Goal: Task Accomplishment & Management: Complete application form

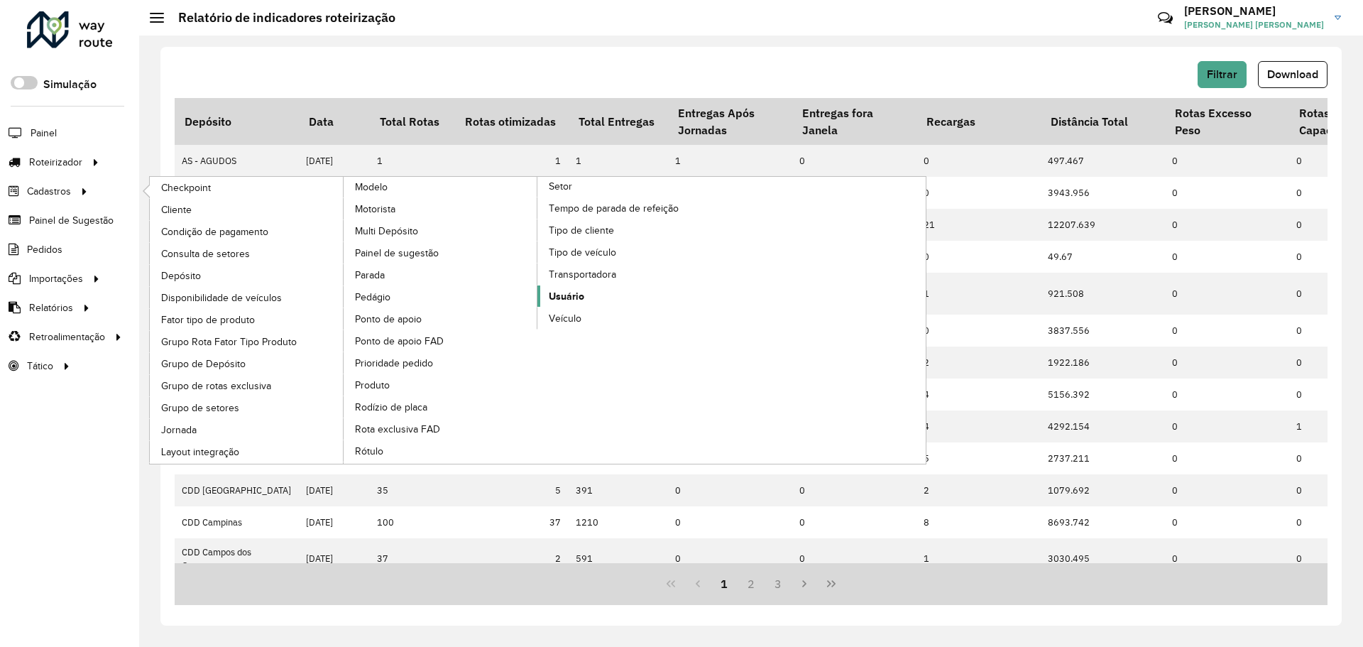
click at [591, 299] on link "Usuário" at bounding box center [634, 295] width 194 height 21
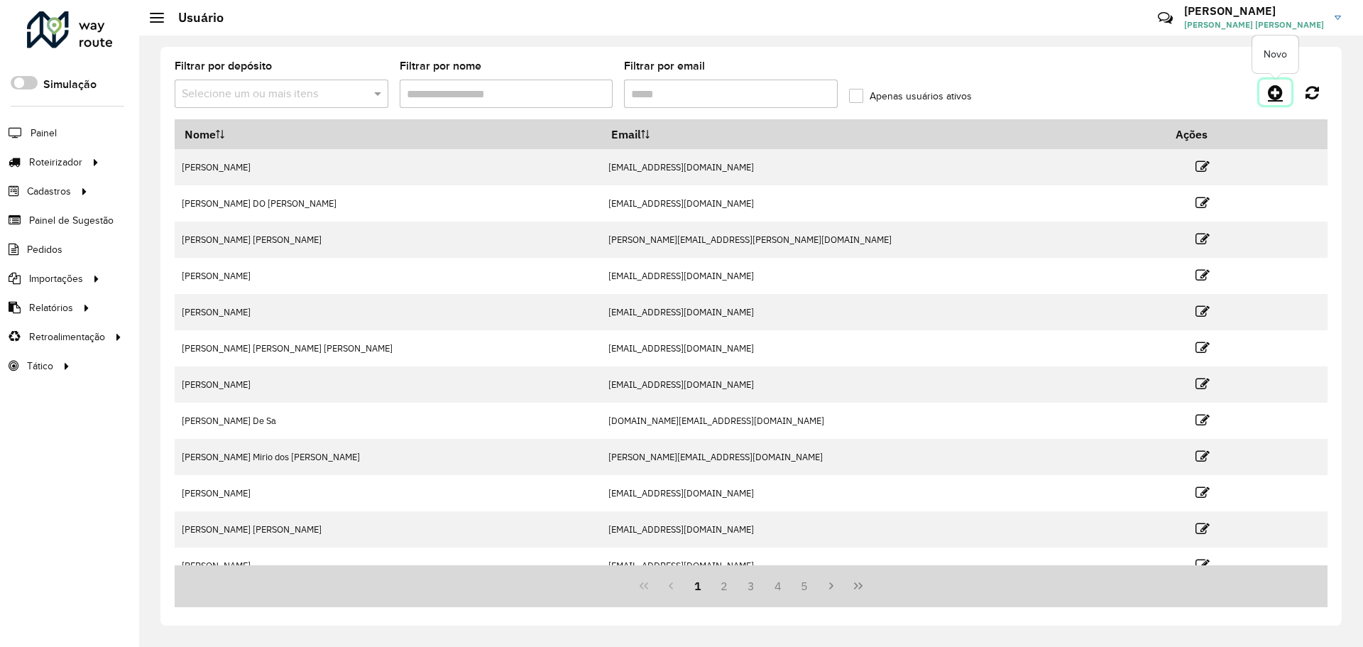
click at [1278, 94] on icon at bounding box center [1274, 92] width 15 height 17
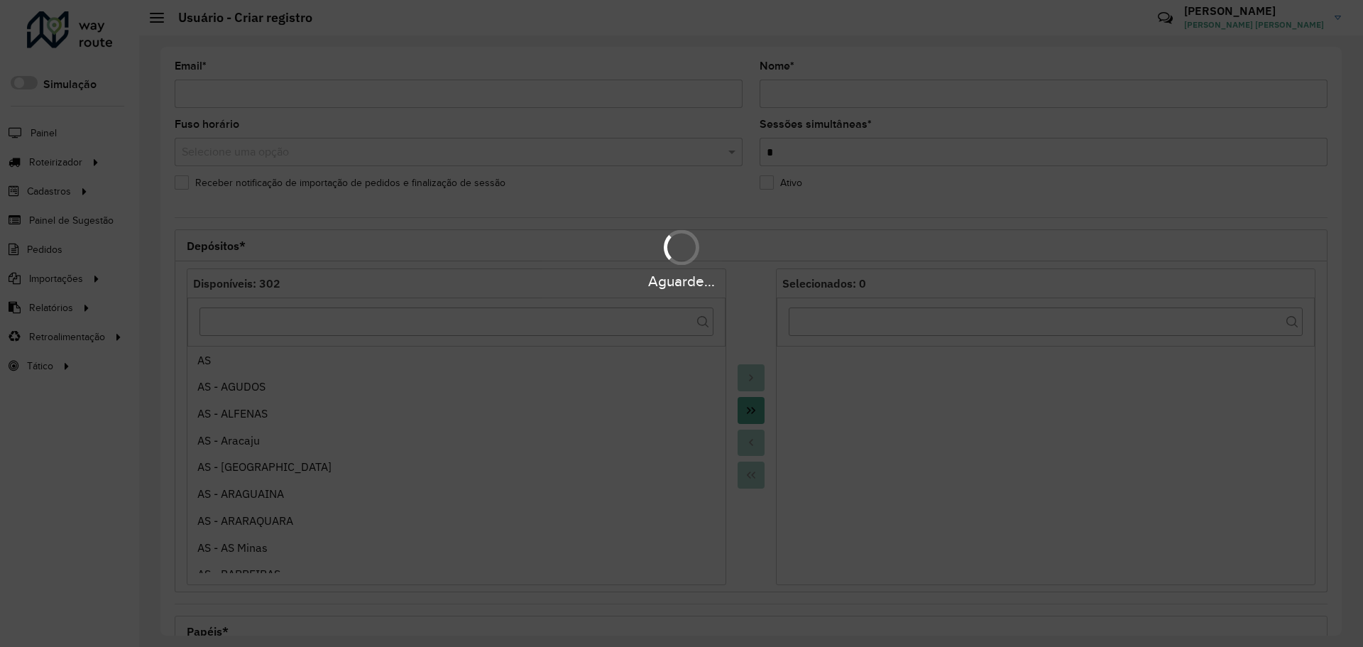
click at [397, 101] on div "Aguarde..." at bounding box center [681, 323] width 1363 height 647
click at [395, 99] on div "Aguarde..." at bounding box center [681, 323] width 1363 height 647
click at [382, 89] on div "Aguarde..." at bounding box center [681, 323] width 1363 height 647
drag, startPoint x: 339, startPoint y: 97, endPoint x: 290, endPoint y: 94, distance: 49.1
click at [337, 97] on div "Aguarde..." at bounding box center [681, 323] width 1363 height 647
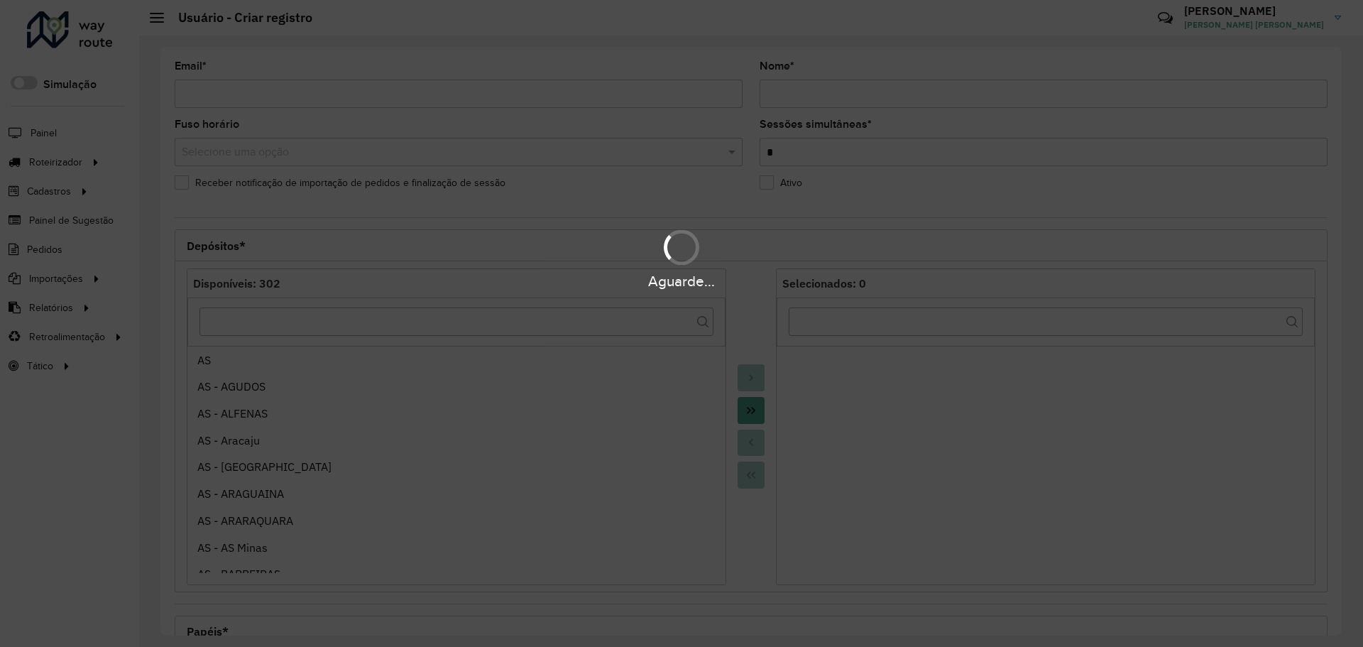
click at [289, 93] on div "Aguarde..." at bounding box center [681, 323] width 1363 height 647
click at [276, 90] on div "Aguarde..." at bounding box center [681, 323] width 1363 height 647
click at [260, 89] on div "Aguarde..." at bounding box center [681, 323] width 1363 height 647
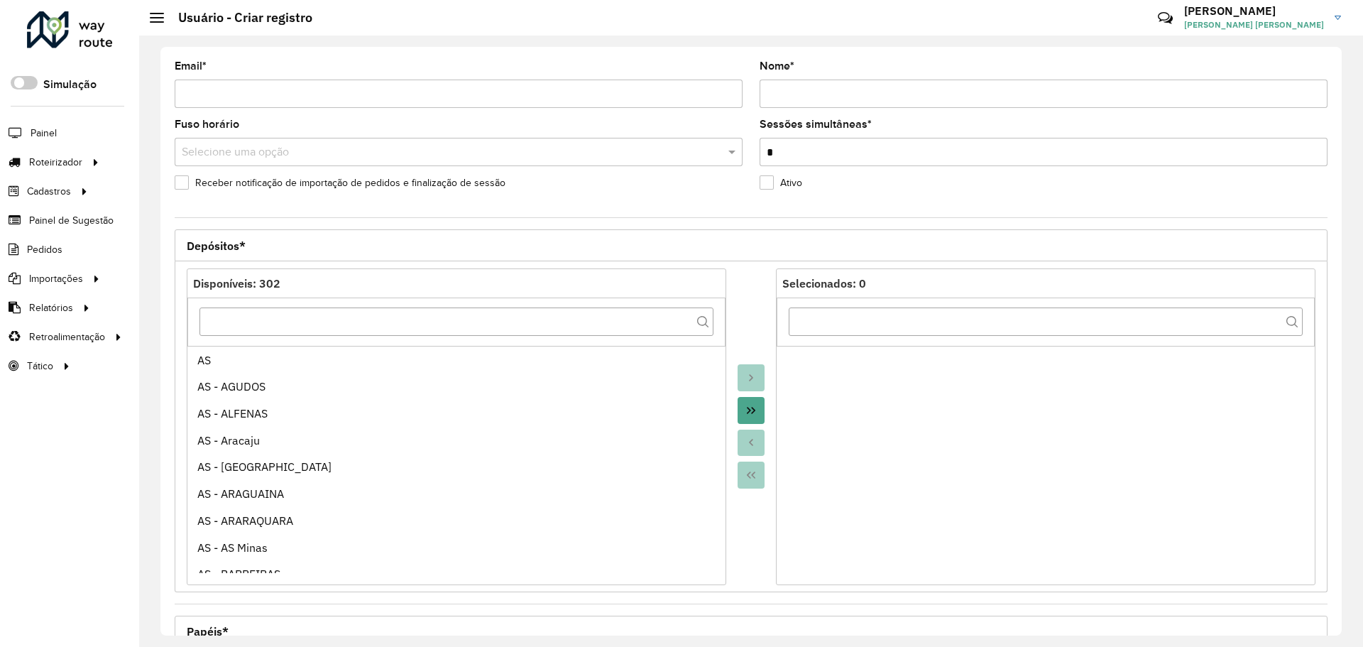
click at [231, 97] on input "Email *" at bounding box center [459, 93] width 568 height 28
paste input "********"
type input "**********"
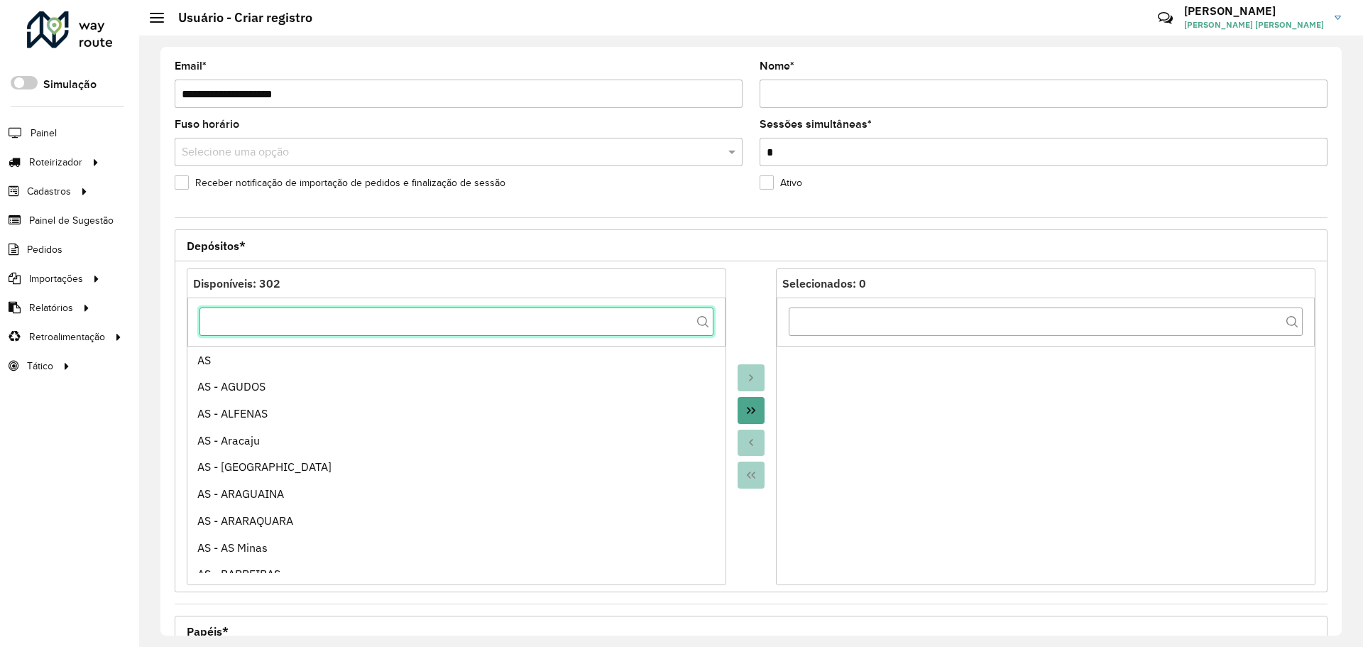
click at [529, 322] on input "text" at bounding box center [456, 321] width 514 height 28
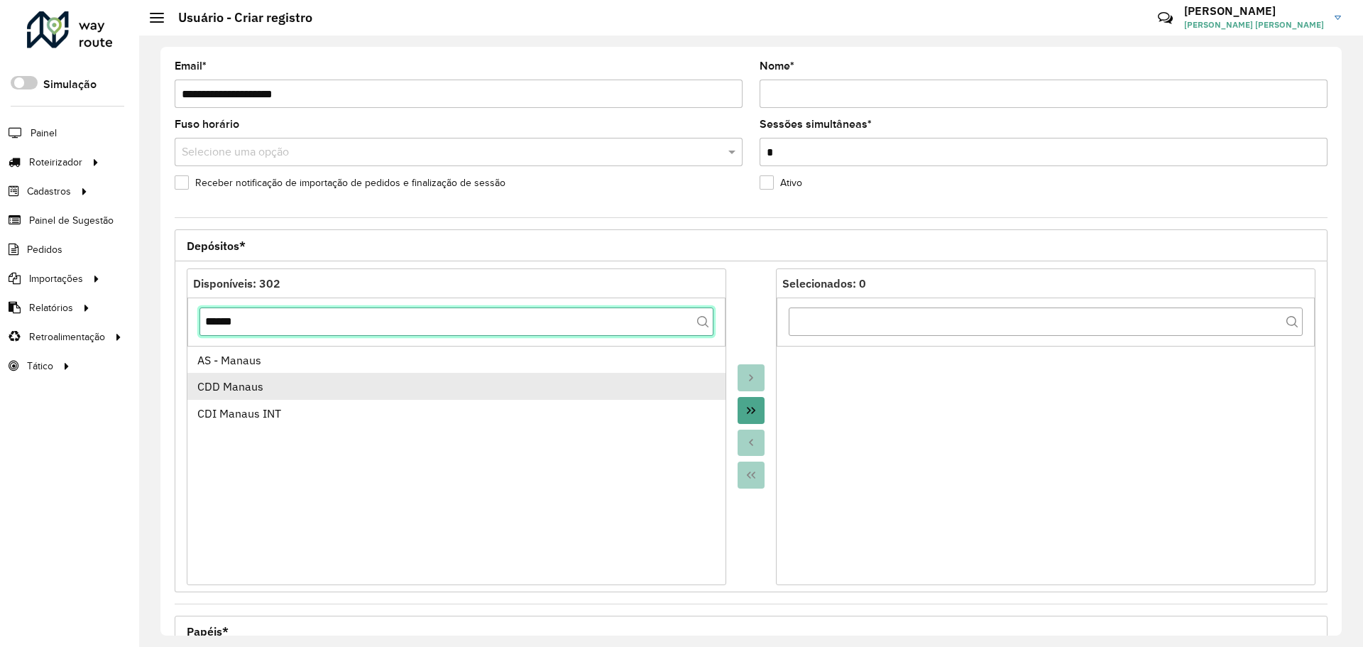
type input "******"
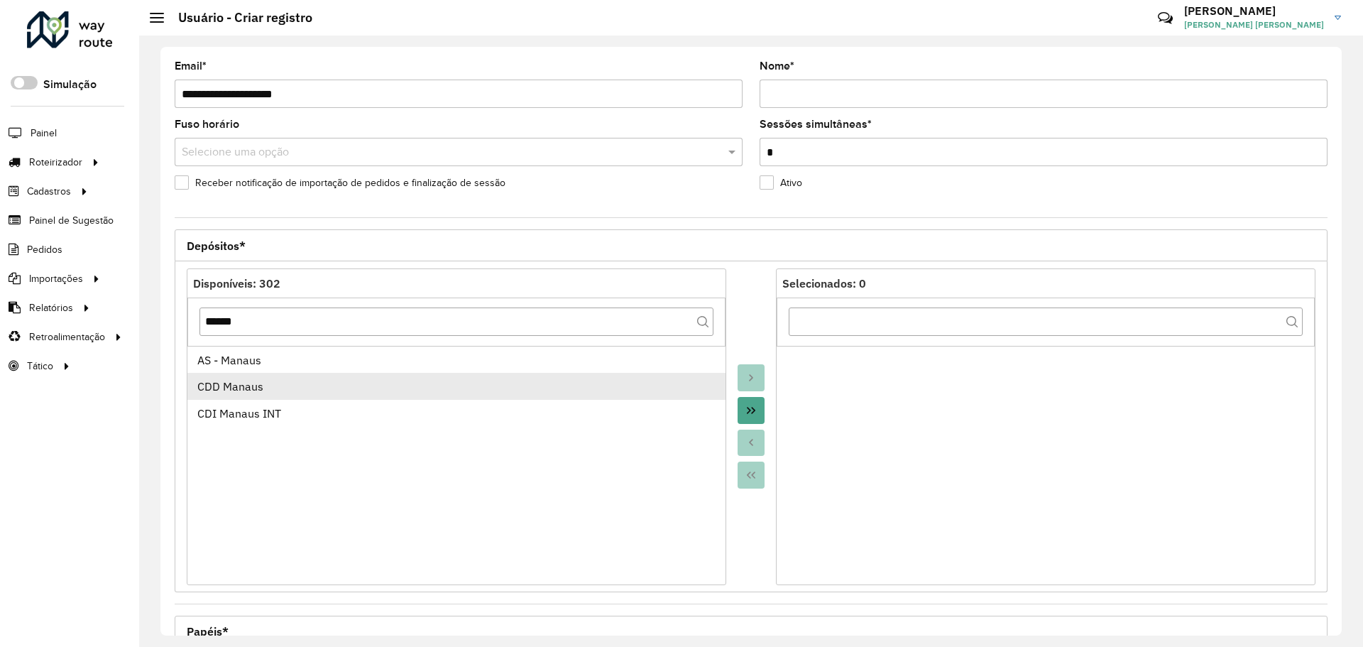
click at [559, 386] on div "CDD Manaus" at bounding box center [456, 386] width 519 height 17
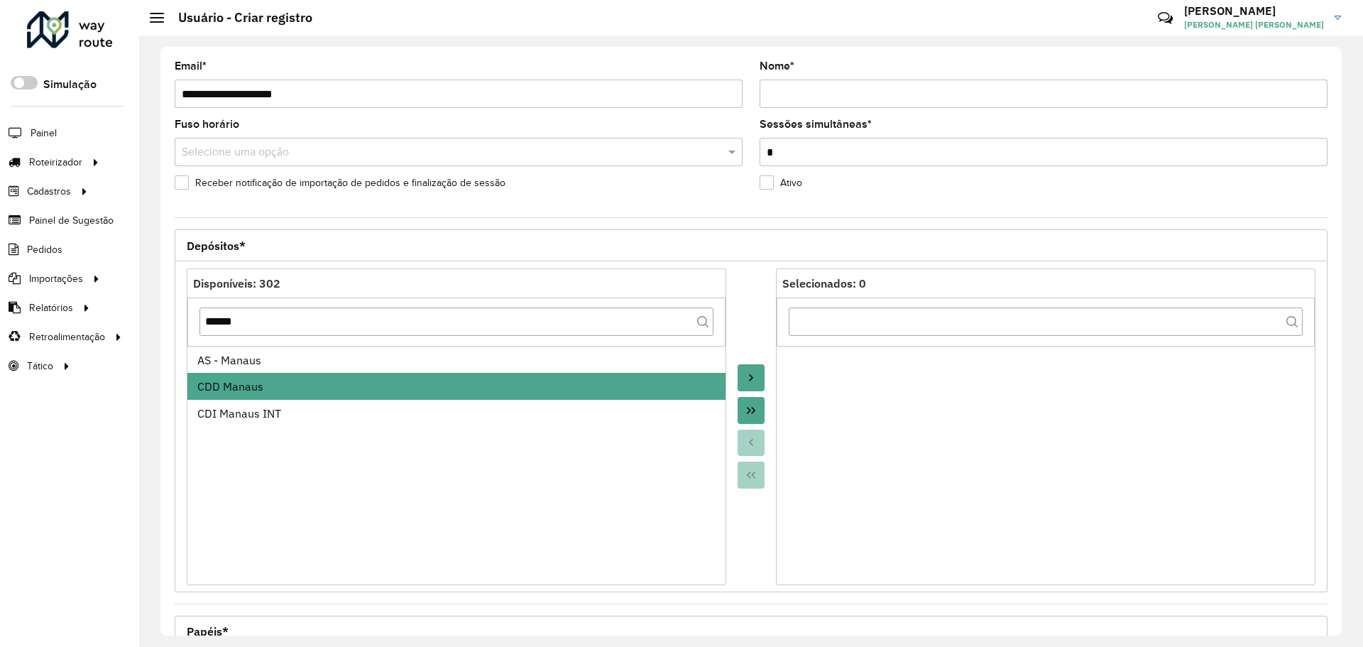
click at [759, 381] on button "Move to Target" at bounding box center [750, 377] width 27 height 27
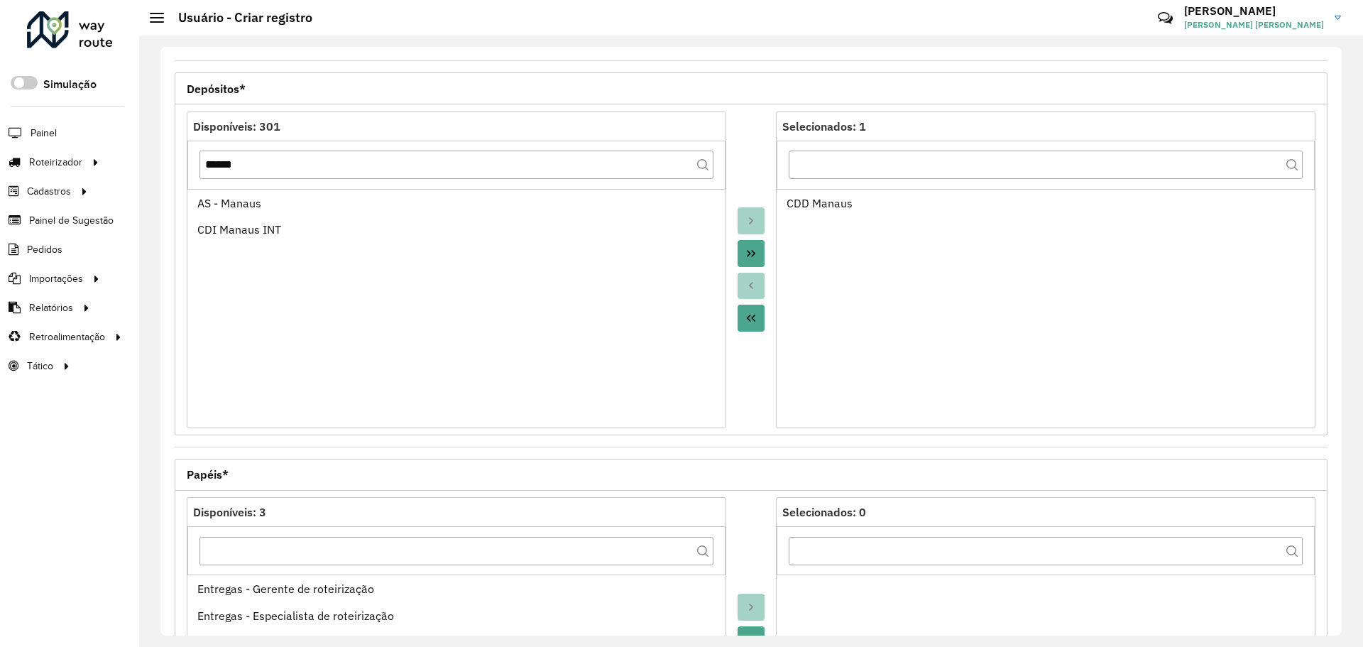
scroll to position [355, 0]
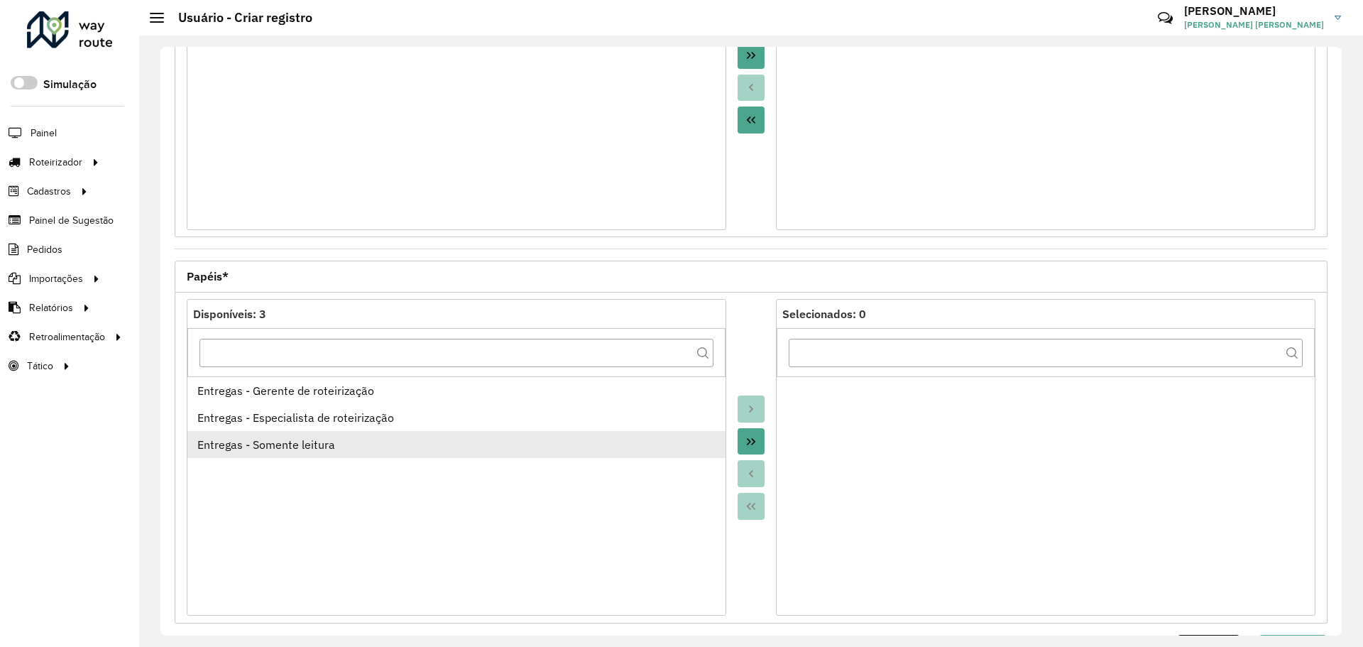
click at [546, 436] on div "Entregas - Somente leitura" at bounding box center [456, 444] width 519 height 17
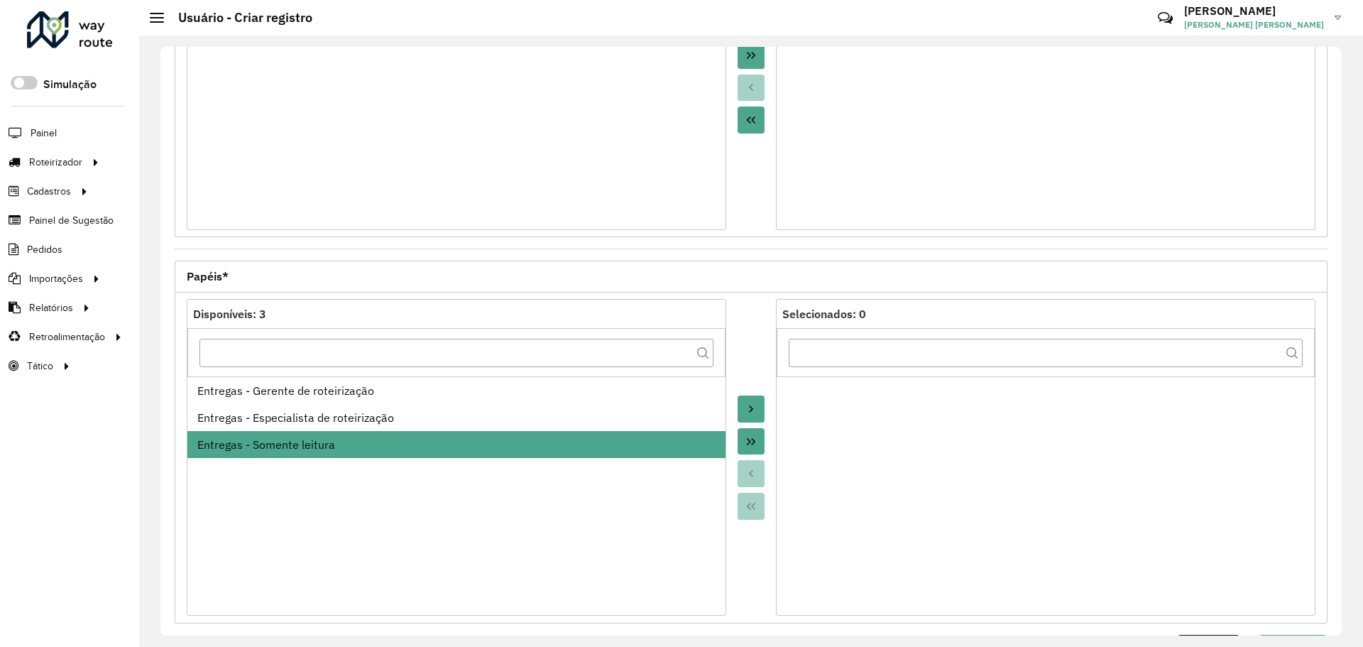
click at [742, 408] on button "Move to Target" at bounding box center [750, 408] width 27 height 27
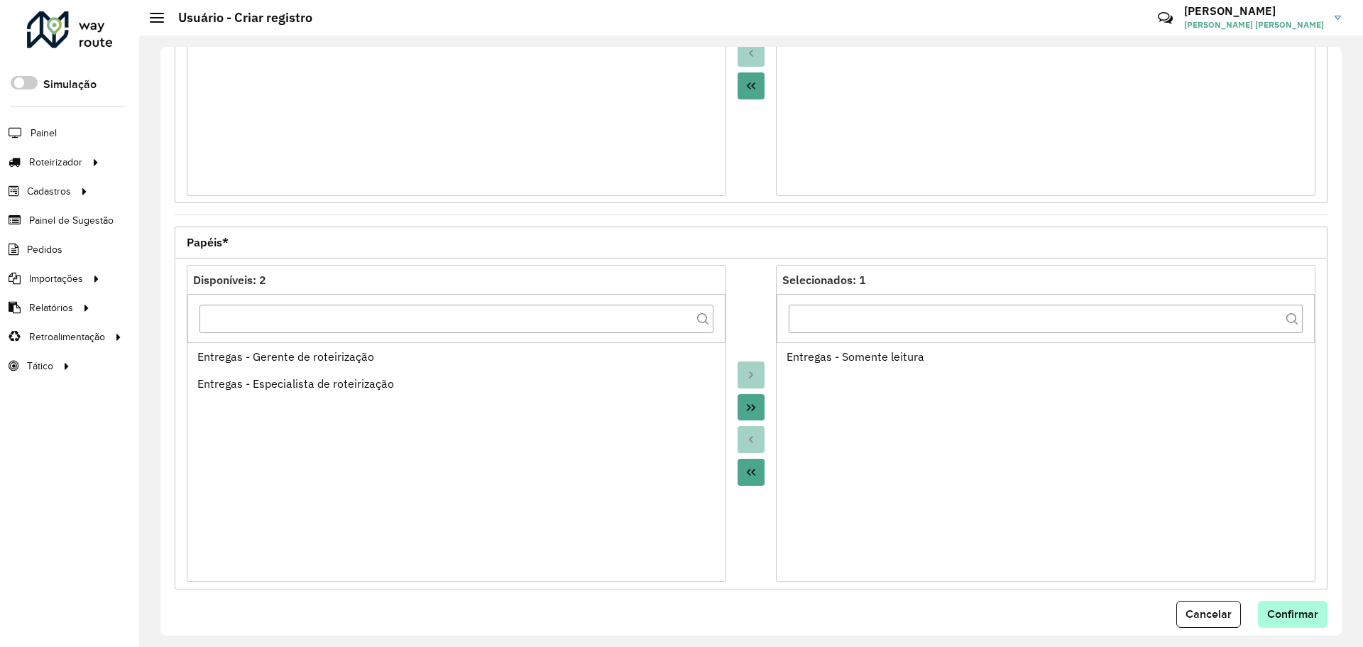
scroll to position [407, 0]
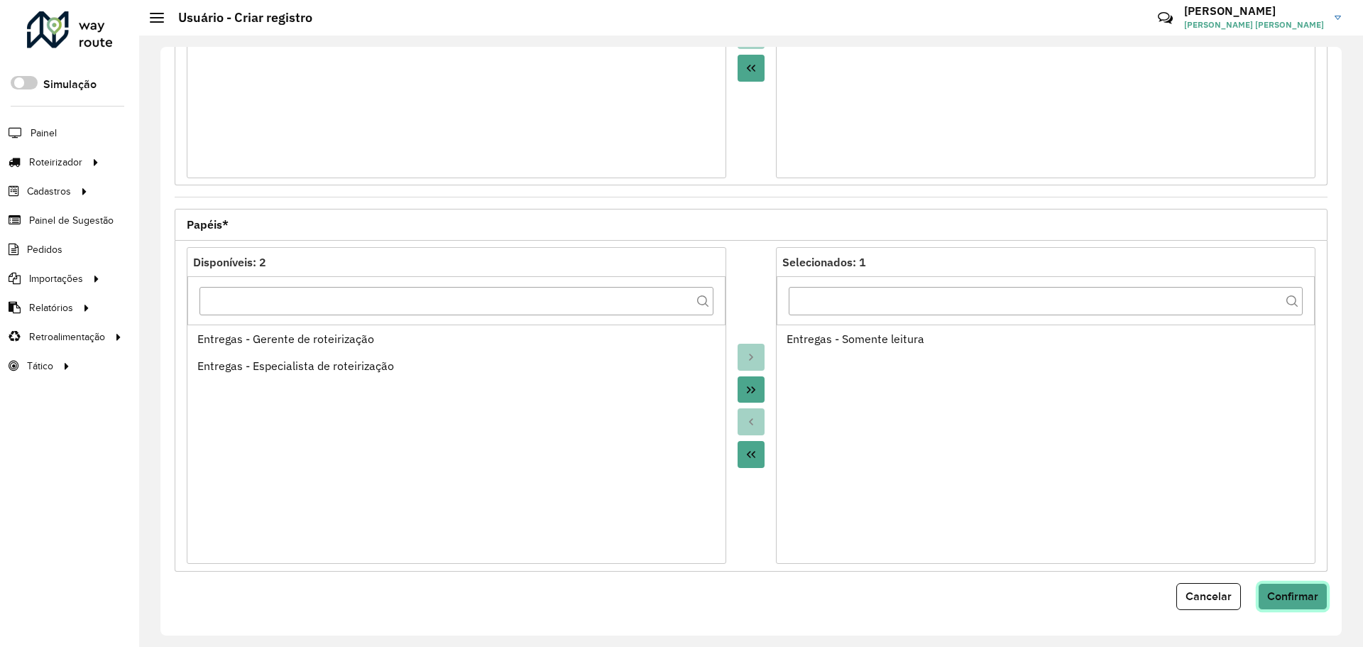
click at [1299, 595] on span "Confirmar" at bounding box center [1292, 596] width 51 height 12
click at [1213, 591] on span "Cancelar" at bounding box center [1208, 596] width 46 height 12
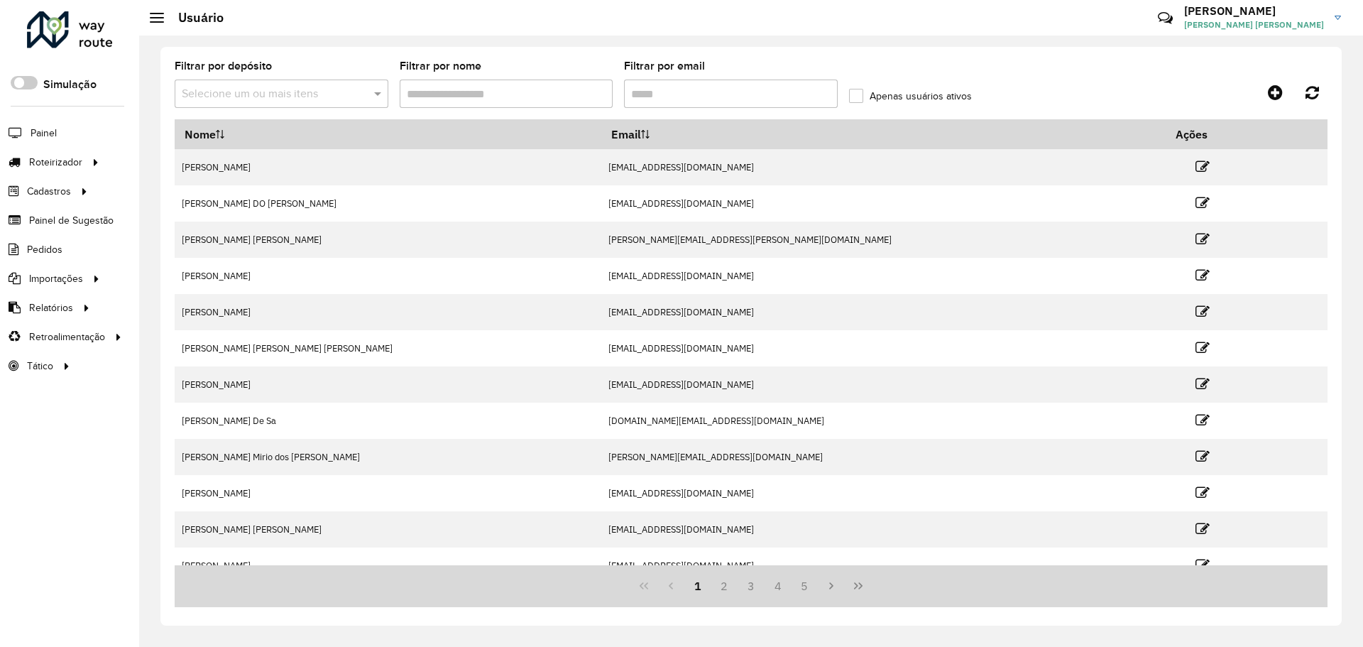
click at [702, 89] on input "Filtrar por email" at bounding box center [731, 93] width 214 height 28
paste input "********"
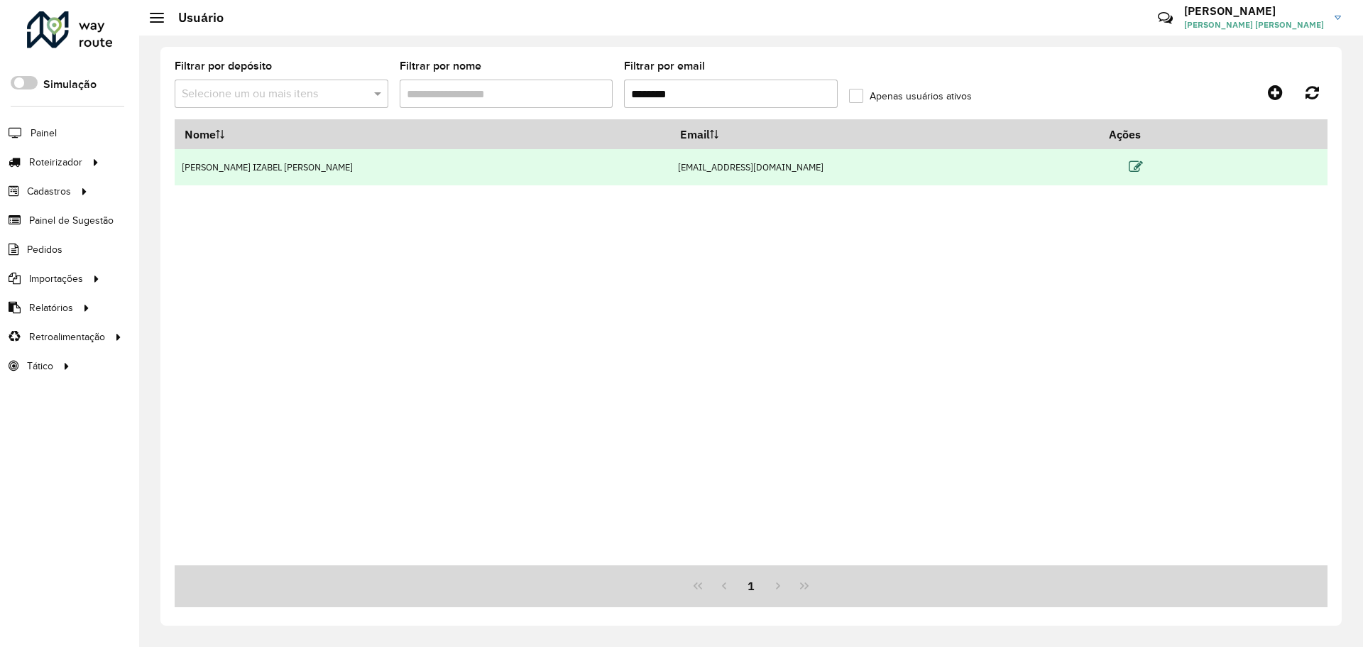
type input "********"
click at [1128, 163] on icon at bounding box center [1135, 167] width 14 height 14
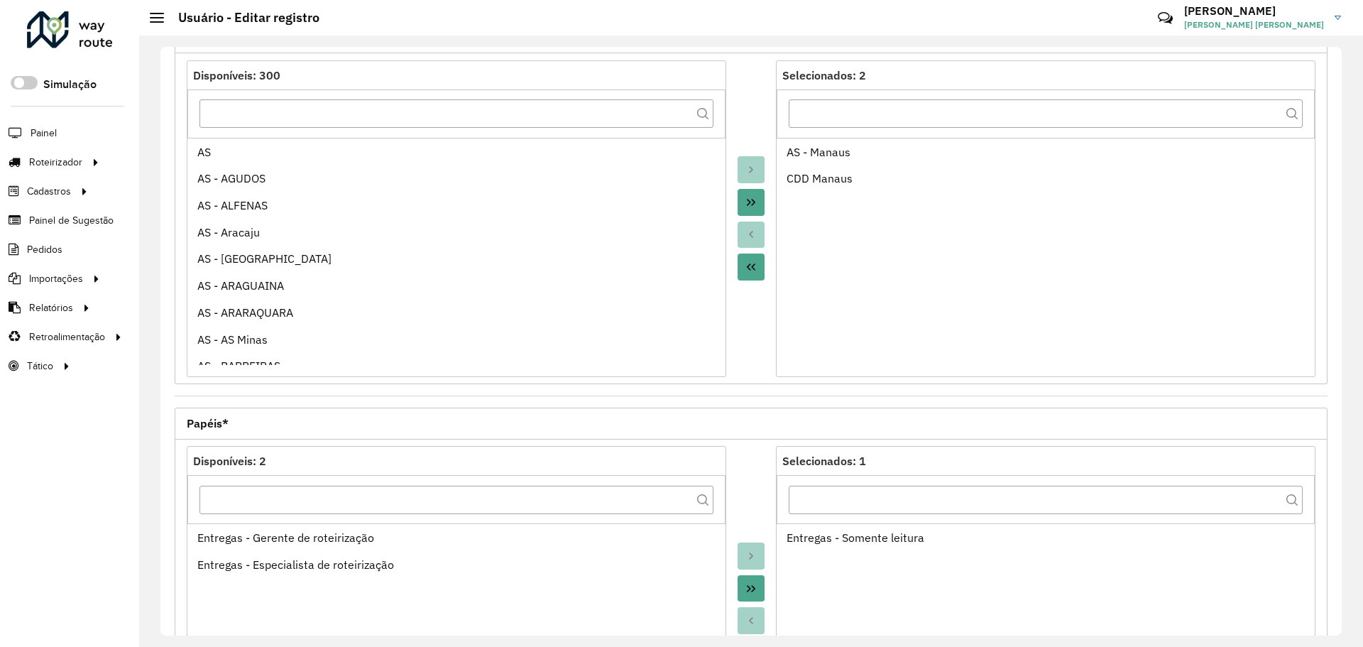
scroll to position [407, 0]
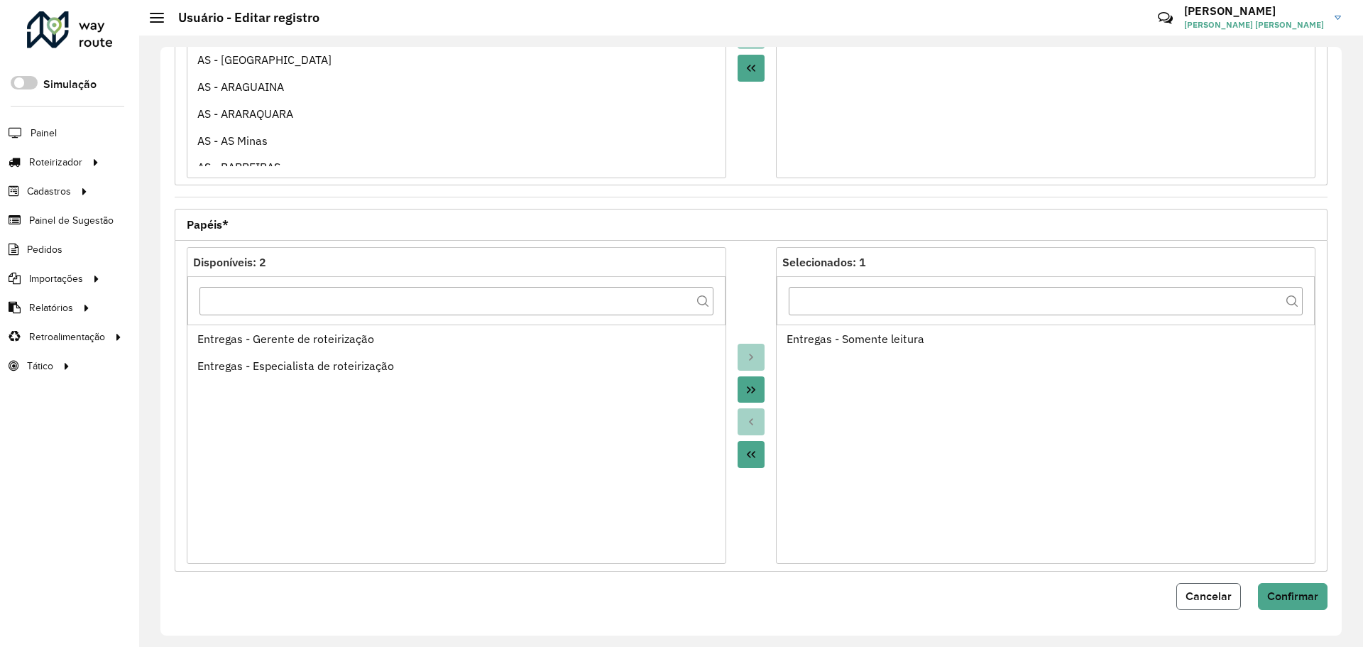
click at [1221, 595] on span "Cancelar" at bounding box center [1208, 596] width 46 height 12
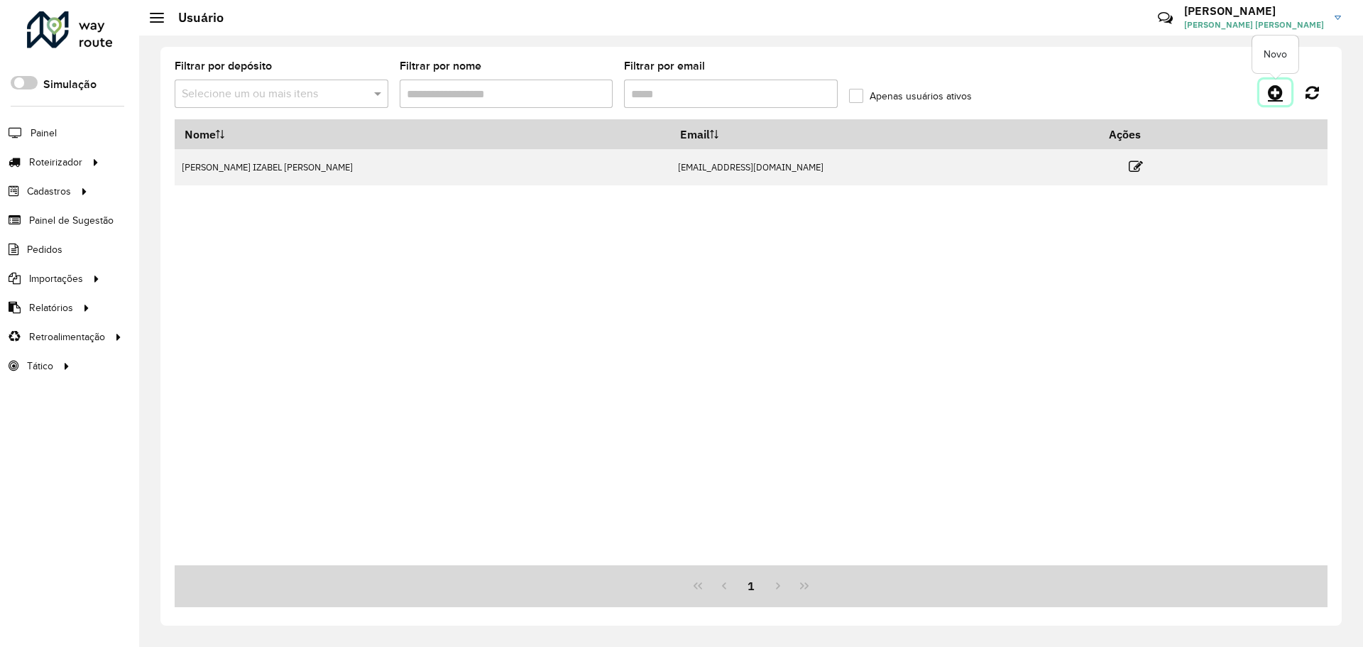
click at [1278, 90] on icon at bounding box center [1274, 92] width 15 height 17
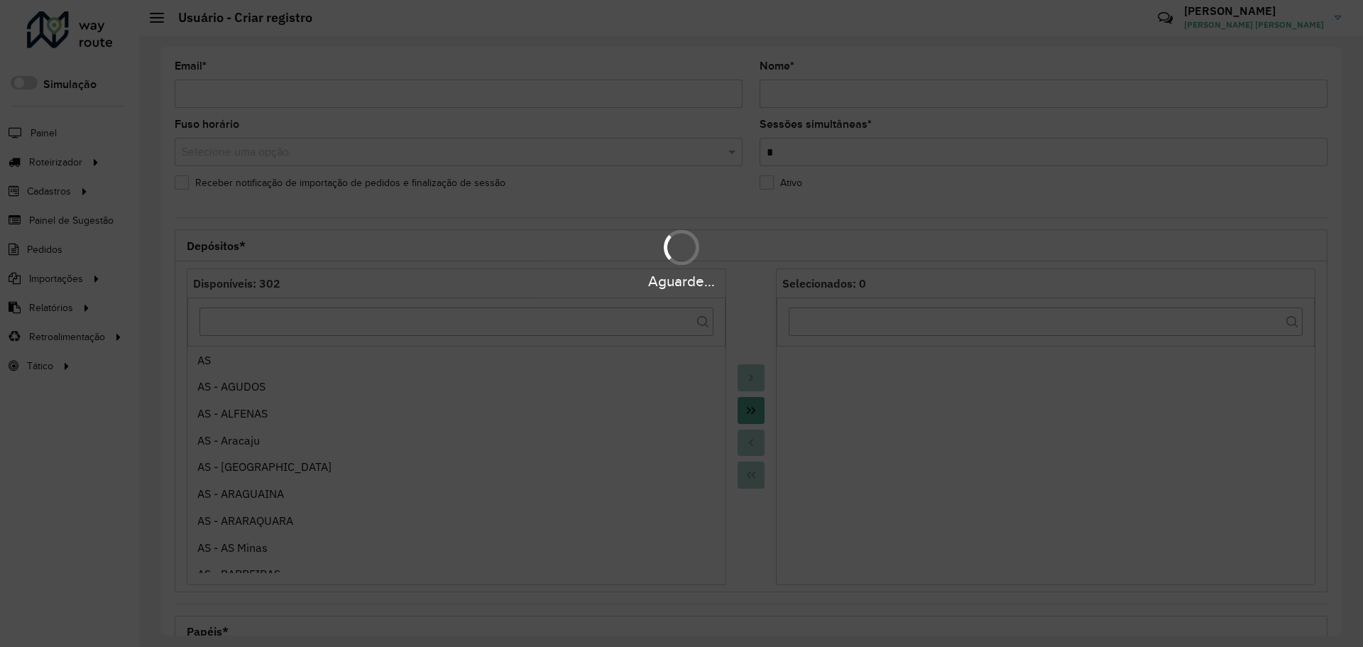
drag, startPoint x: 513, startPoint y: 99, endPoint x: 496, endPoint y: 97, distance: 17.2
click at [513, 99] on div "Aguarde..." at bounding box center [681, 323] width 1363 height 647
click at [486, 90] on div "Aguarde..." at bounding box center [681, 323] width 1363 height 647
click at [485, 96] on div "Aguarde..." at bounding box center [681, 323] width 1363 height 647
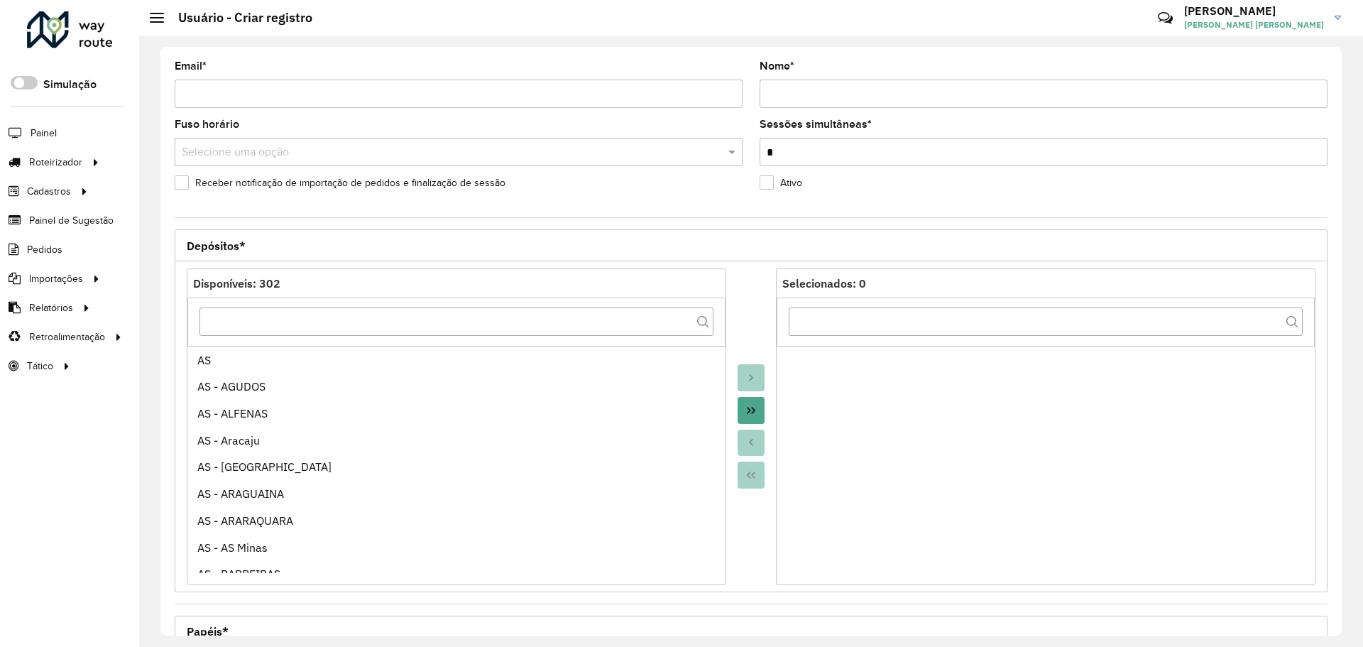
click at [477, 92] on input "Email *" at bounding box center [459, 93] width 568 height 28
paste input "********"
type input "**********"
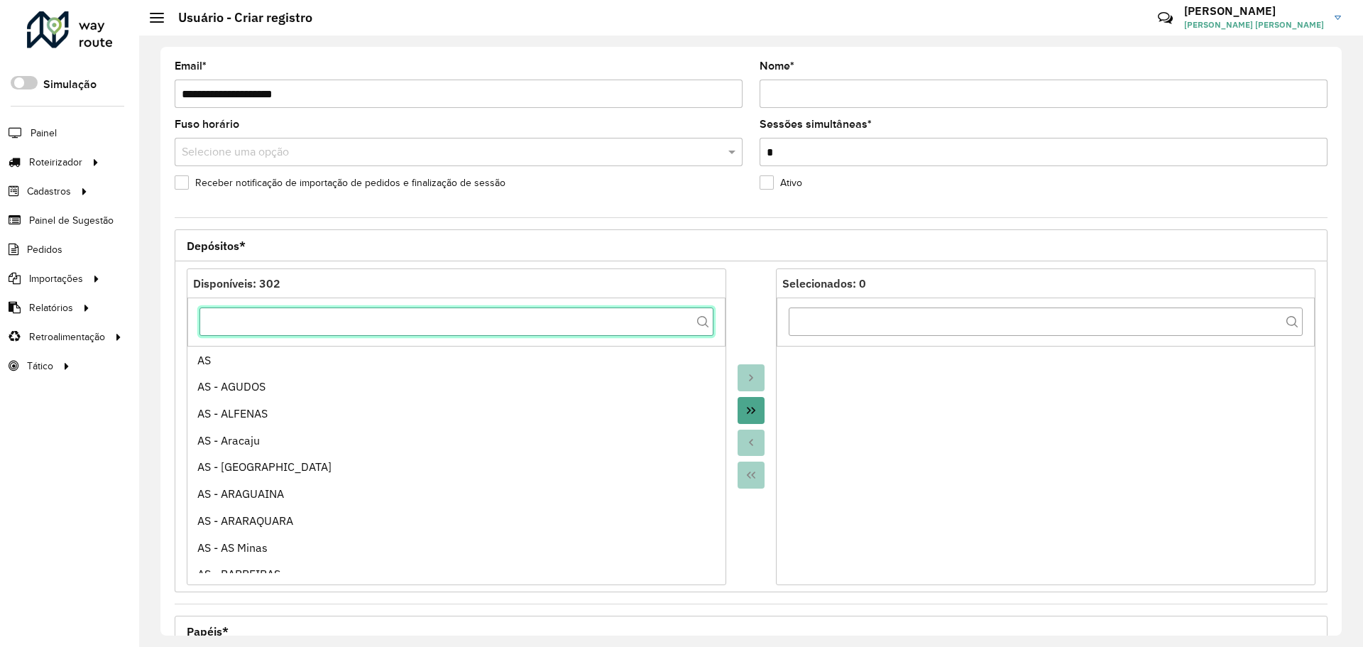
click at [517, 328] on input "text" at bounding box center [456, 321] width 514 height 28
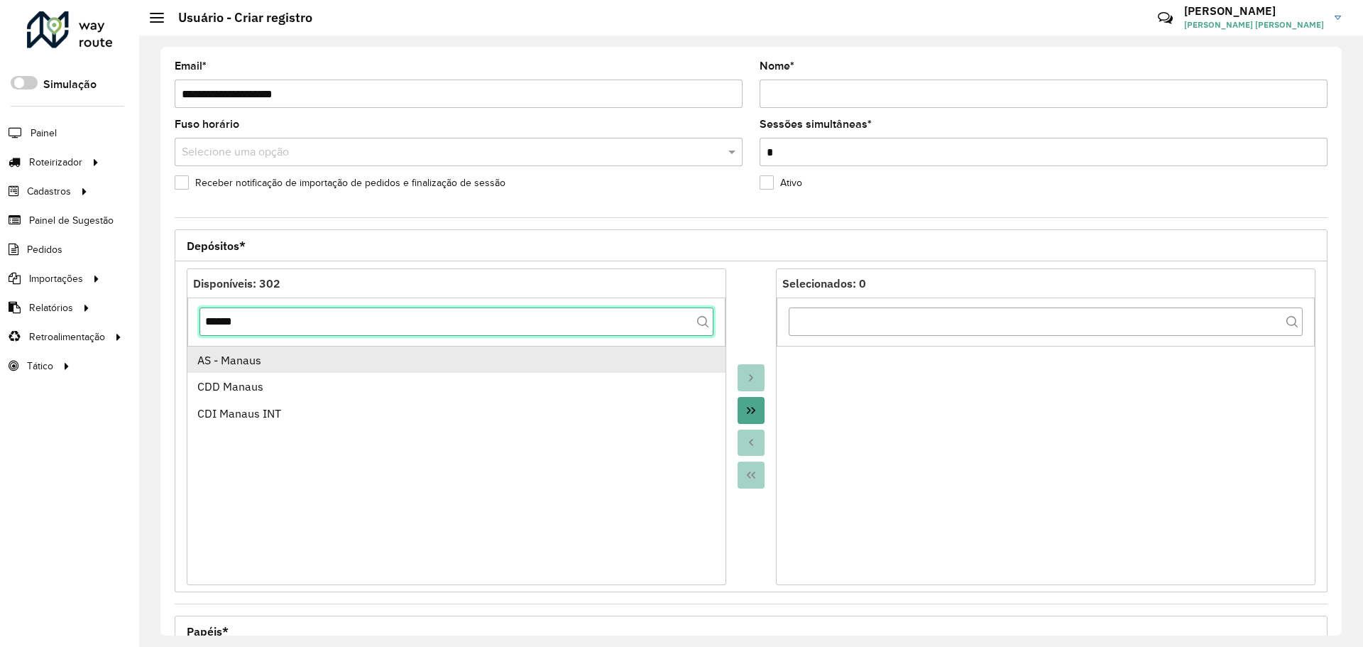
type input "******"
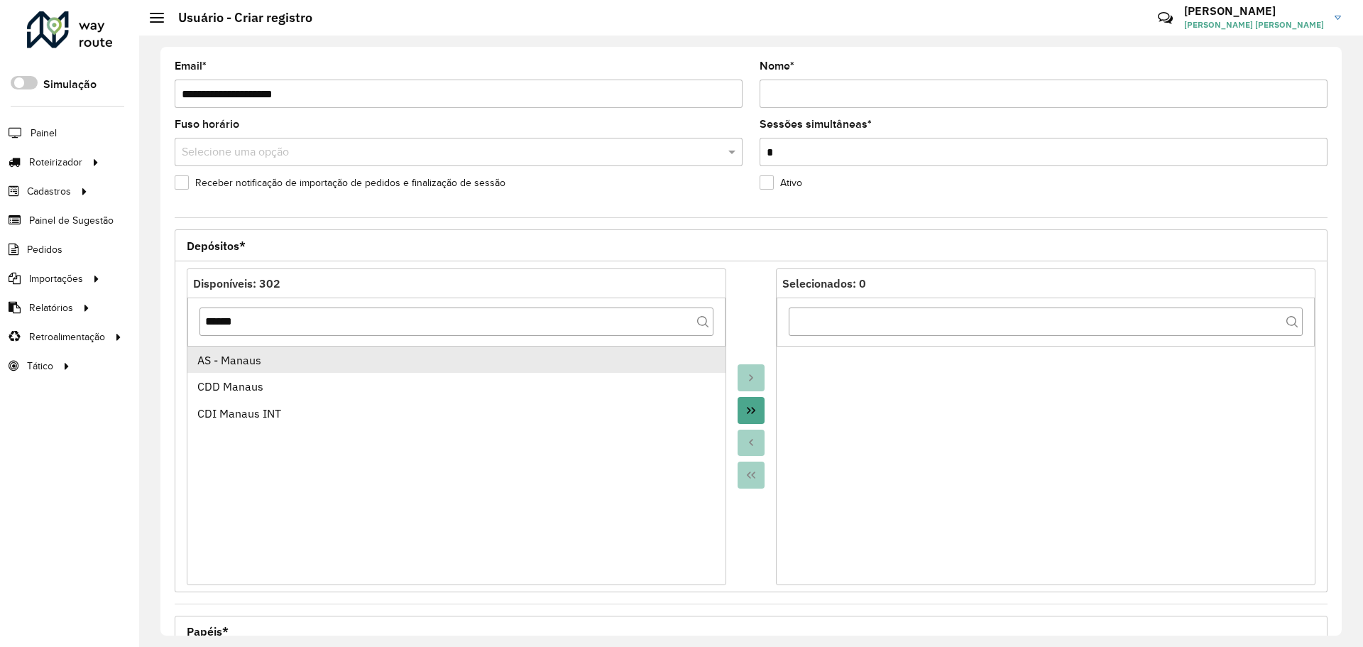
click at [554, 370] on li "AS - Manaus" at bounding box center [456, 359] width 538 height 27
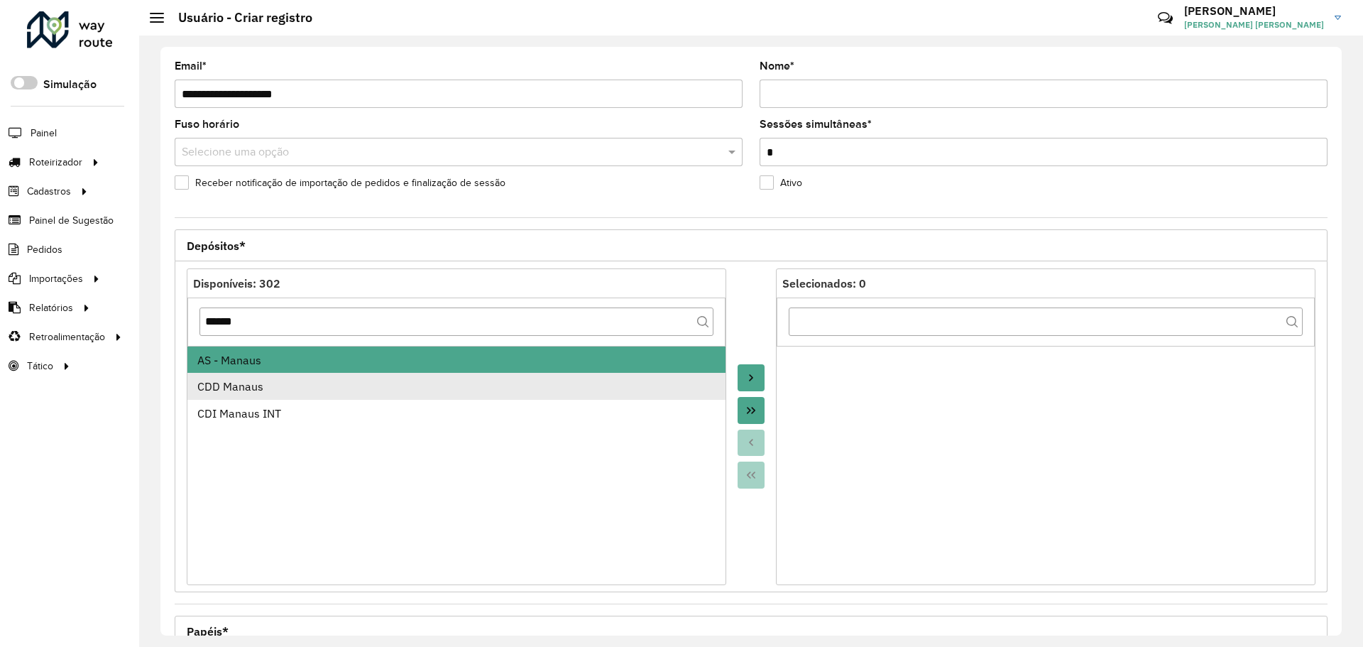
click at [566, 394] on div "CDD Manaus" at bounding box center [456, 386] width 519 height 17
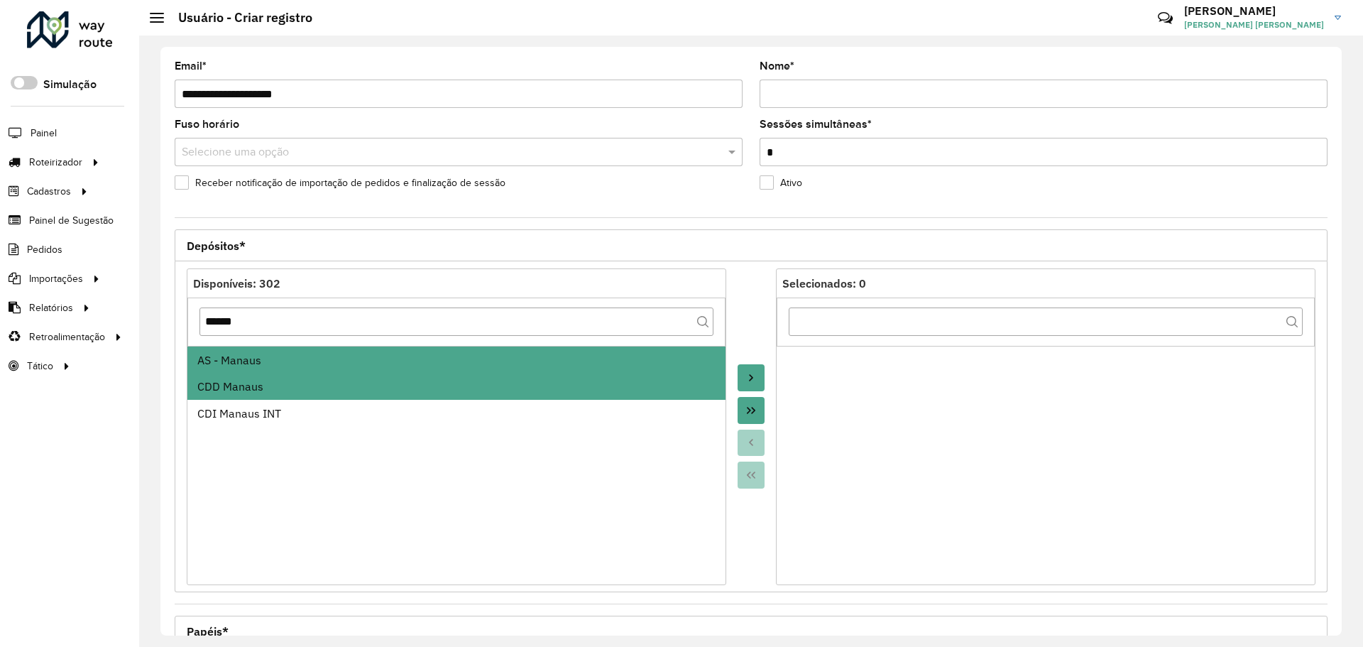
click at [745, 383] on icon "Move to Target" at bounding box center [750, 377] width 11 height 11
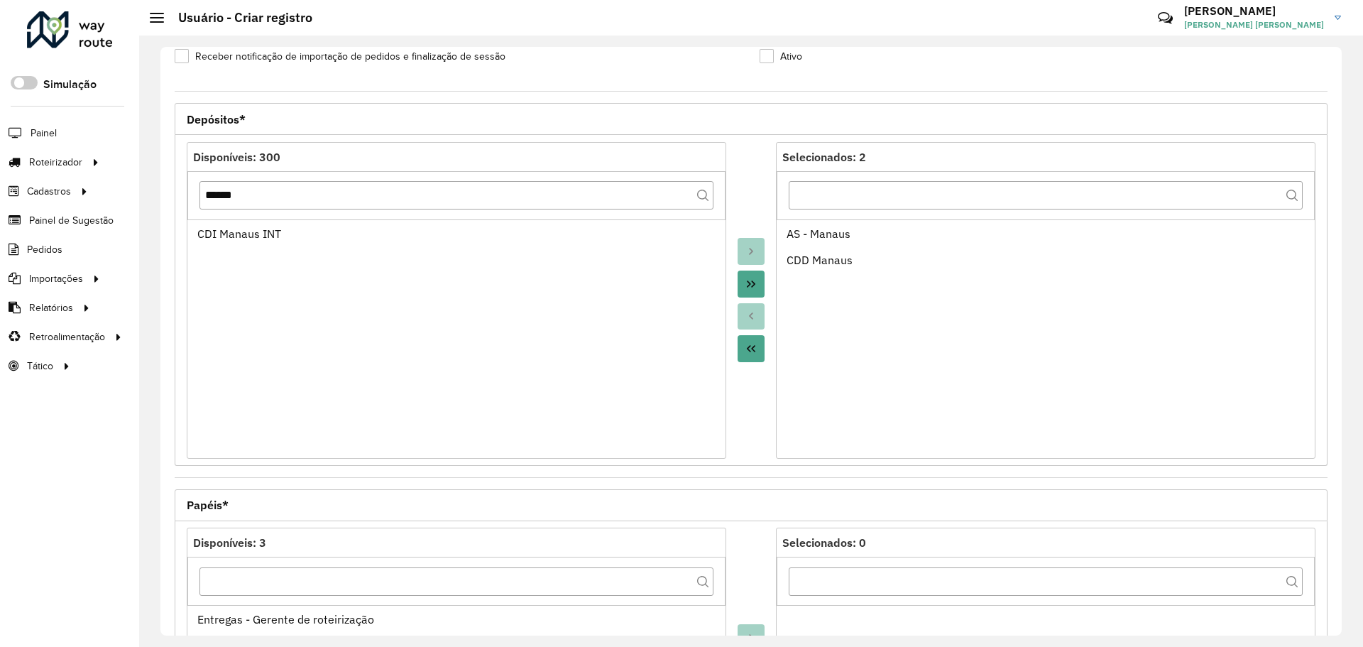
scroll to position [407, 0]
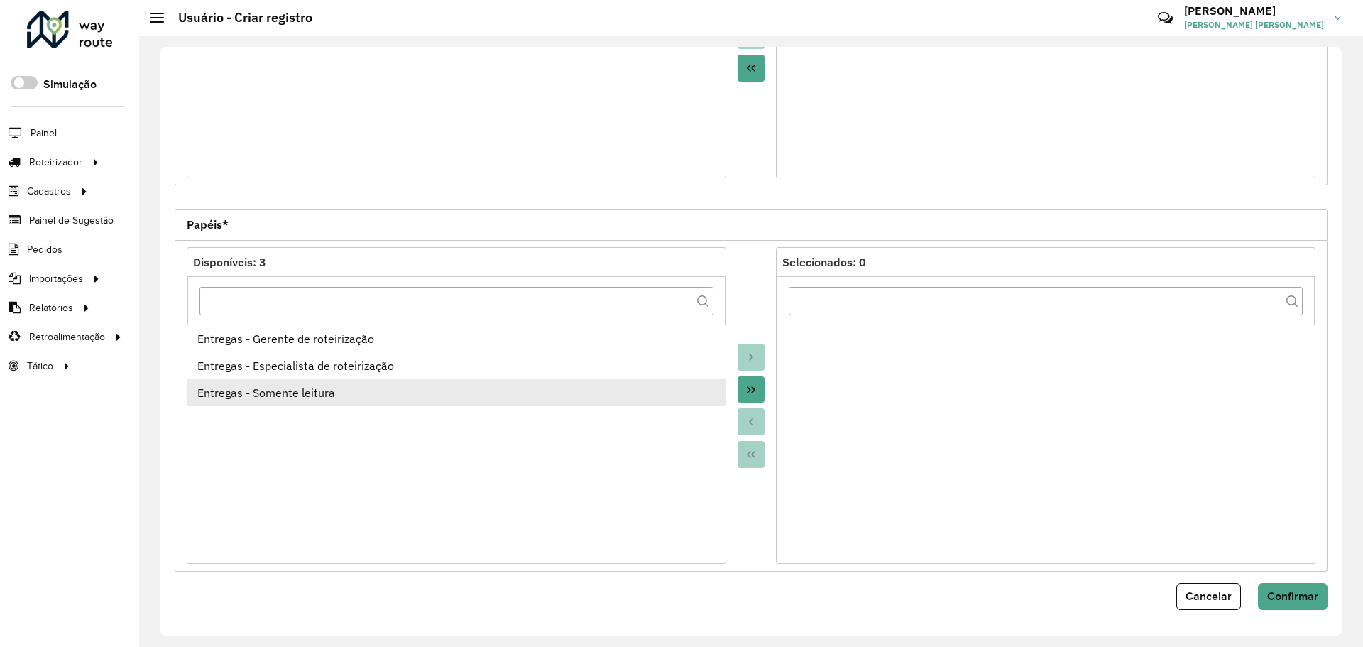
click at [517, 390] on div "Entregas - Somente leitura" at bounding box center [456, 392] width 519 height 17
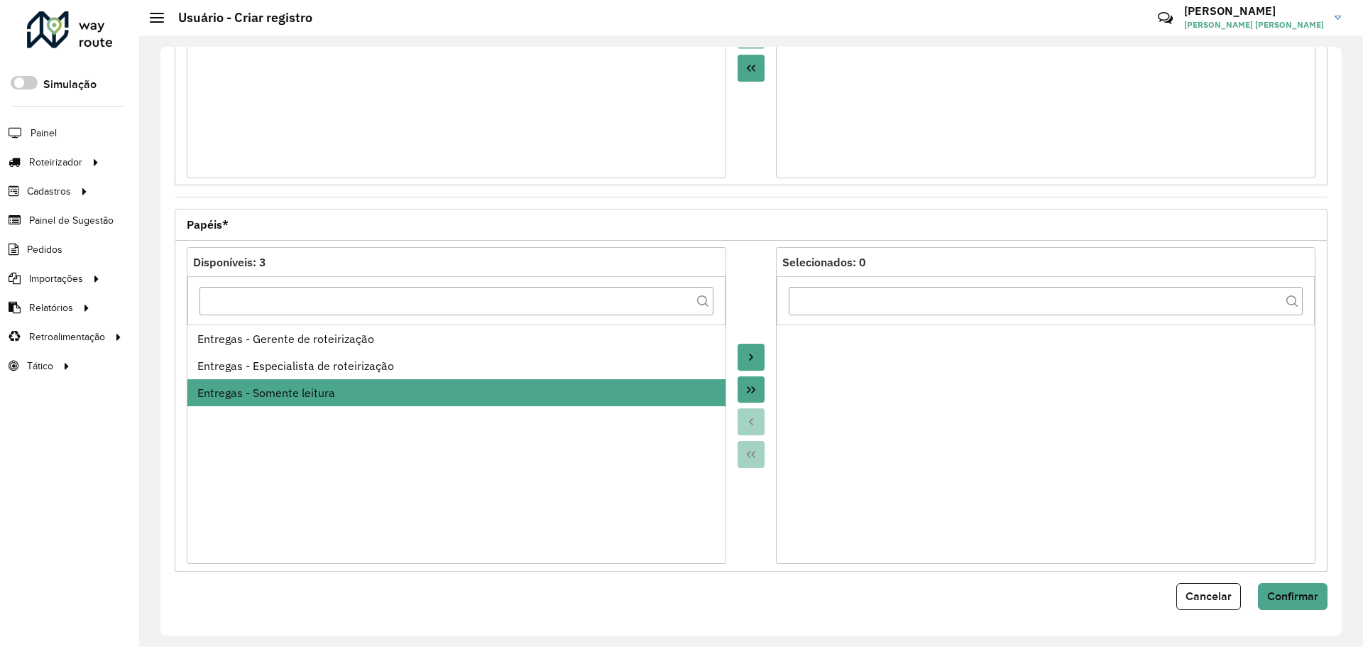
click at [745, 358] on icon "Move to Target" at bounding box center [750, 356] width 11 height 11
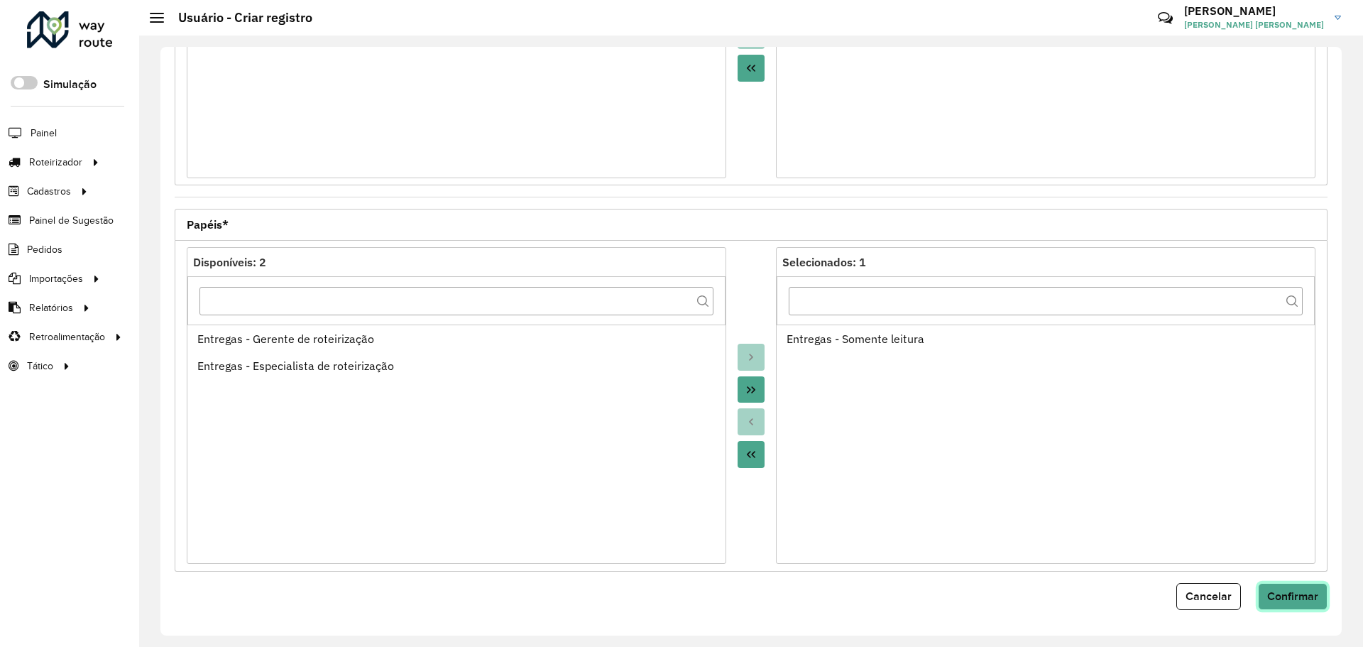
click at [1311, 599] on span "Confirmar" at bounding box center [1292, 596] width 51 height 12
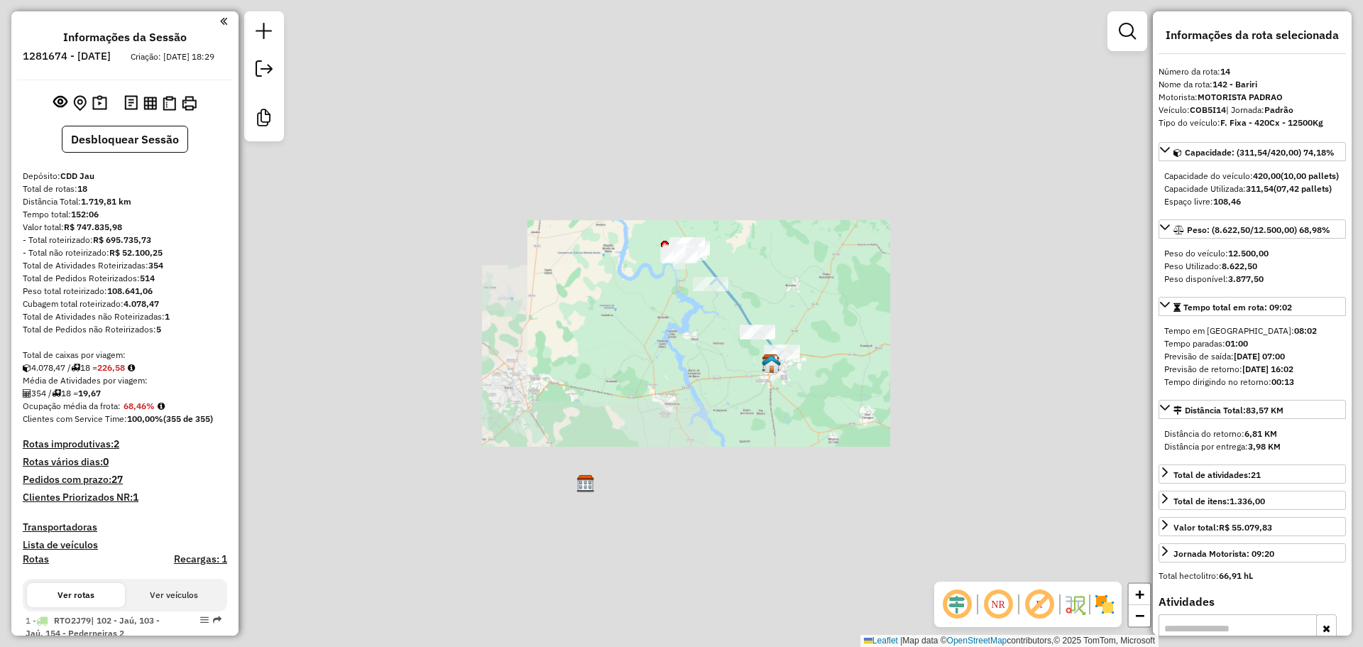
select select "**********"
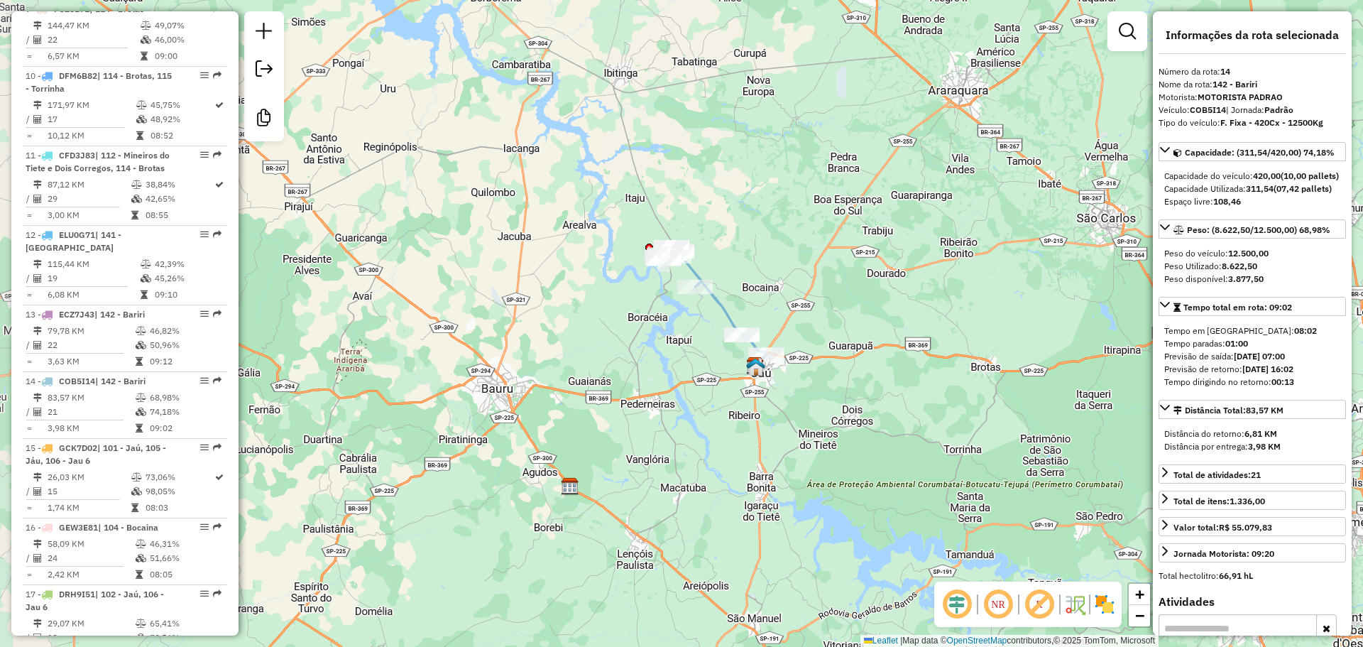
drag, startPoint x: 680, startPoint y: 343, endPoint x: 493, endPoint y: 370, distance: 188.6
click at [519, 373] on div "Janela de atendimento Grade de atendimento Capacidade Transportadoras Veículos …" at bounding box center [681, 323] width 1363 height 647
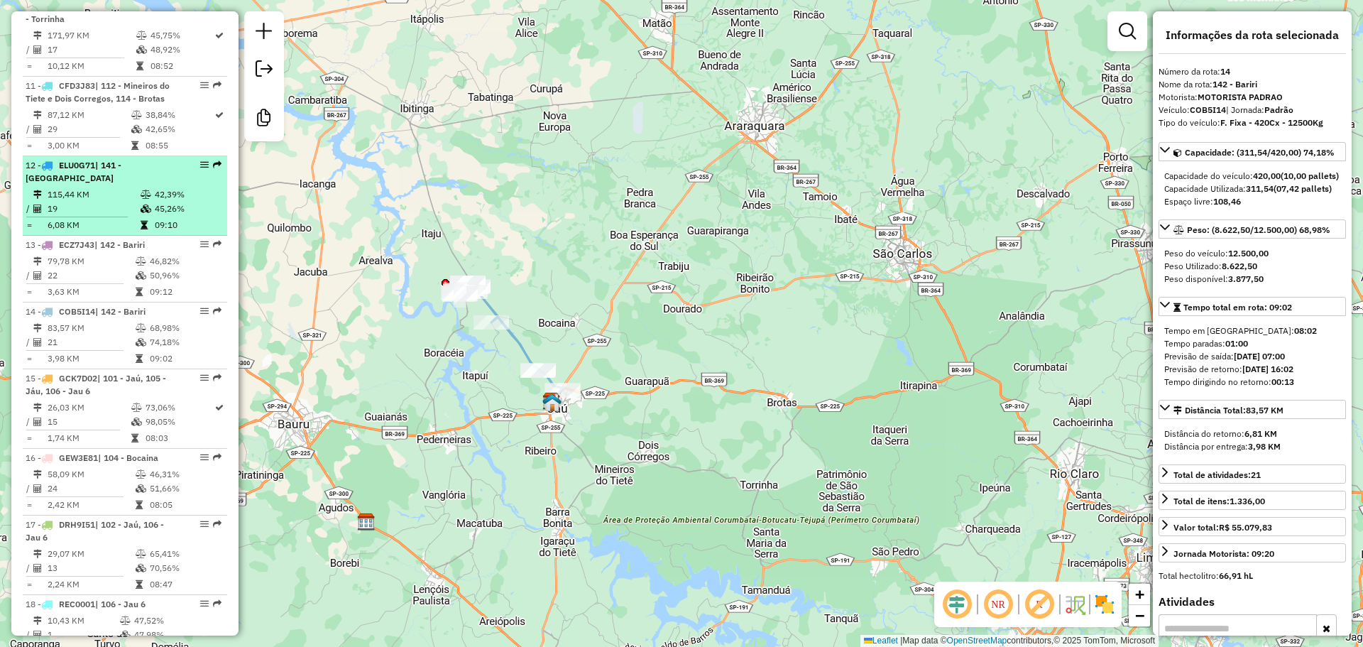
scroll to position [1331, 0]
click at [116, 182] on span "| 141 - Itaju" at bounding box center [74, 169] width 96 height 23
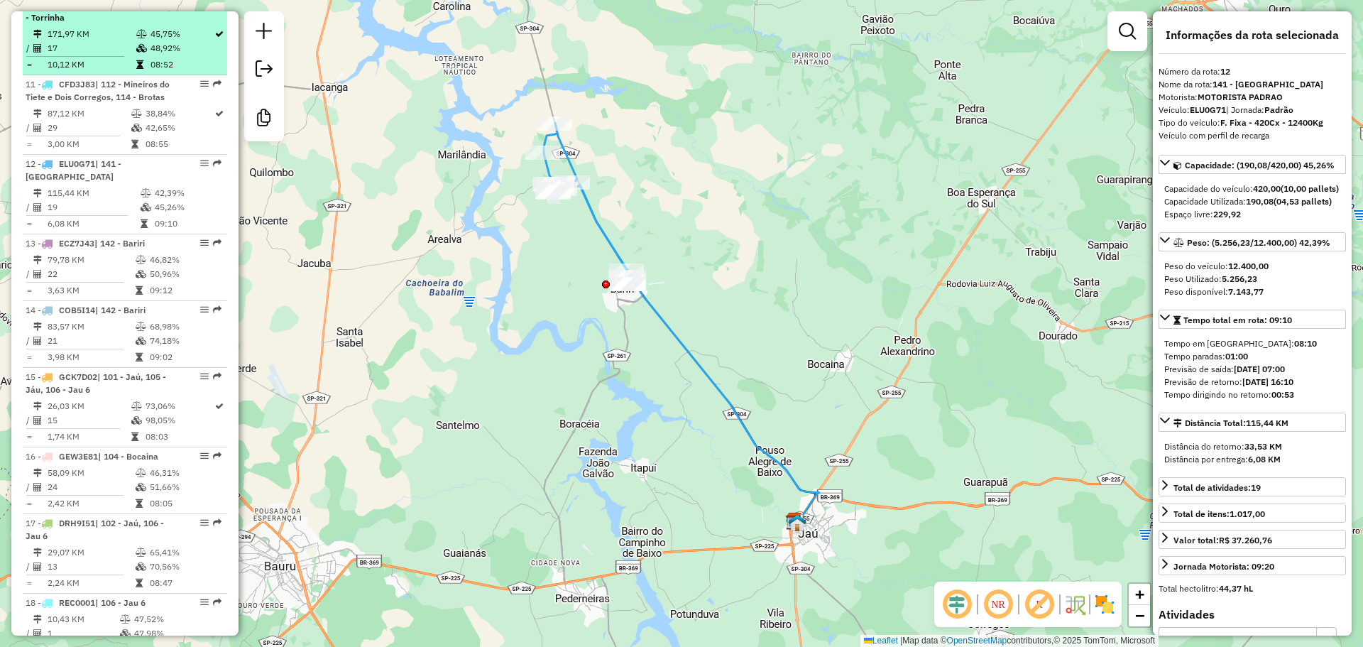
click at [136, 24] on div "10 - DFM6B82 | 114 - Brotas, 115 - Torrinha" at bounding box center [101, 12] width 150 height 26
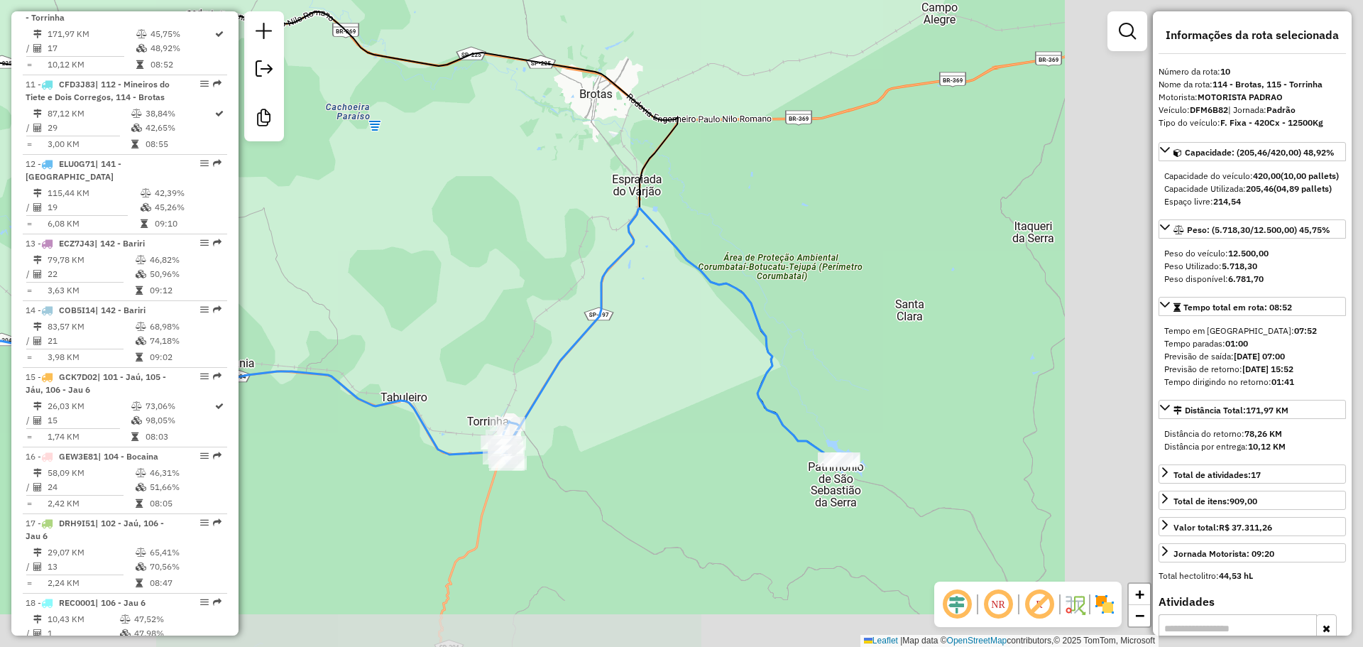
drag, startPoint x: 842, startPoint y: 372, endPoint x: 389, endPoint y: 277, distance: 463.4
click at [390, 277] on div "Janela de atendimento Grade de atendimento Capacidade Transportadoras Veículos …" at bounding box center [681, 323] width 1363 height 647
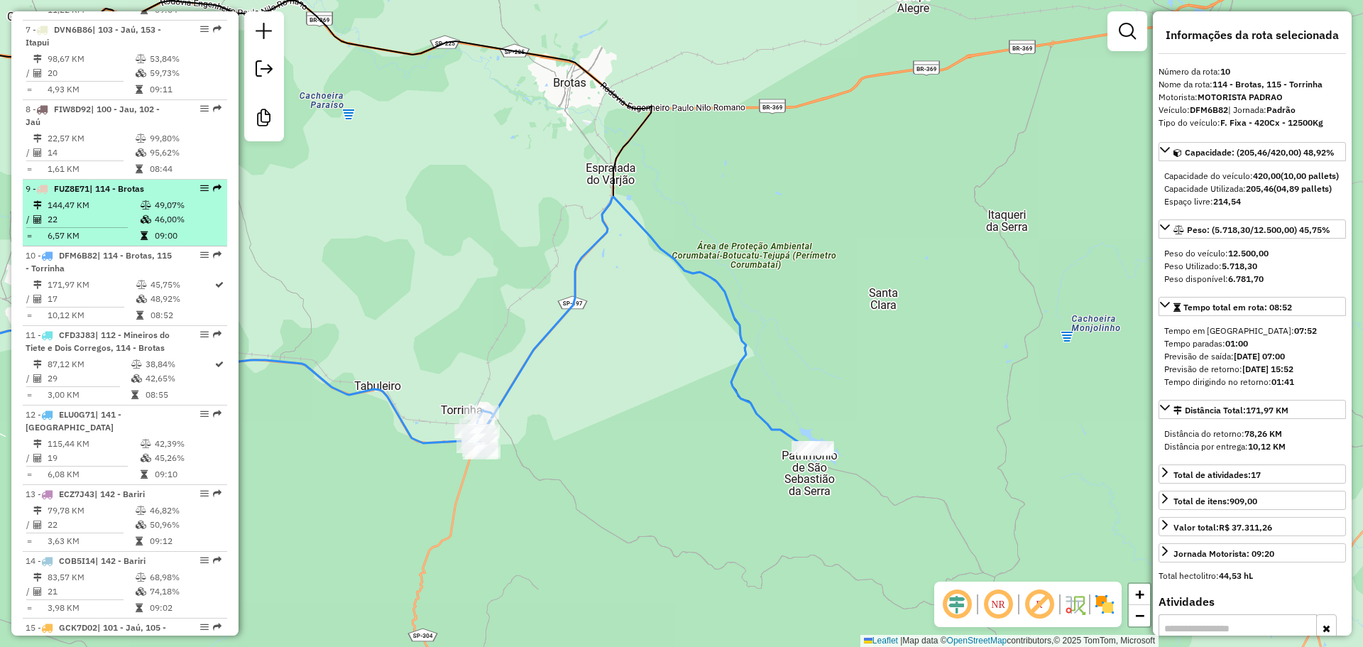
scroll to position [1047, 0]
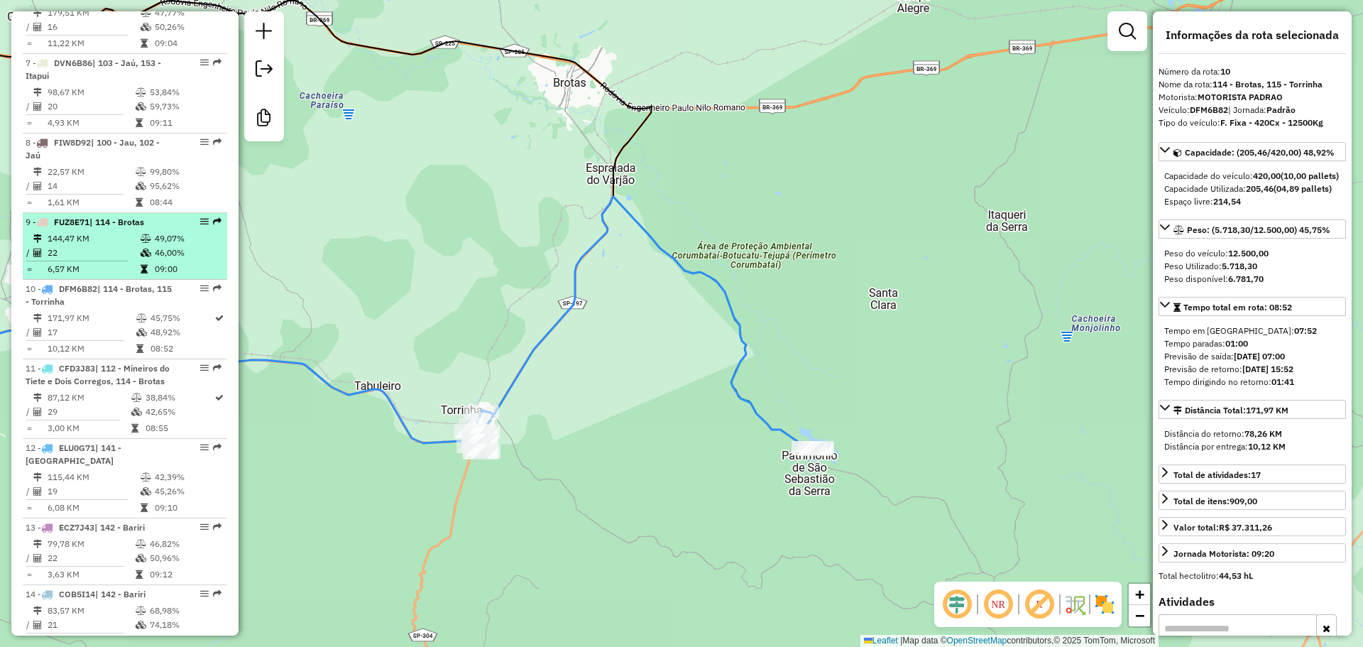
click at [124, 227] on span "| 114 - Brotas" at bounding box center [116, 221] width 55 height 11
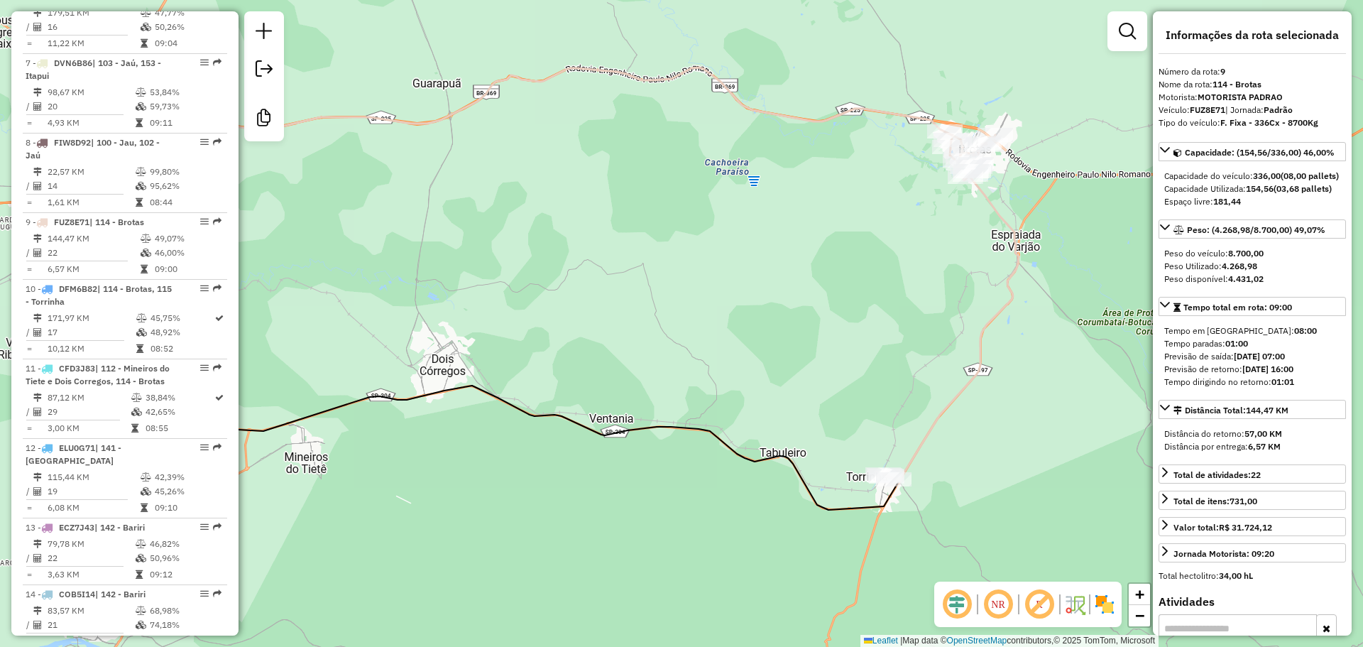
drag, startPoint x: 832, startPoint y: 254, endPoint x: 584, endPoint y: 232, distance: 248.7
click at [584, 232] on div "Janela de atendimento Grade de atendimento Capacidade Transportadoras Veículos …" at bounding box center [681, 323] width 1363 height 647
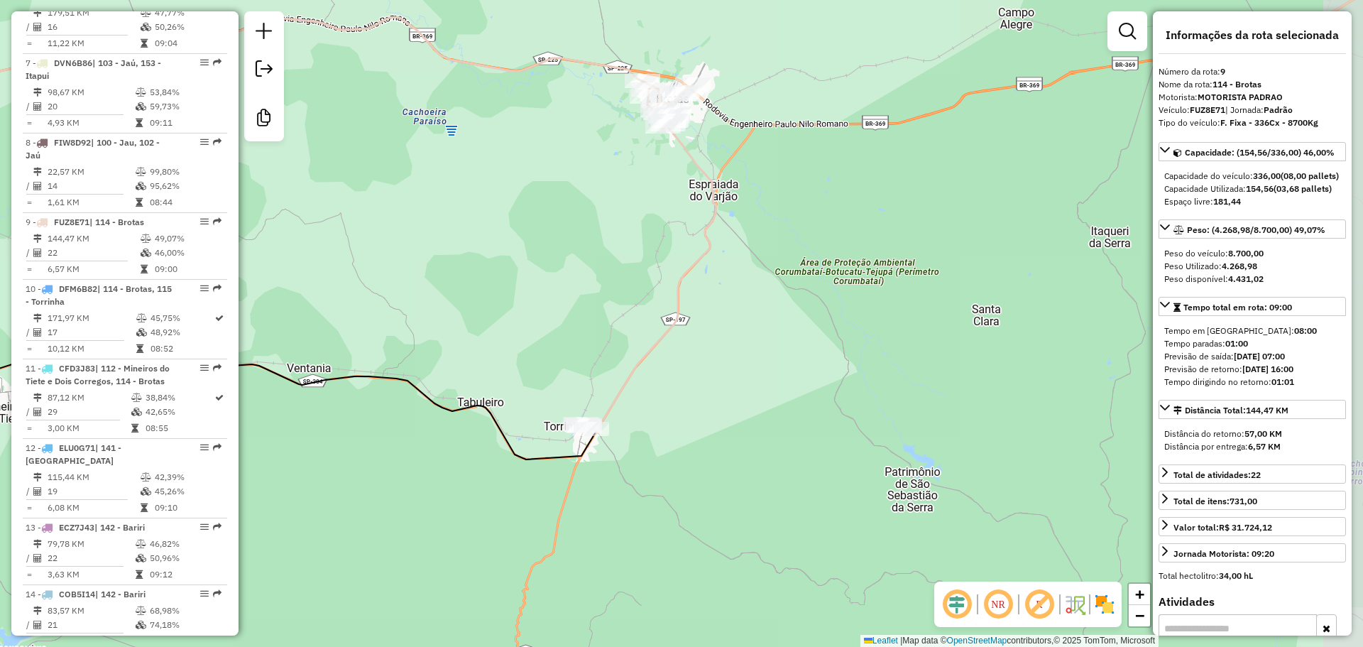
drag, startPoint x: 724, startPoint y: 245, endPoint x: 677, endPoint y: 223, distance: 51.7
click at [677, 223] on div "Janela de atendimento Grade de atendimento Capacidade Transportadoras Veículos …" at bounding box center [681, 323] width 1363 height 647
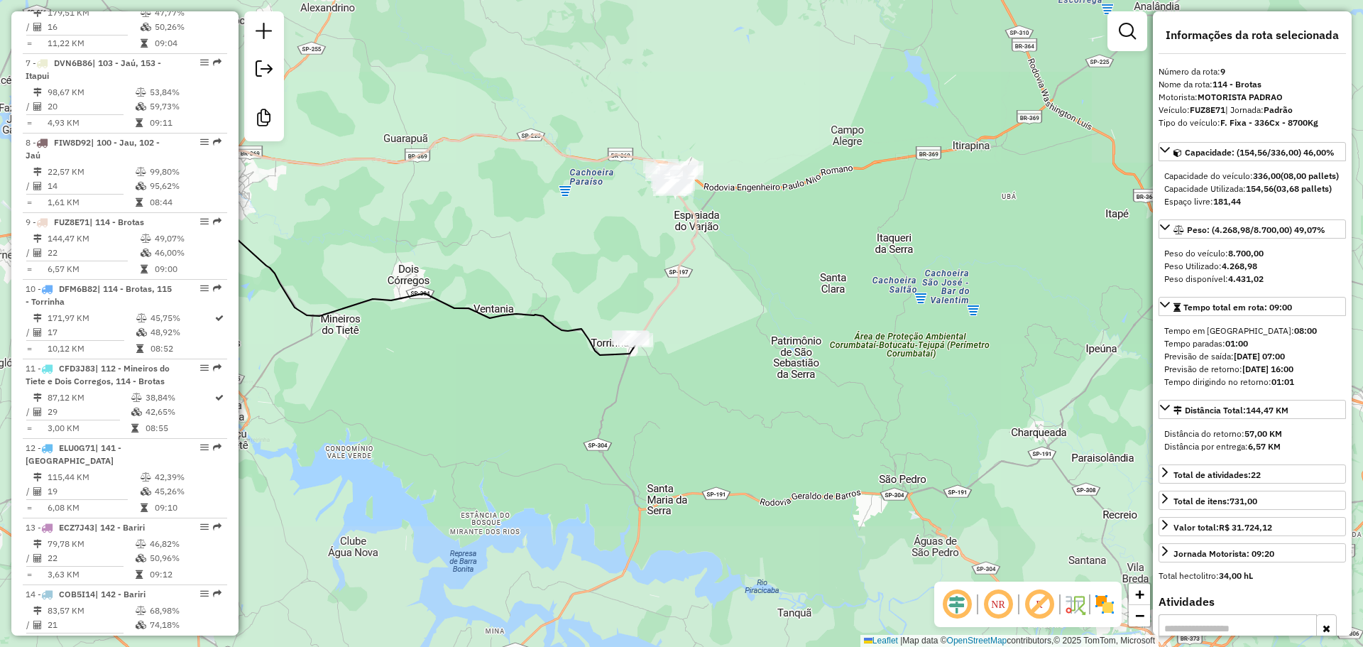
drag, startPoint x: 572, startPoint y: 266, endPoint x: 947, endPoint y: 419, distance: 405.5
click at [947, 419] on div "Janela de atendimento Grade de atendimento Capacidade Transportadoras Veículos …" at bounding box center [681, 323] width 1363 height 647
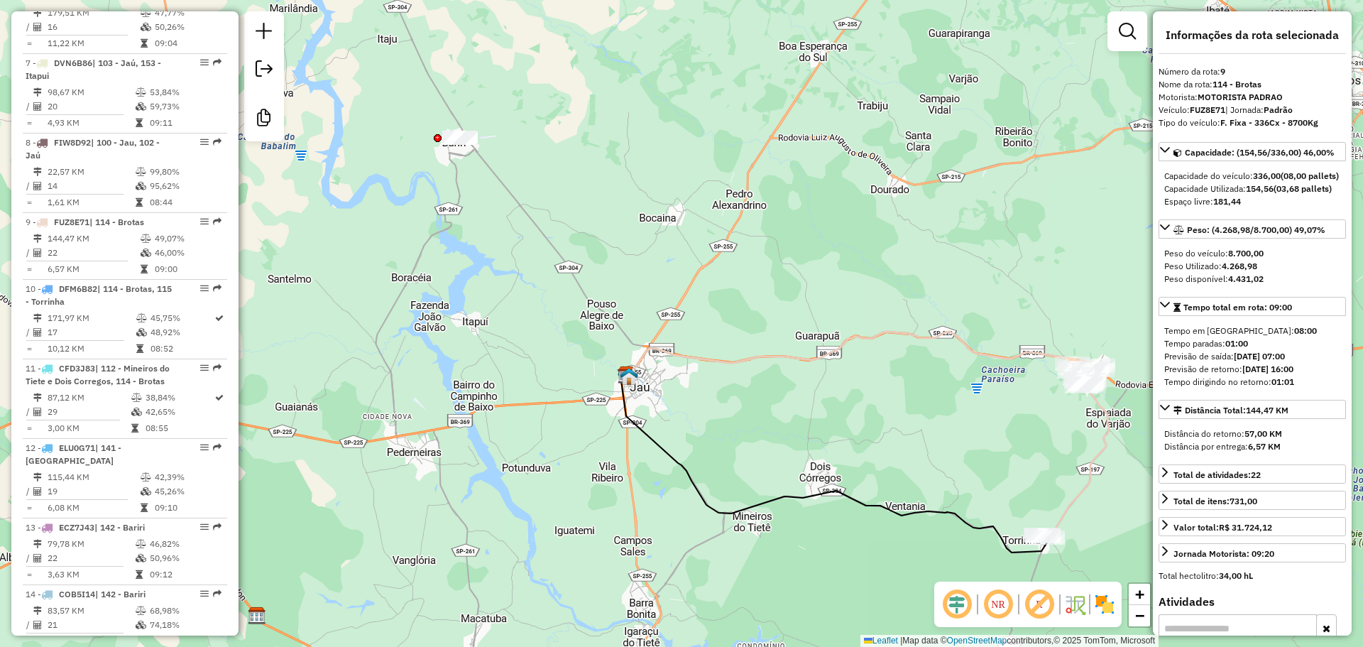
drag, startPoint x: 707, startPoint y: 238, endPoint x: 857, endPoint y: 355, distance: 190.2
click at [873, 365] on div "Janela de atendimento Grade de atendimento Capacidade Transportadoras Veículos …" at bounding box center [681, 323] width 1363 height 647
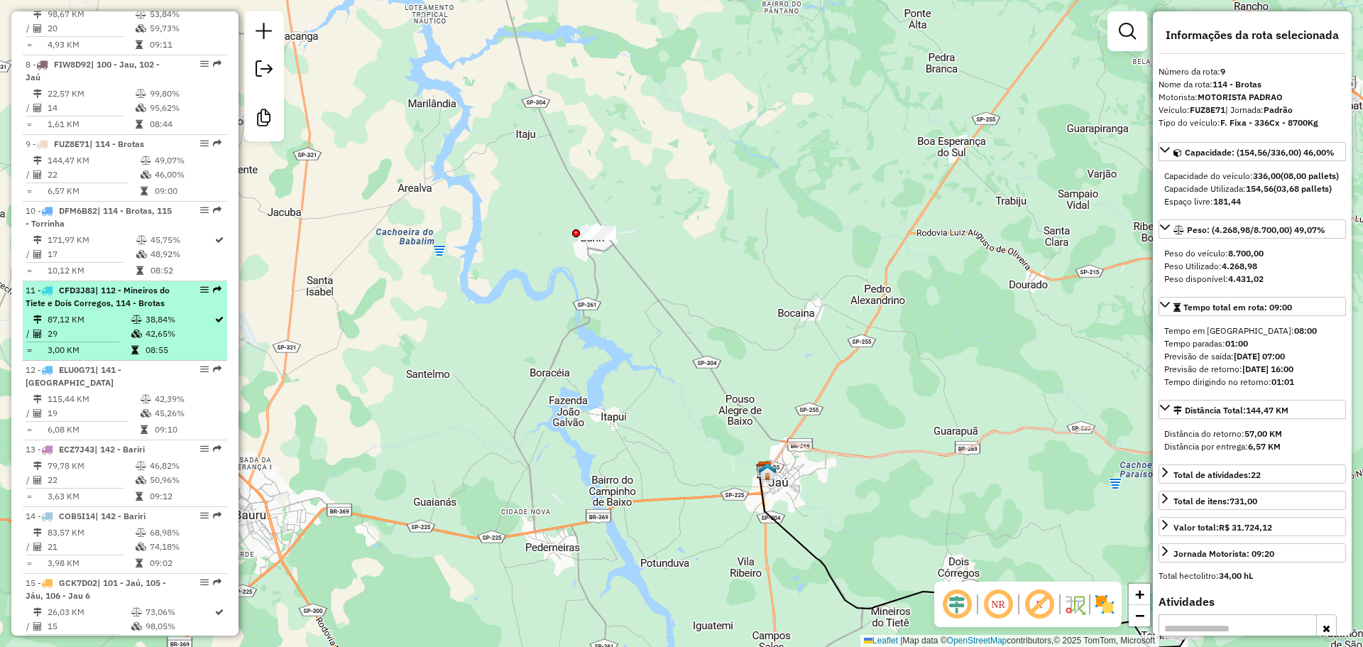
scroll to position [1189, 0]
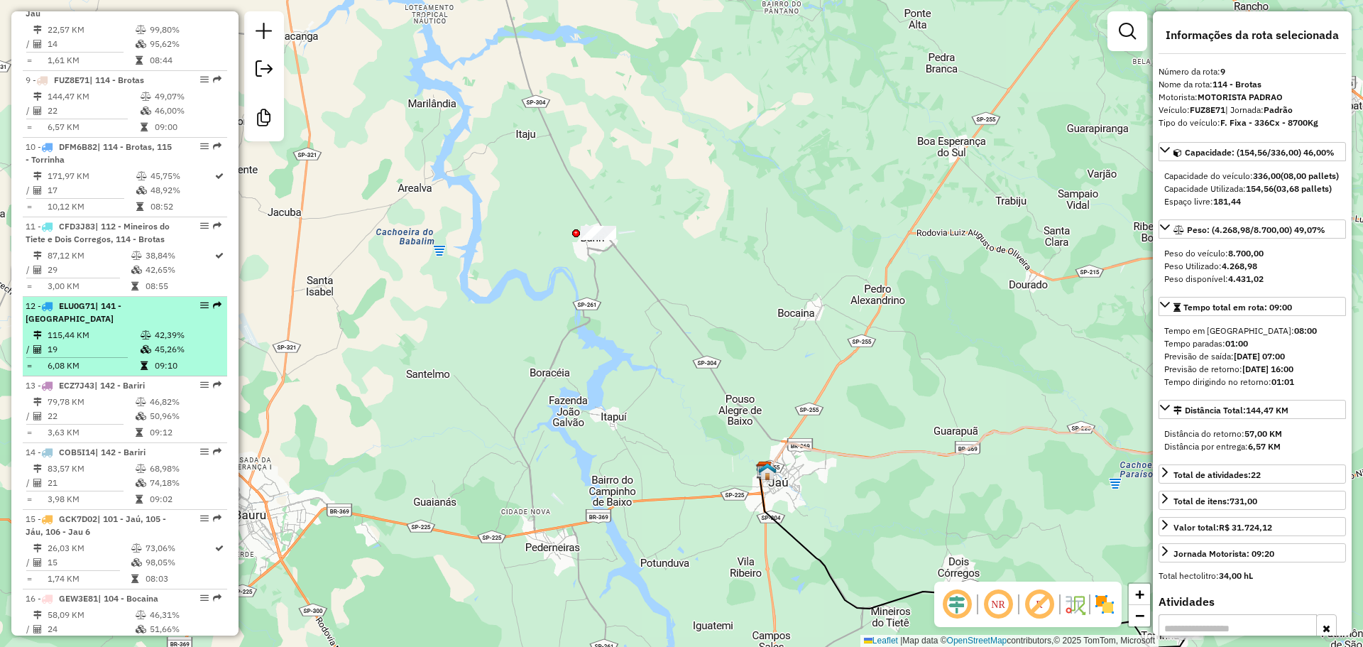
click at [115, 339] on li "12 - ELU0G71 | 141 - Itaju 115,44 KM 42,39% / 19 45,26% = 6,08 KM 09:10" at bounding box center [125, 336] width 204 height 79
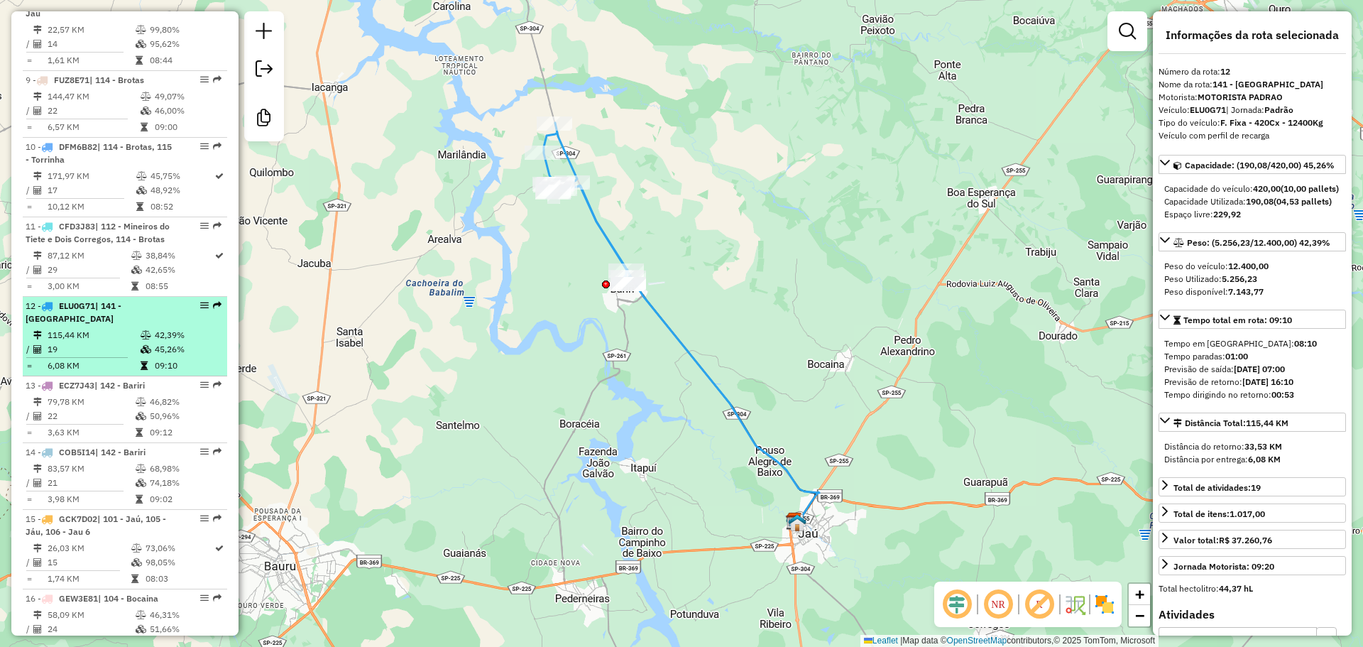
click at [154, 341] on td "42,39%" at bounding box center [187, 335] width 67 height 14
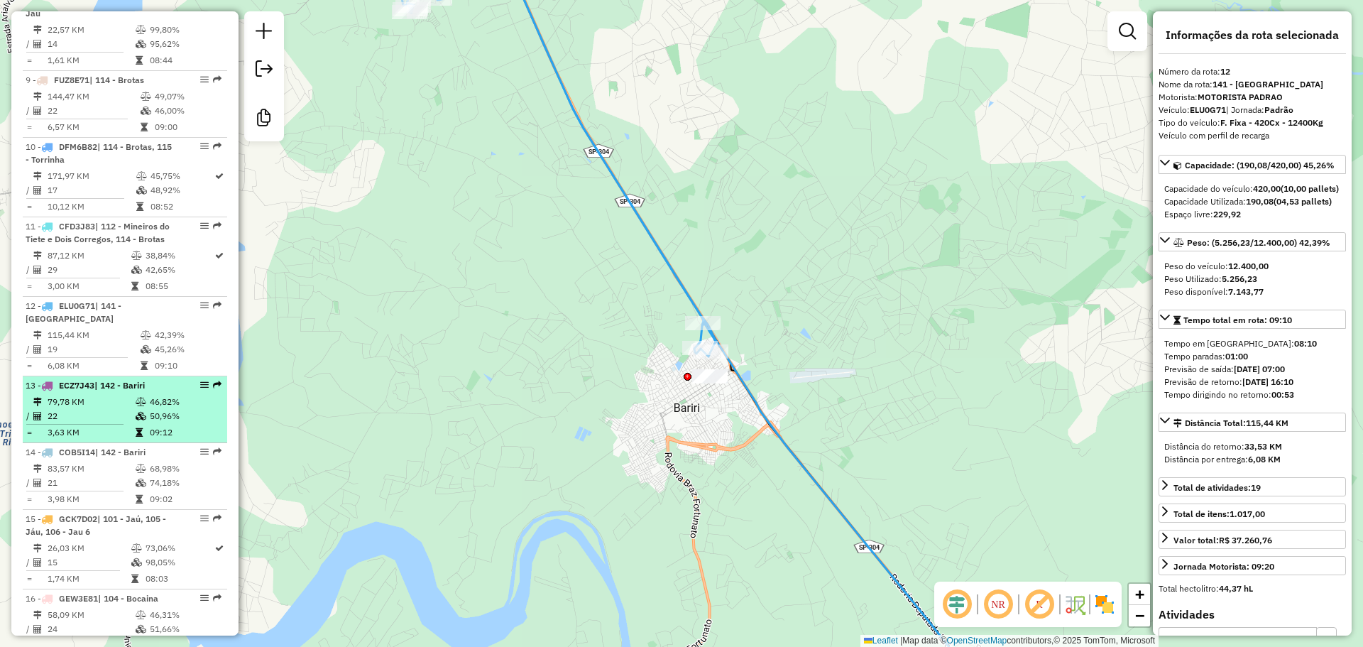
click at [156, 409] on td "46,82%" at bounding box center [185, 402] width 72 height 14
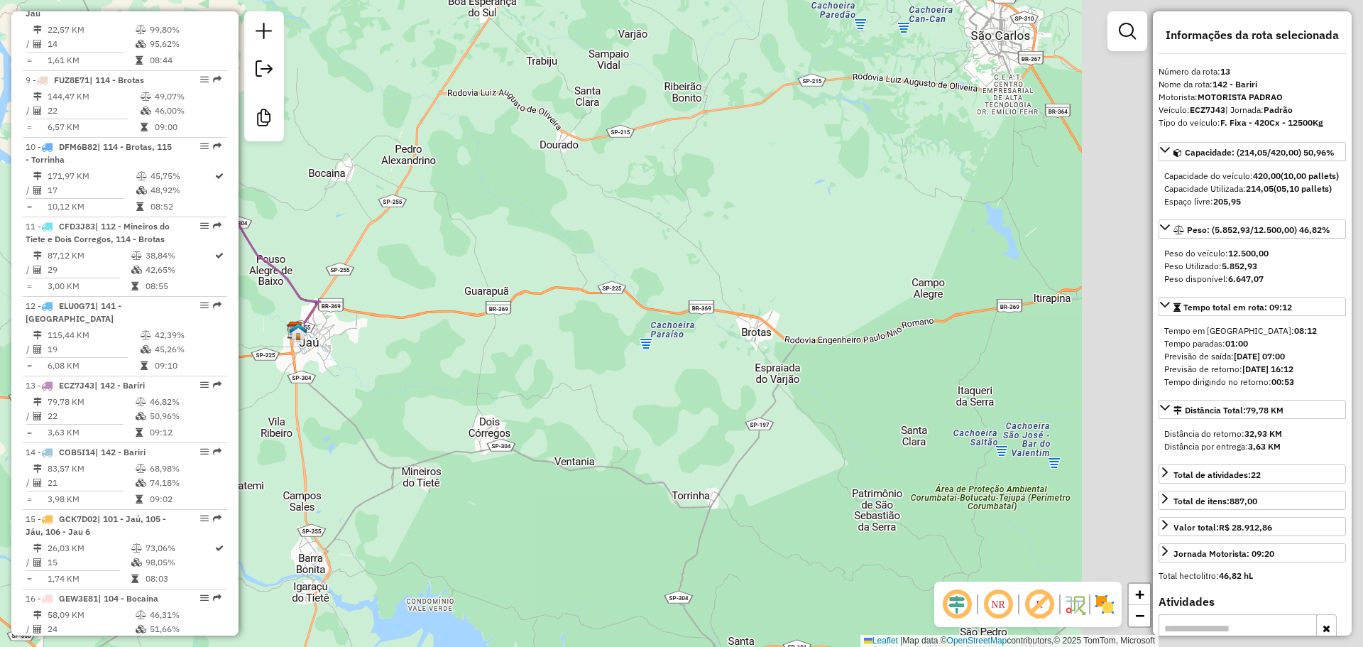
drag, startPoint x: 867, startPoint y: 402, endPoint x: 474, endPoint y: 273, distance: 413.2
click at [414, 249] on div "Janela de atendimento Grade de atendimento Capacidade Transportadoras Veículos …" at bounding box center [681, 323] width 1363 height 647
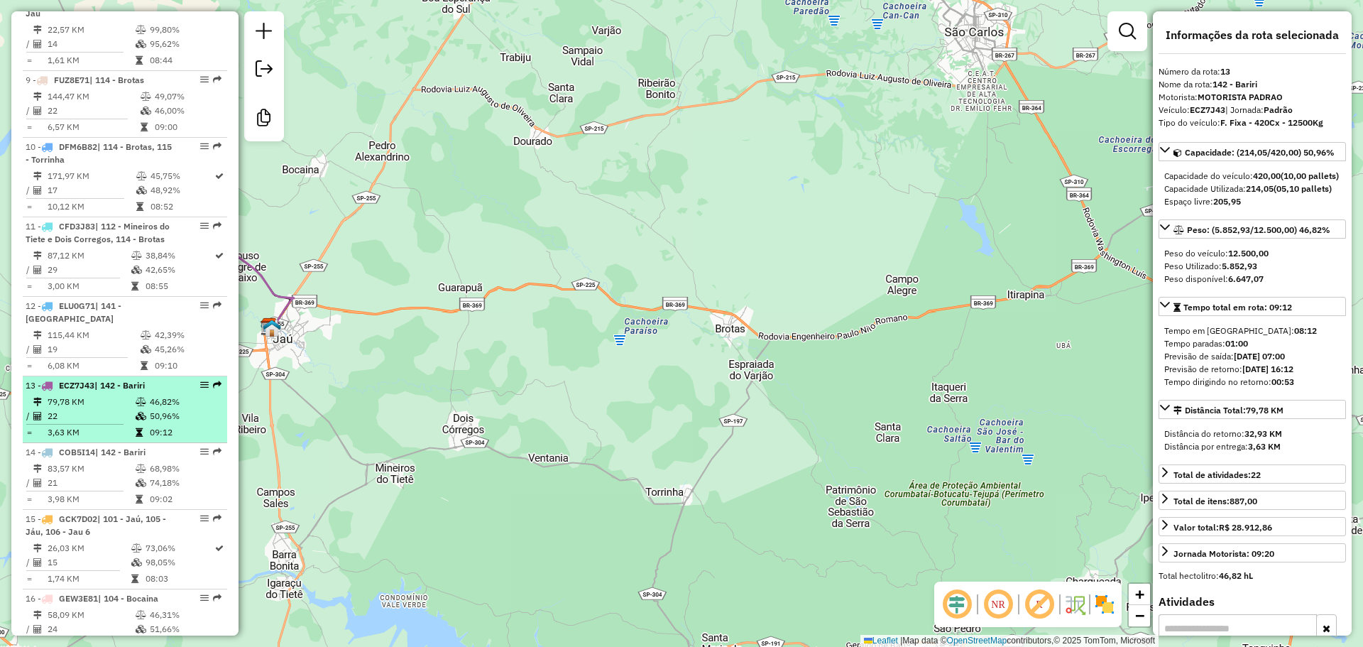
click at [161, 409] on td "46,82%" at bounding box center [185, 402] width 72 height 14
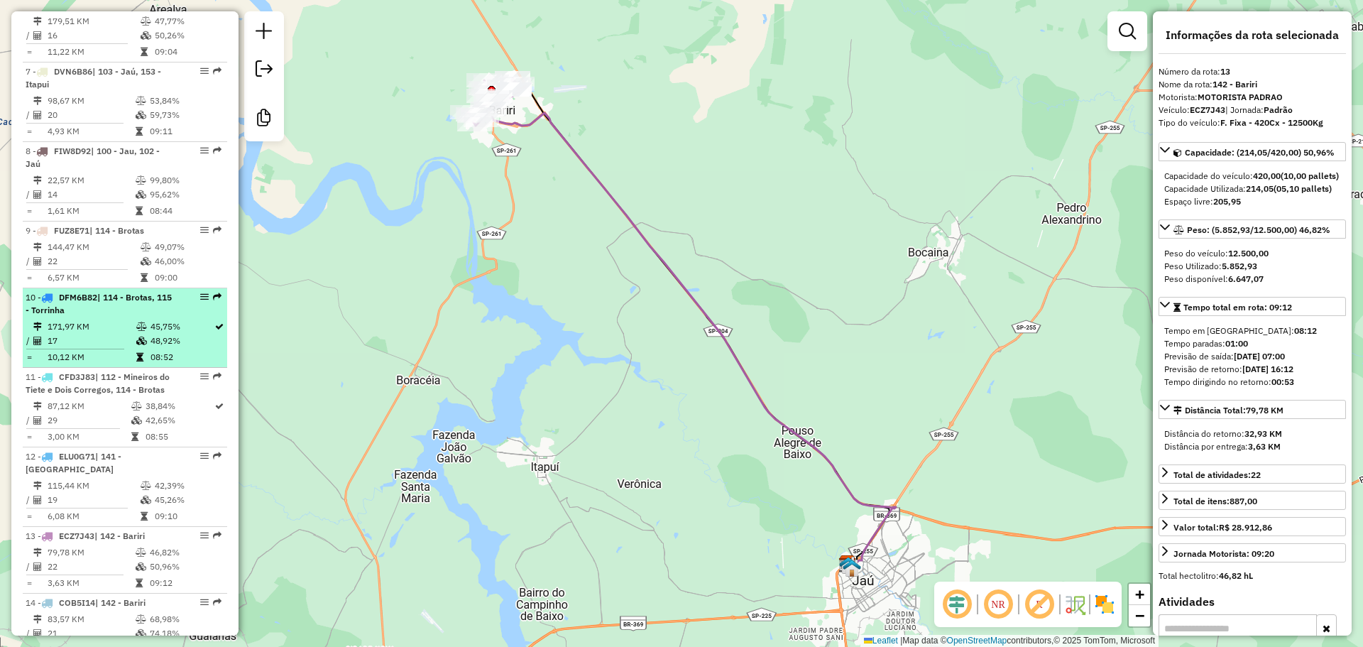
scroll to position [976, 0]
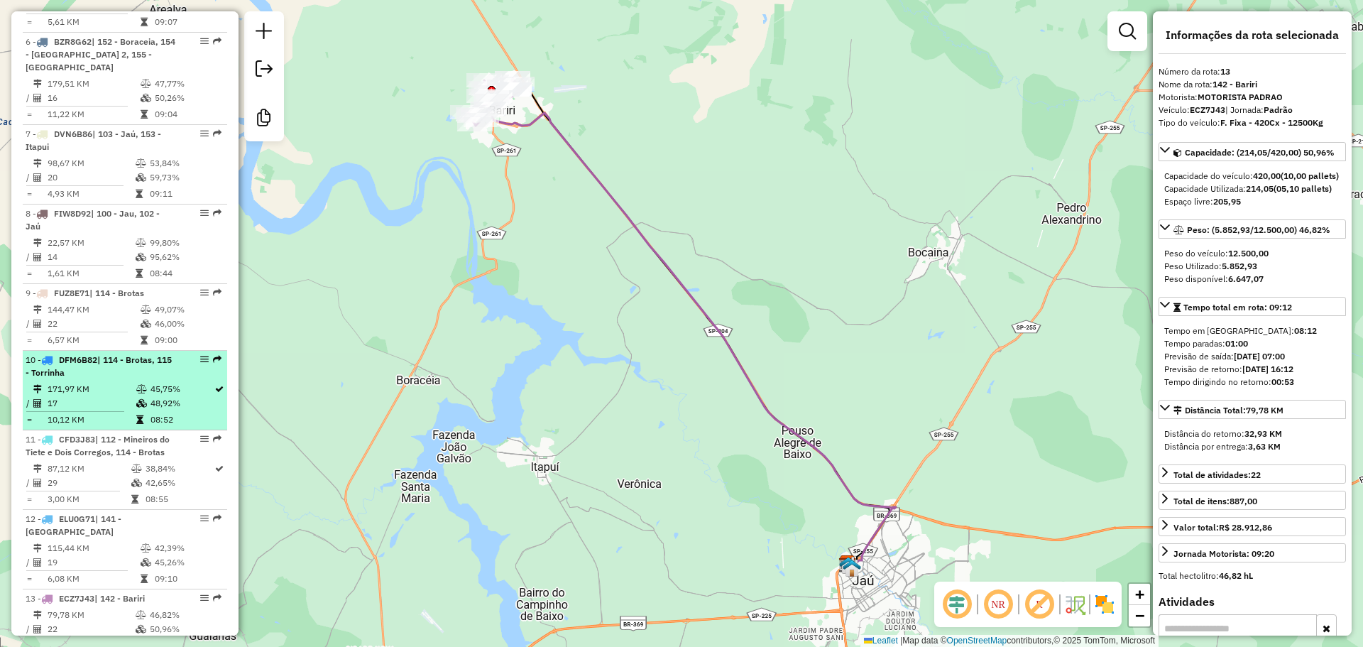
click at [124, 379] on div "10 - DFM6B82 | 114 - Brotas, 115 - Torrinha" at bounding box center [101, 366] width 150 height 26
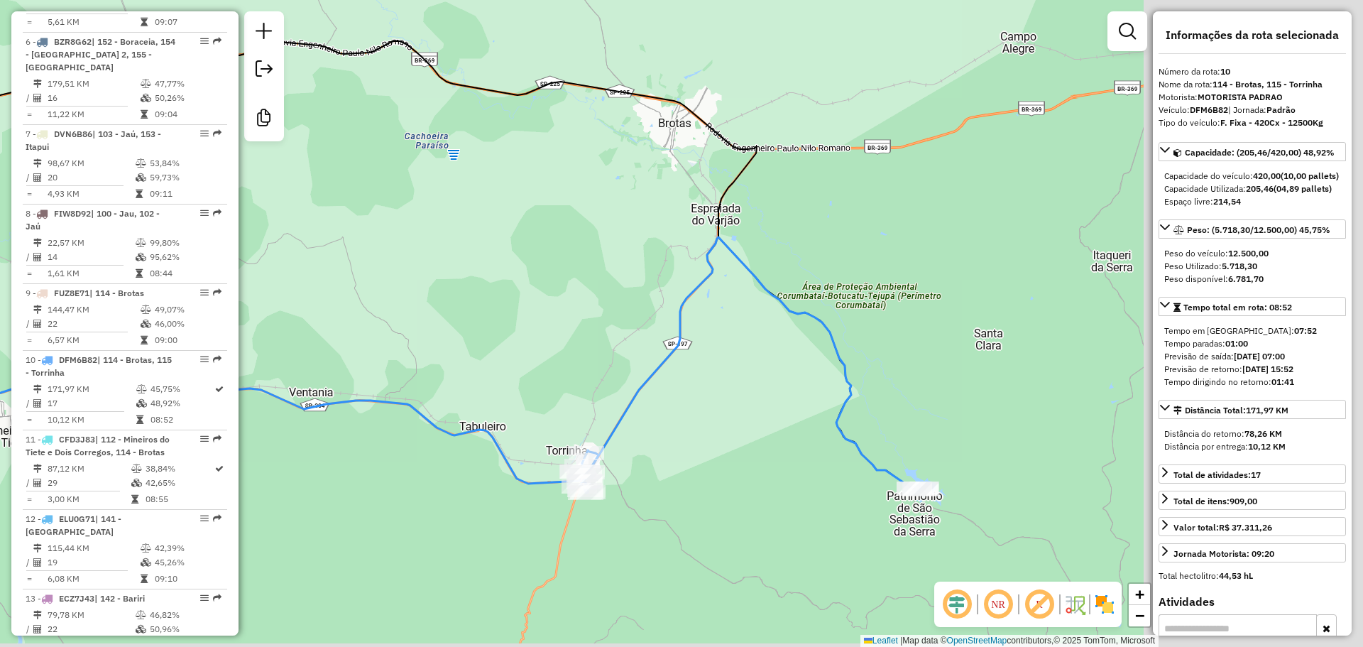
drag, startPoint x: 850, startPoint y: 361, endPoint x: 422, endPoint y: 301, distance: 432.9
click at [421, 295] on div "Janela de atendimento Grade de atendimento Capacidade Transportadoras Veículos …" at bounding box center [681, 323] width 1363 height 647
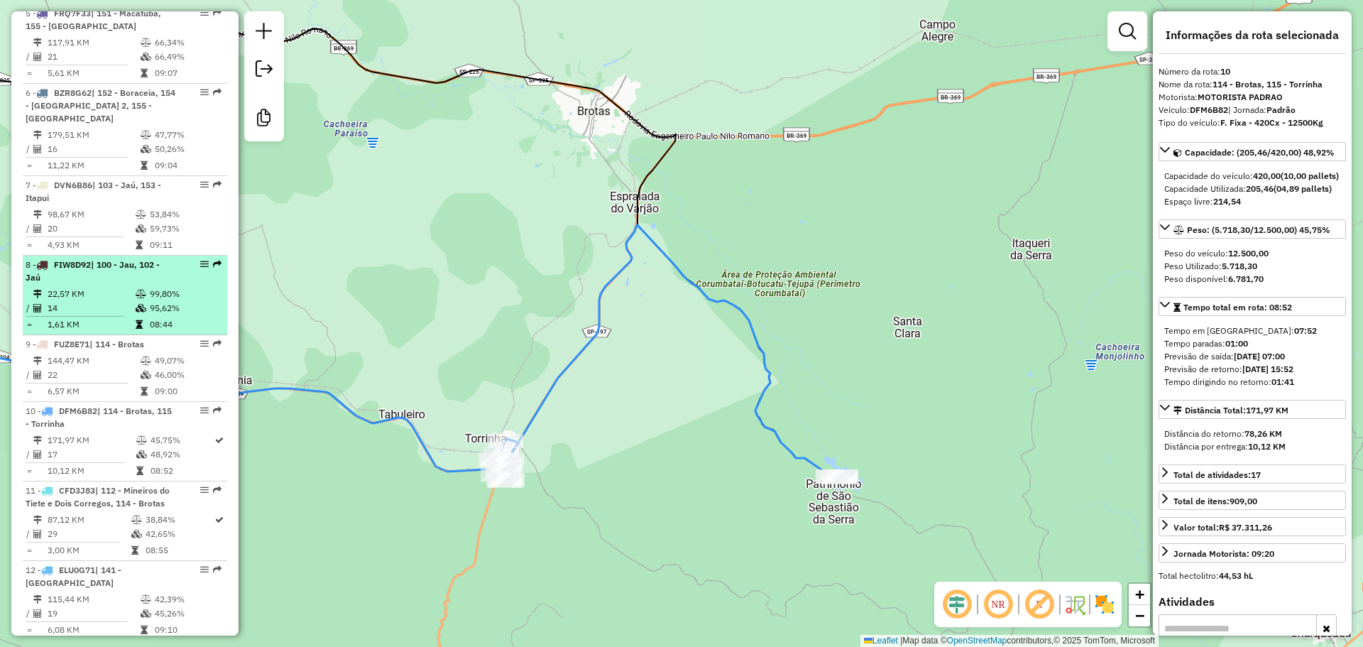
scroll to position [905, 0]
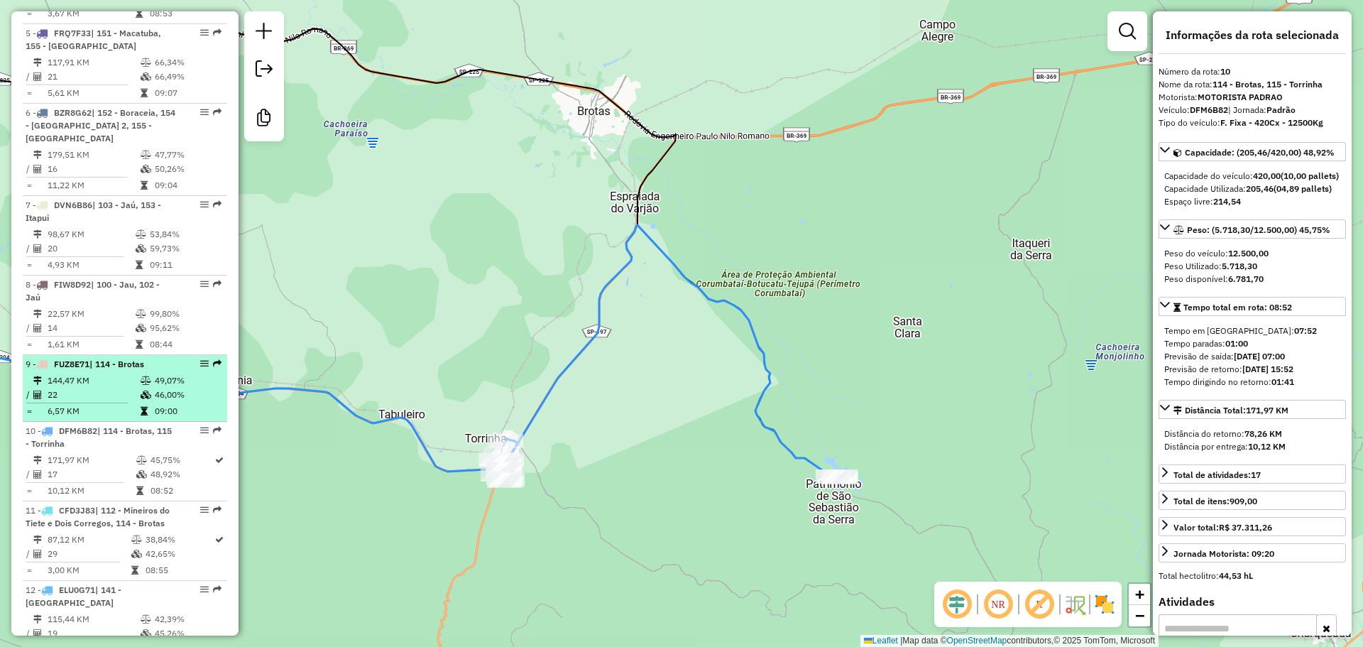
click at [140, 387] on td at bounding box center [147, 380] width 14 height 14
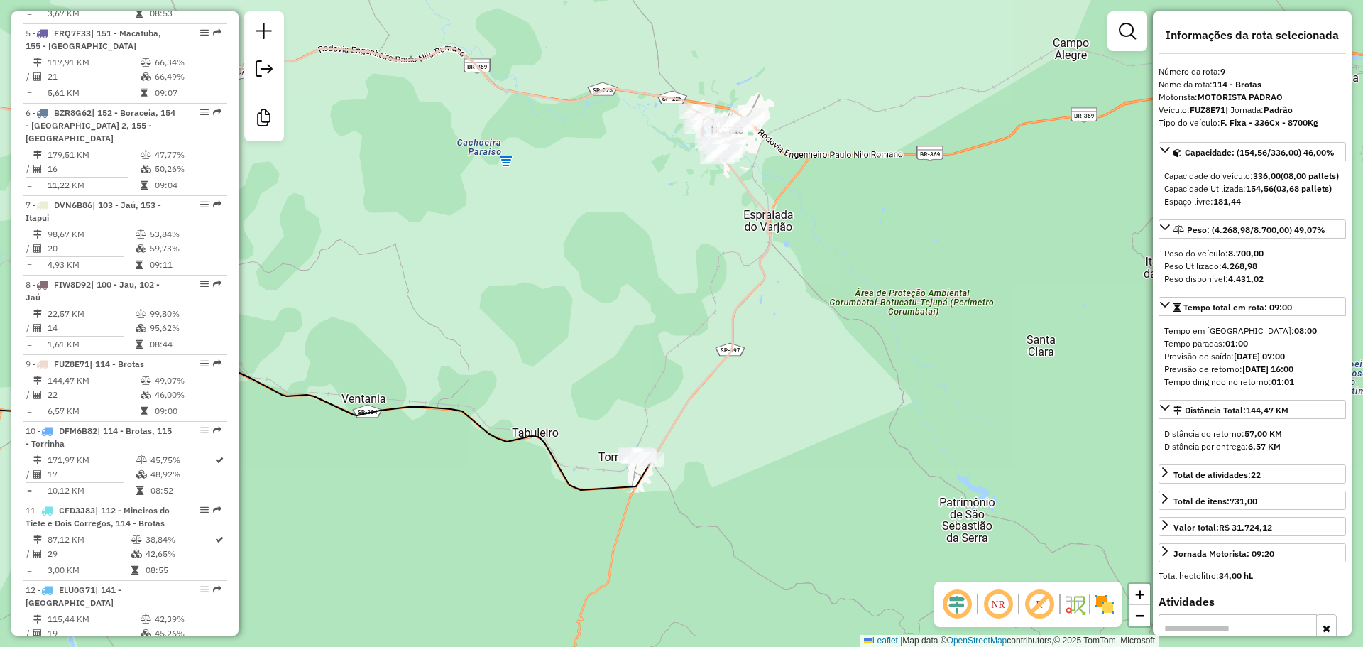
drag, startPoint x: 810, startPoint y: 287, endPoint x: 607, endPoint y: 277, distance: 203.2
click at [412, 233] on div "Janela de atendimento Grade de atendimento Capacidade Transportadoras Veículos …" at bounding box center [681, 323] width 1363 height 647
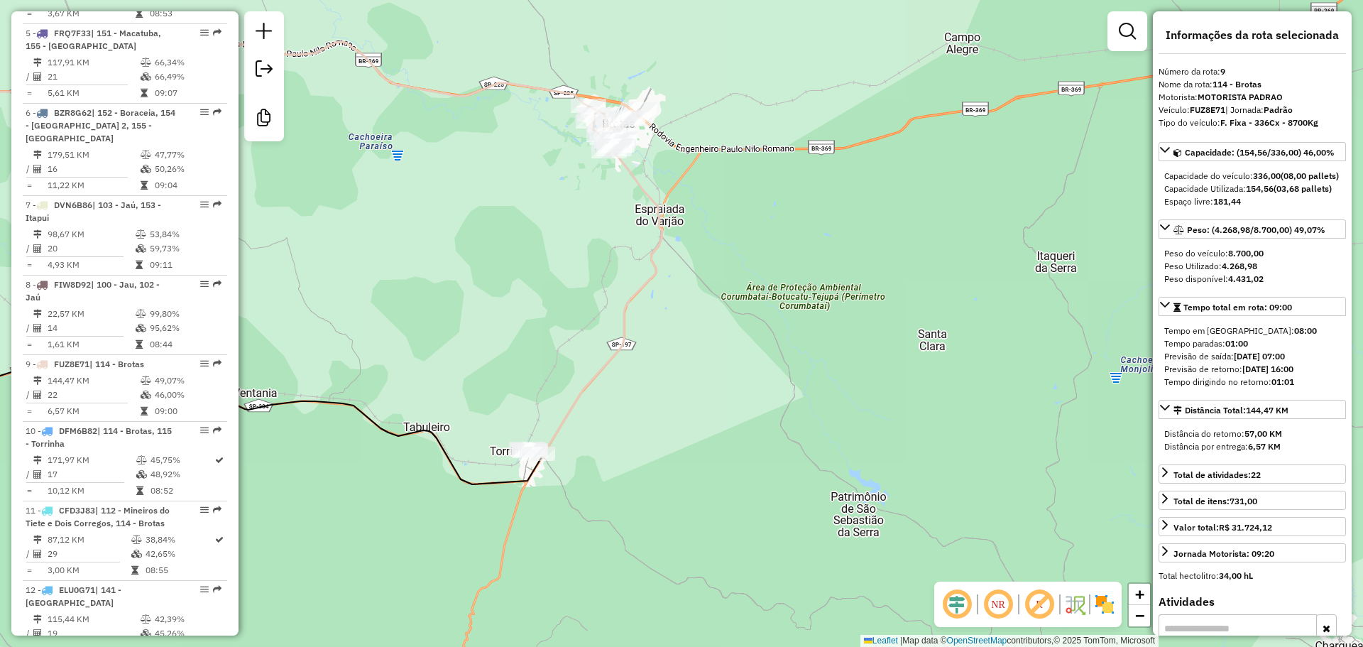
drag, startPoint x: 543, startPoint y: 267, endPoint x: 496, endPoint y: 270, distance: 46.9
click at [496, 270] on div "Janela de atendimento Grade de atendimento Capacidade Transportadoras Veículos …" at bounding box center [681, 323] width 1363 height 647
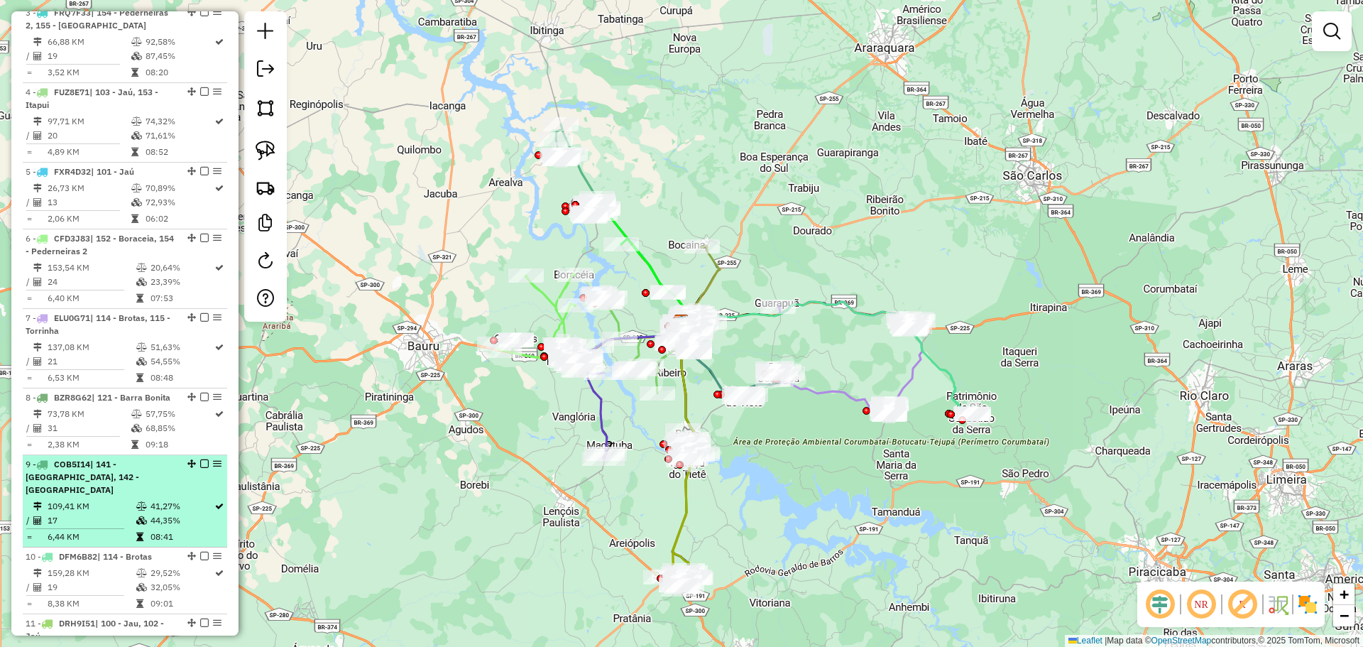
scroll to position [852, 0]
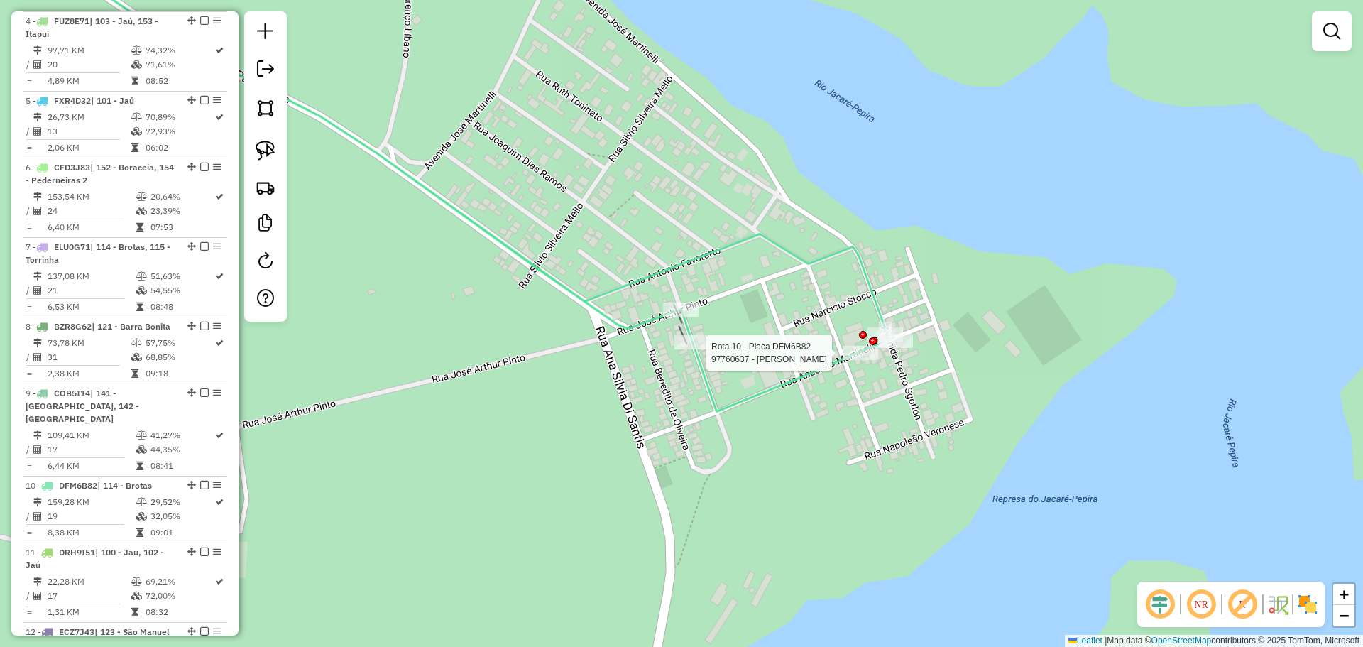
select select "**********"
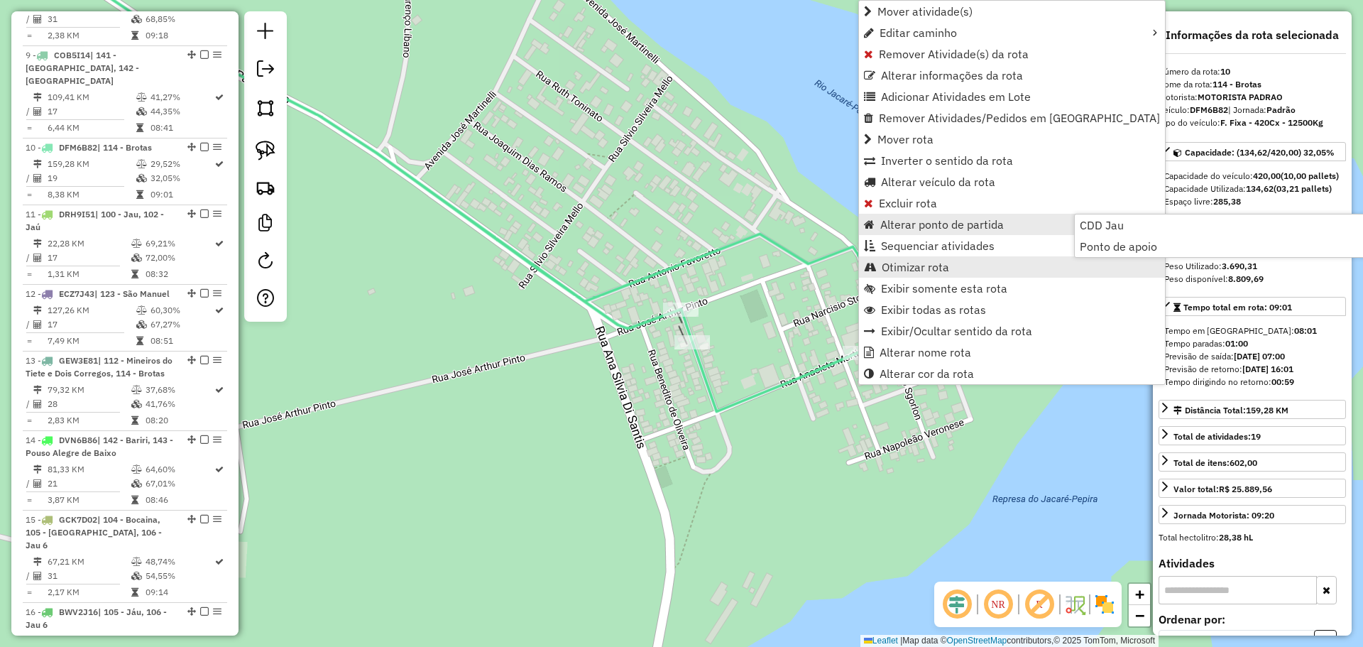
scroll to position [1335, 0]
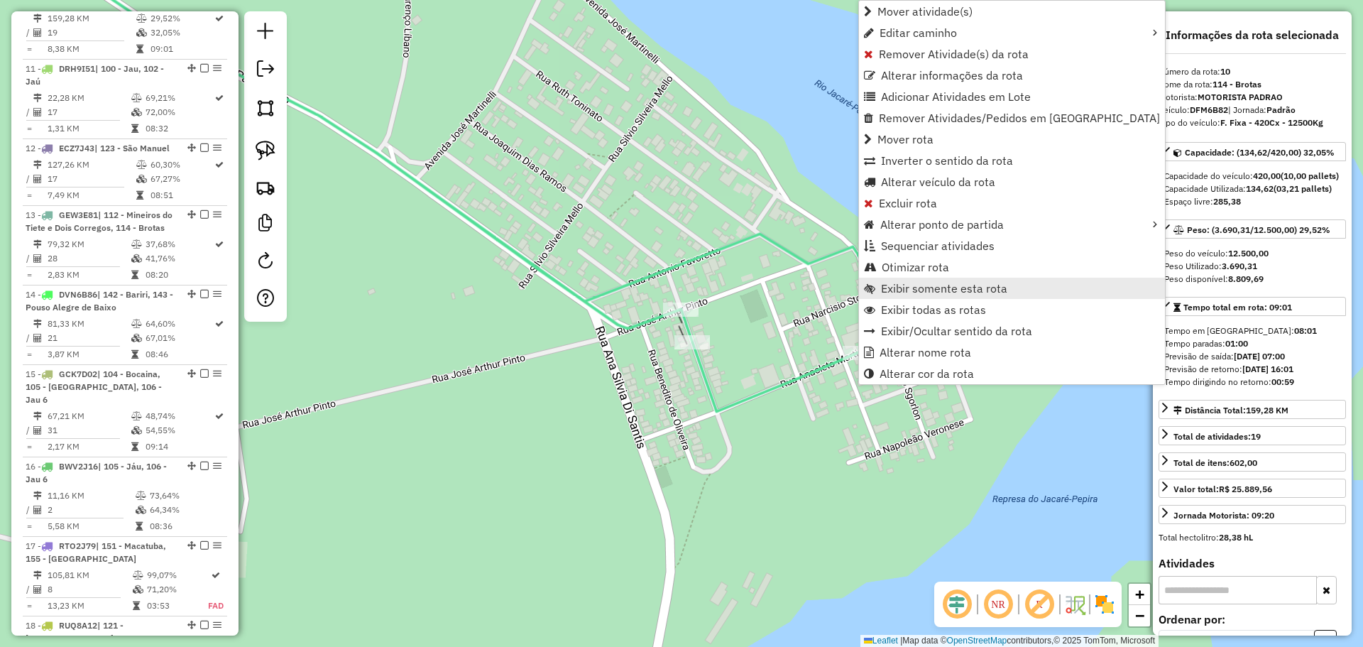
click at [948, 291] on span "Exibir somente esta rota" at bounding box center [944, 287] width 126 height 11
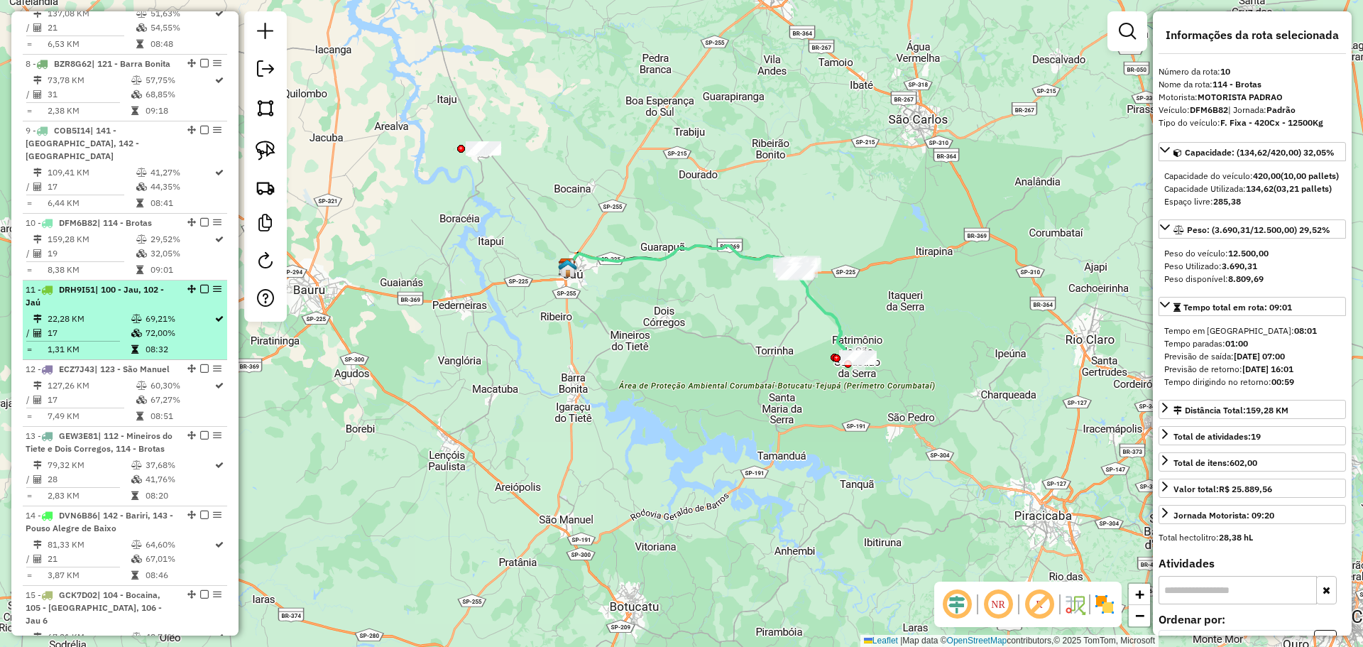
scroll to position [1122, 0]
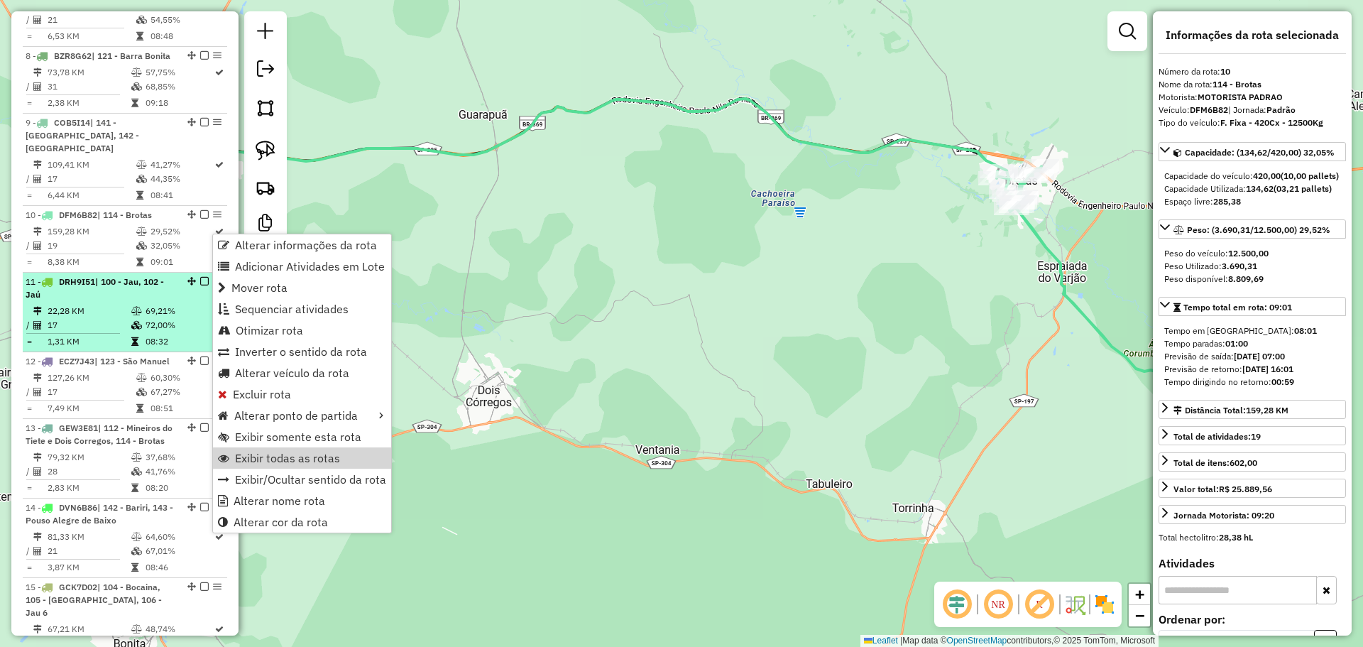
drag, startPoint x: 326, startPoint y: 461, endPoint x: 168, endPoint y: 354, distance: 190.1
click at [329, 460] on span "Exibir todas as rotas" at bounding box center [287, 457] width 105 height 11
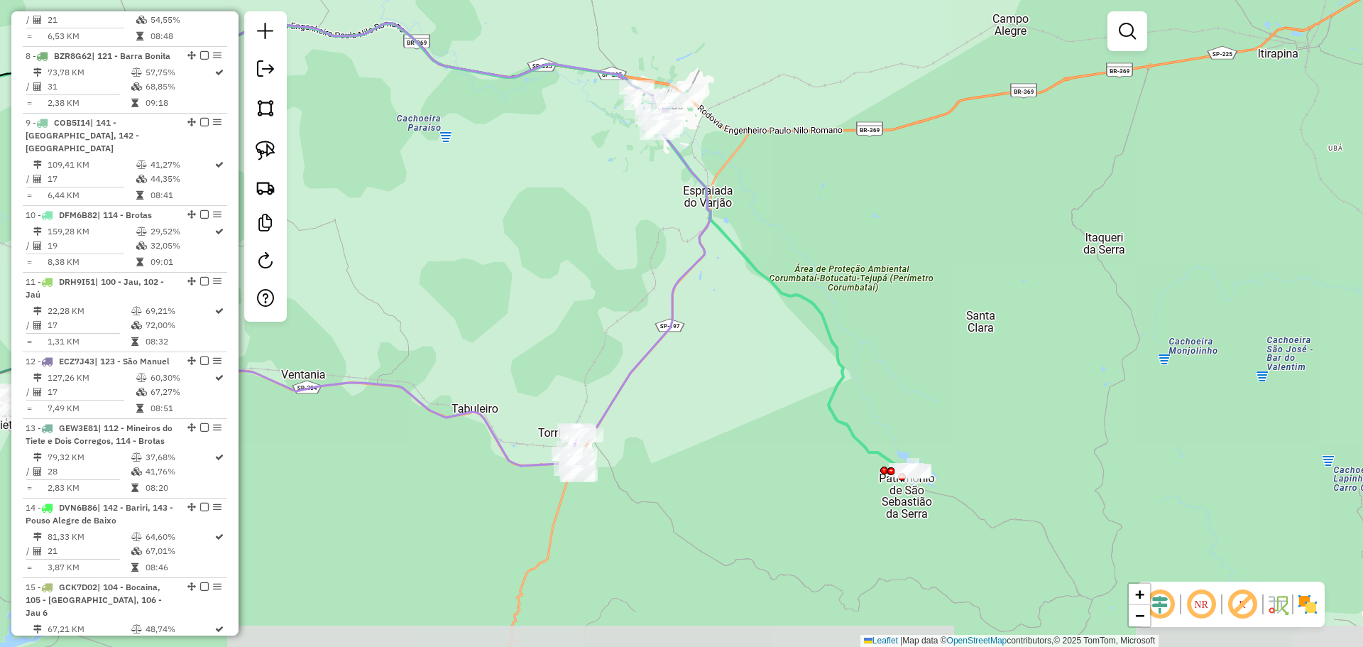
drag, startPoint x: 886, startPoint y: 278, endPoint x: 556, endPoint y: 215, distance: 336.0
click at [556, 215] on div "Janela de atendimento Grade de atendimento Capacidade Transportadoras Veículos …" at bounding box center [681, 323] width 1363 height 647
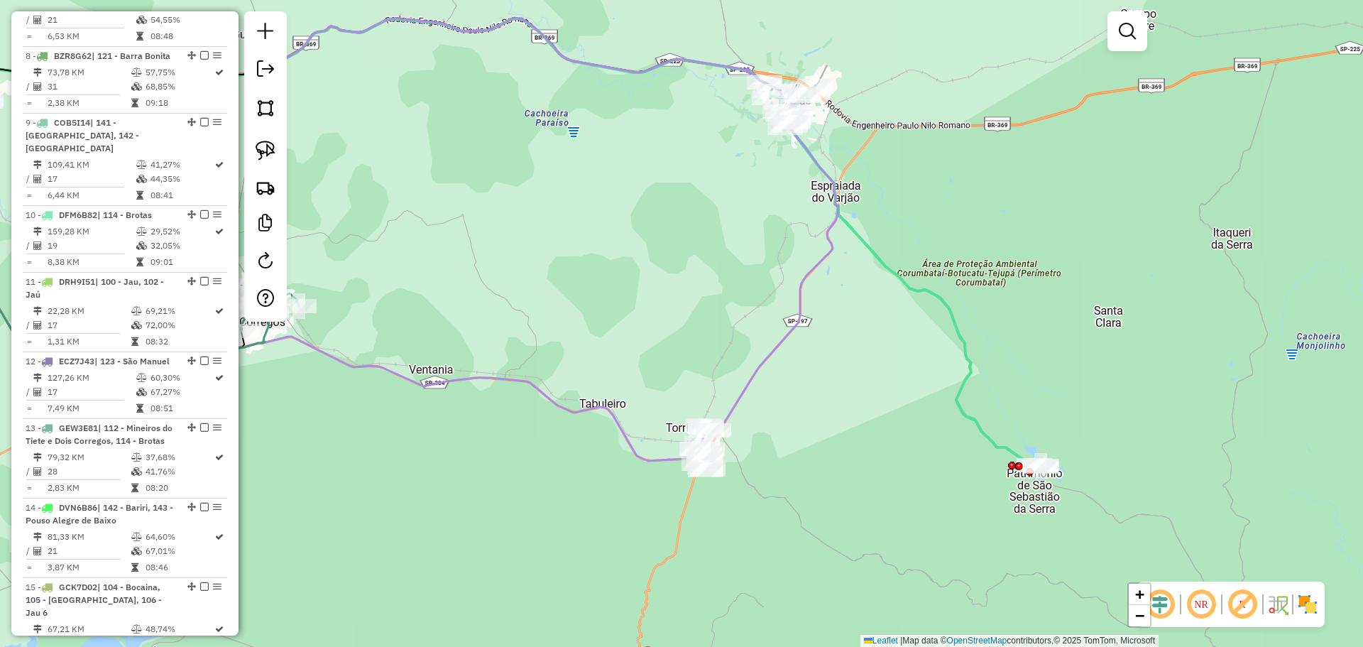
drag, startPoint x: 711, startPoint y: 511, endPoint x: 764, endPoint y: 398, distance: 124.8
click at [920, 424] on div "Janela de atendimento Grade de atendimento Capacidade Transportadoras Veículos …" at bounding box center [681, 323] width 1363 height 647
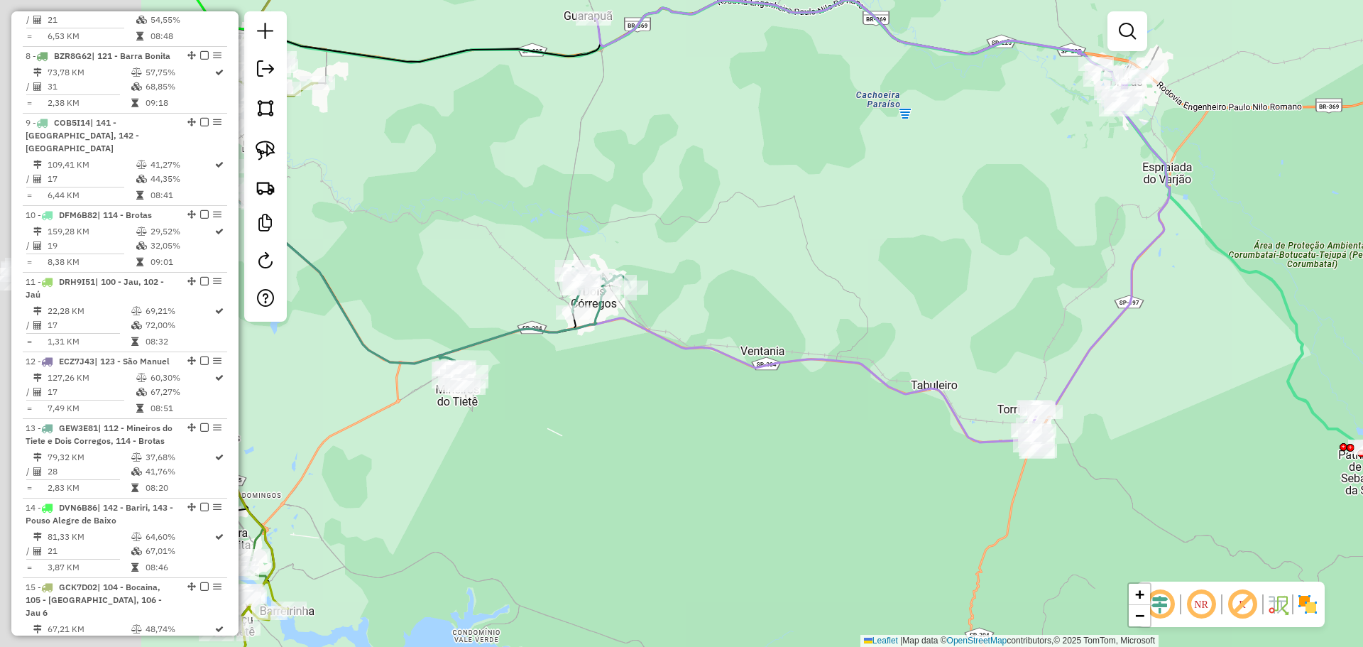
drag, startPoint x: 437, startPoint y: 432, endPoint x: 639, endPoint y: 425, distance: 202.4
click at [639, 425] on div "Janela de atendimento Grade de atendimento Capacidade Transportadoras Veículos …" at bounding box center [681, 323] width 1363 height 647
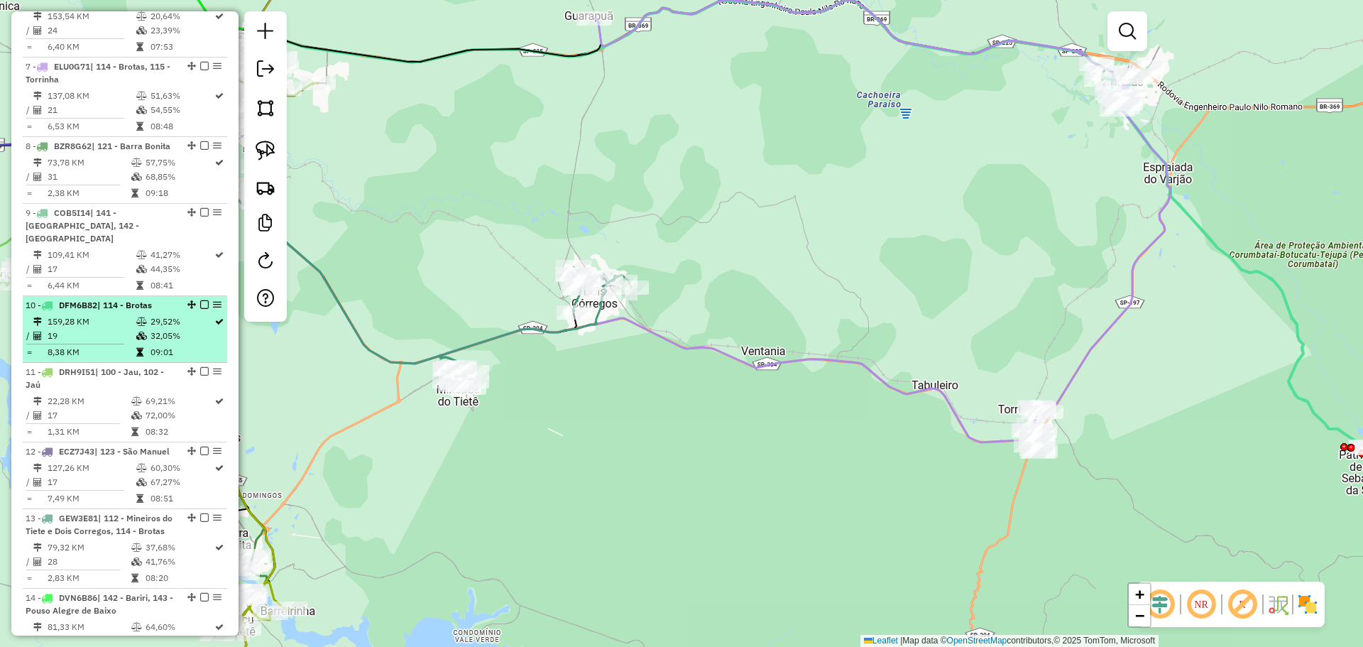
scroll to position [909, 0]
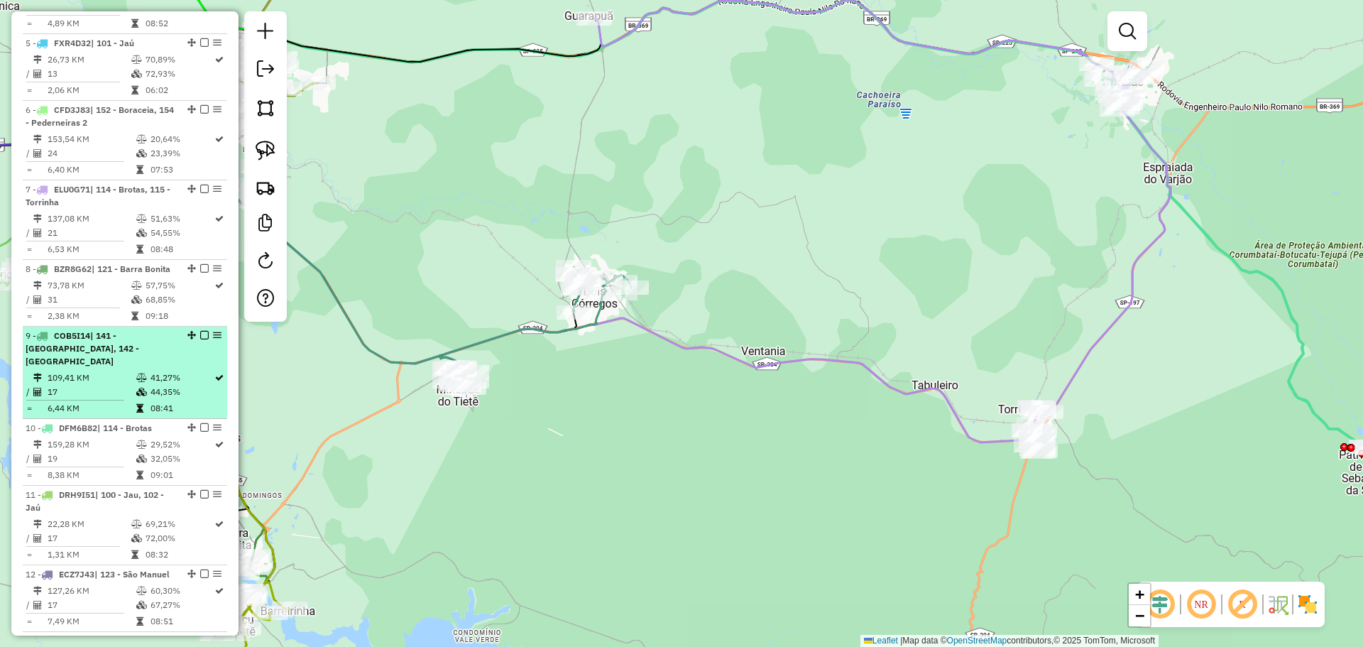
click at [119, 368] on div "9 - COB5I14 | 141 - Itaju, 142 - Bariri" at bounding box center [101, 348] width 150 height 38
select select "**********"
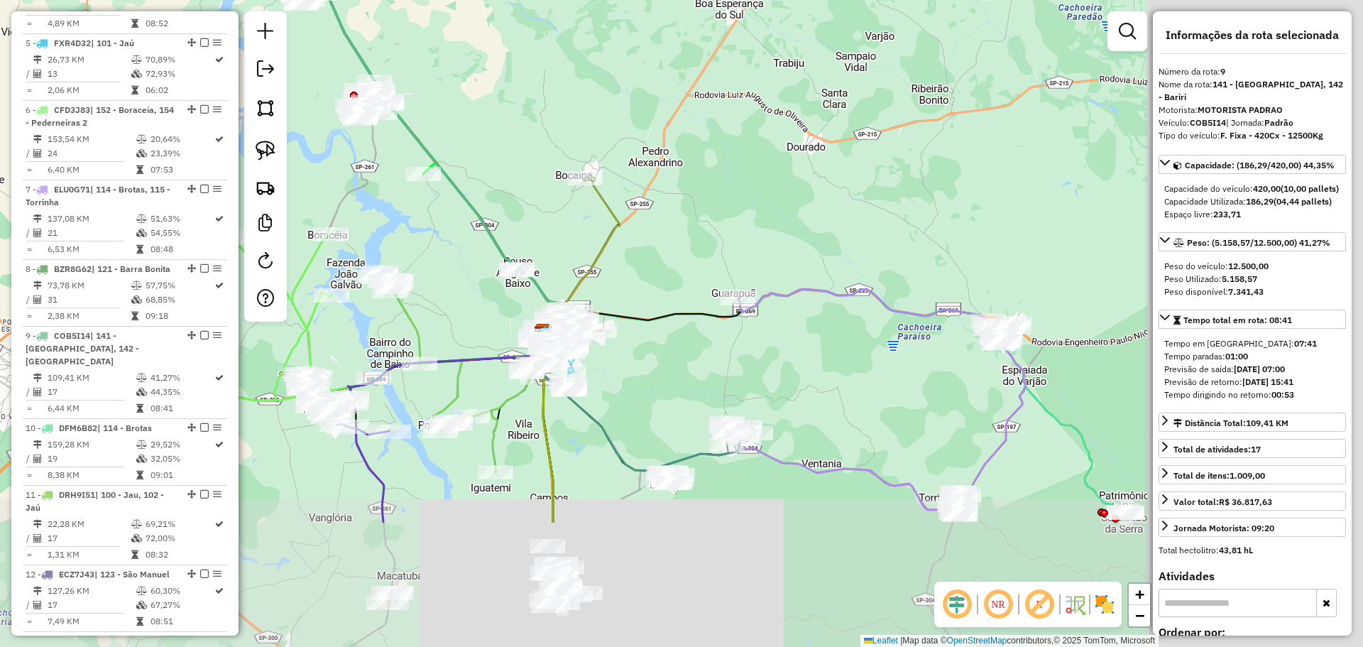
drag, startPoint x: 794, startPoint y: 411, endPoint x: 823, endPoint y: 295, distance: 119.1
click at [474, 187] on div "Janela de atendimento Grade de atendimento Capacidade Transportadoras Veículos …" at bounding box center [681, 323] width 1363 height 647
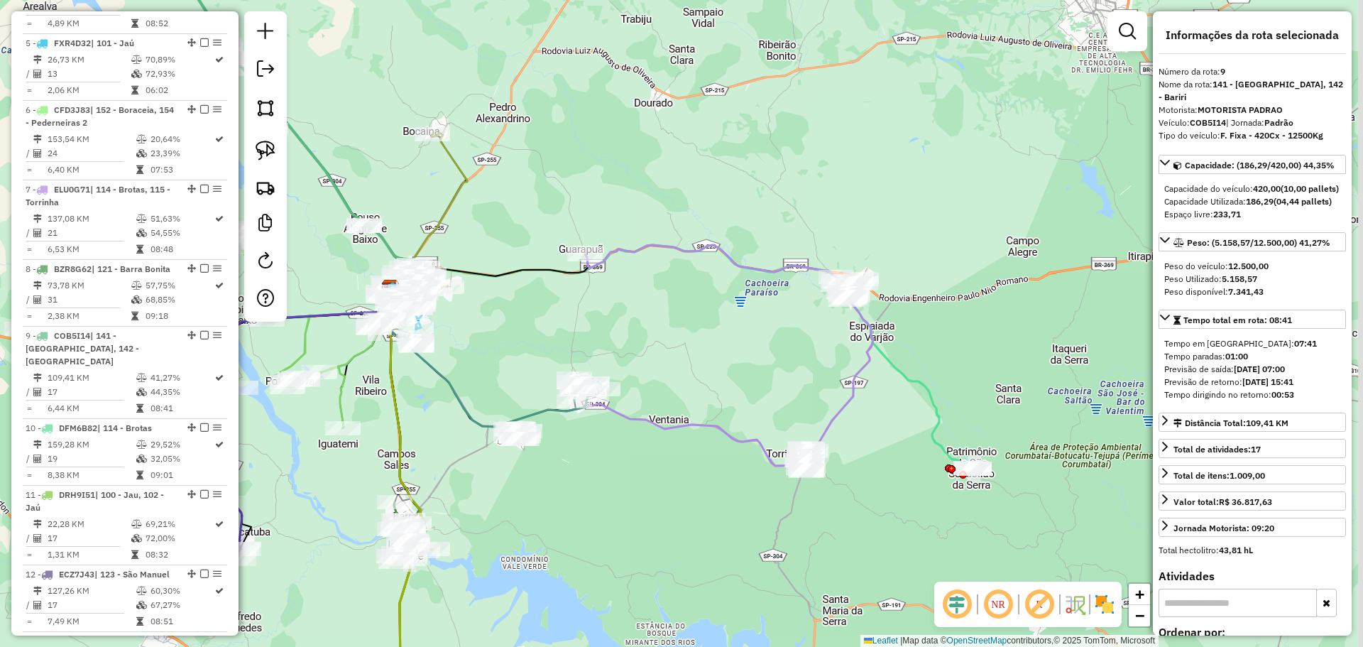
drag, startPoint x: 937, startPoint y: 407, endPoint x: 814, endPoint y: 398, distance: 123.8
click at [815, 397] on div "Janela de atendimento Grade de atendimento Capacidade Transportadoras Veículos …" at bounding box center [681, 323] width 1363 height 647
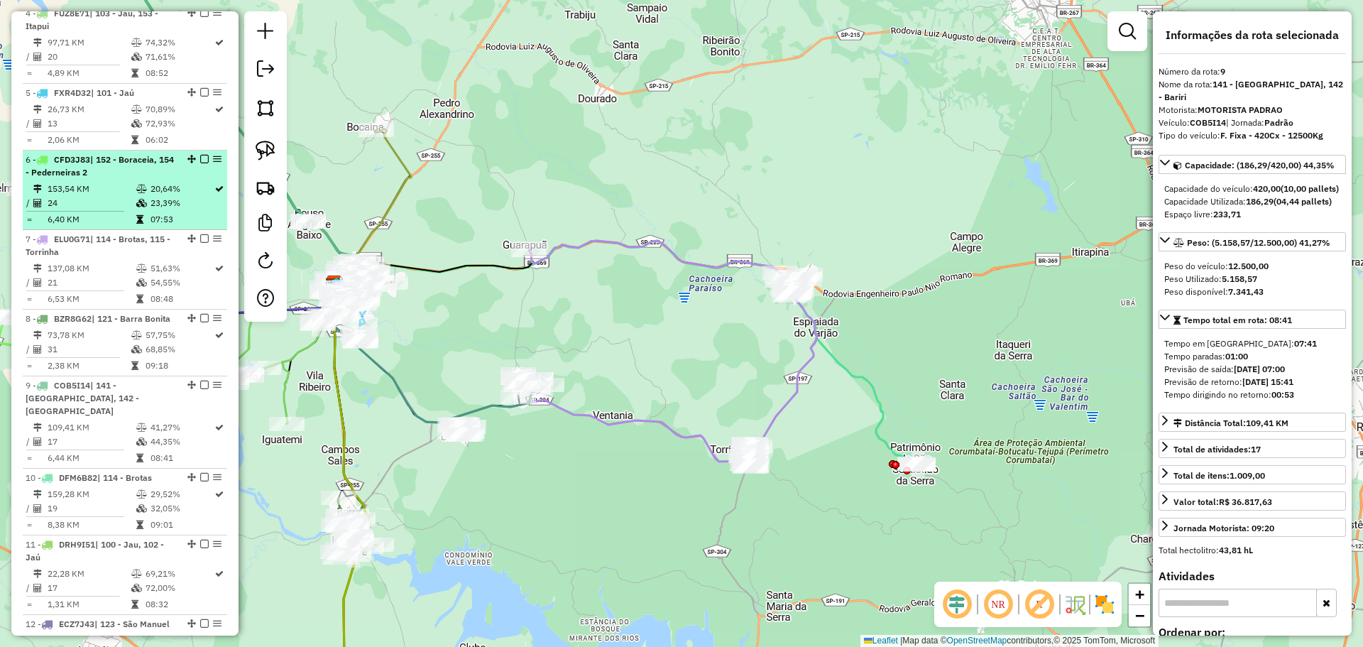
scroll to position [838, 0]
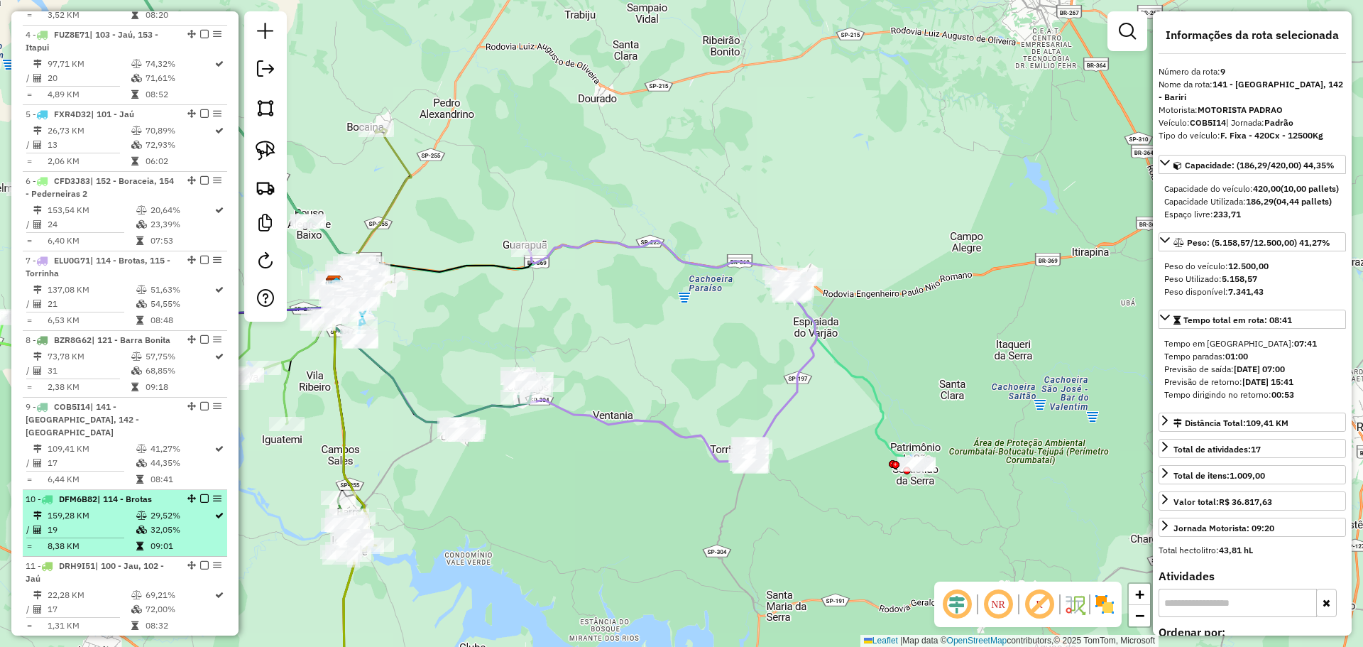
click at [152, 504] on span "| 114 - Brotas" at bounding box center [124, 498] width 55 height 11
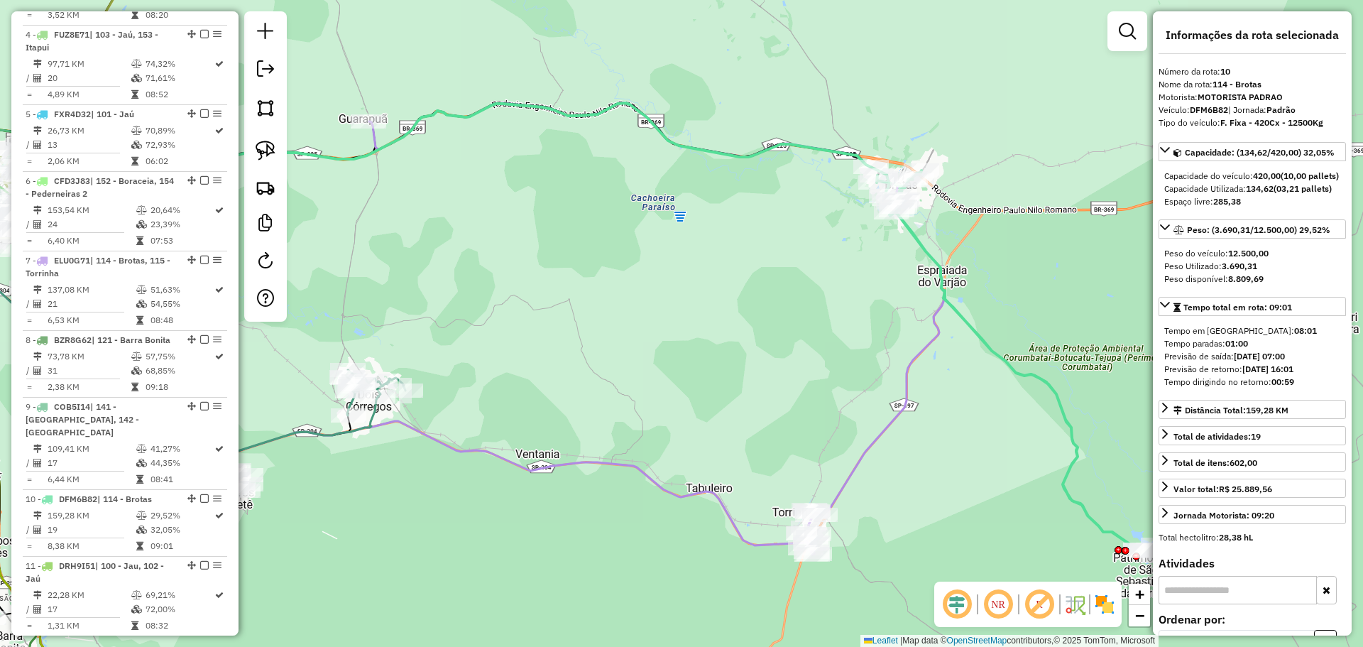
drag, startPoint x: 994, startPoint y: 250, endPoint x: 872, endPoint y: 250, distance: 121.4
click at [872, 250] on div "Janela de atendimento Grade de atendimento Capacidade Transportadoras Veículos …" at bounding box center [681, 323] width 1363 height 647
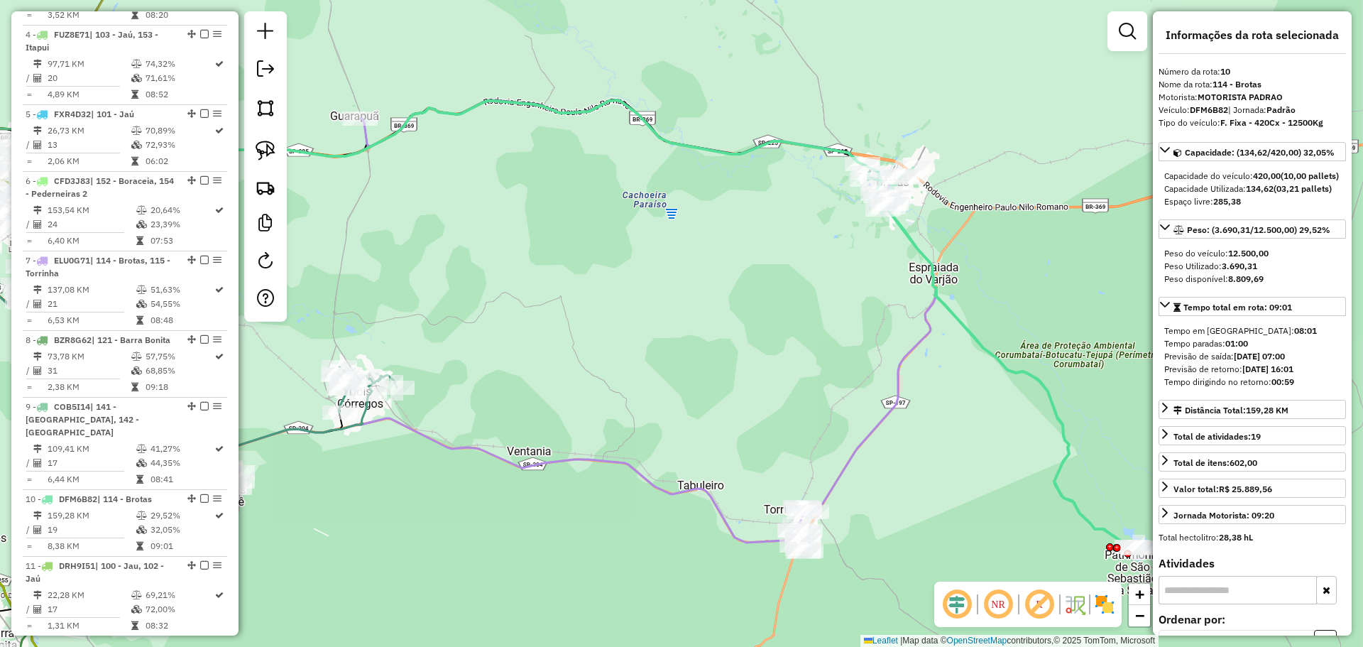
drag, startPoint x: 926, startPoint y: 321, endPoint x: 823, endPoint y: 356, distance: 108.6
click at [761, 262] on icon at bounding box center [649, 325] width 576 height 451
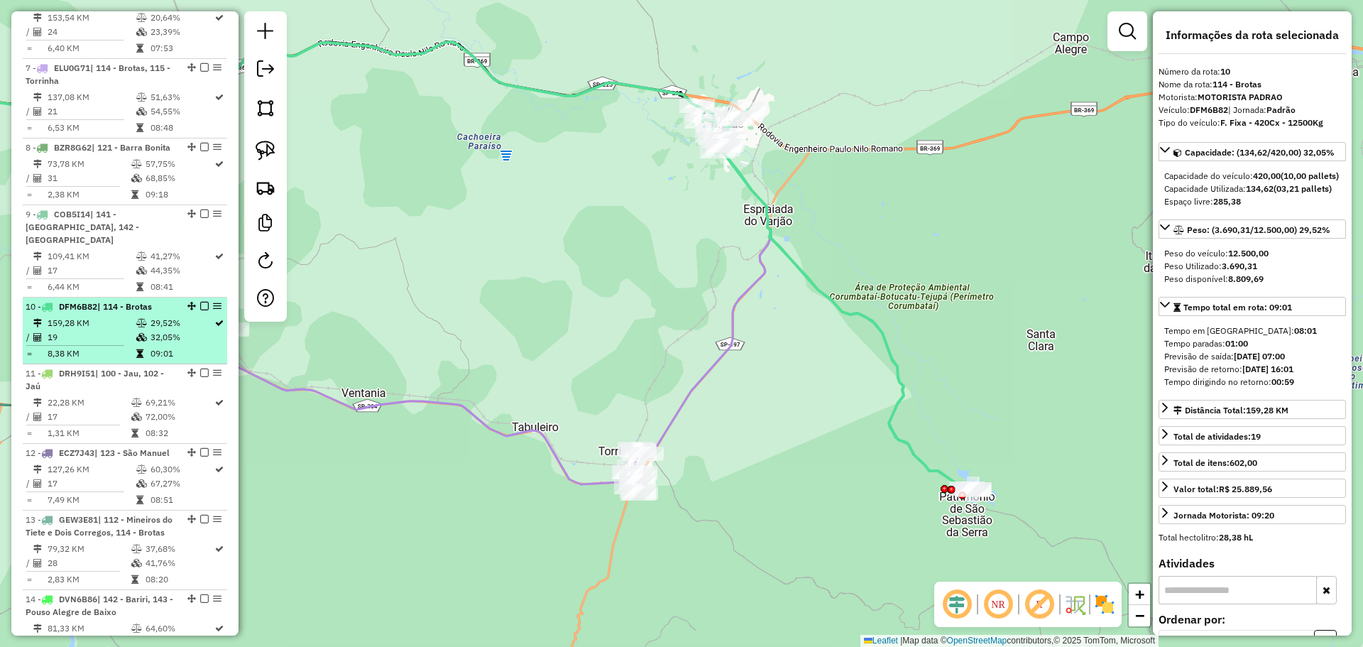
scroll to position [1051, 0]
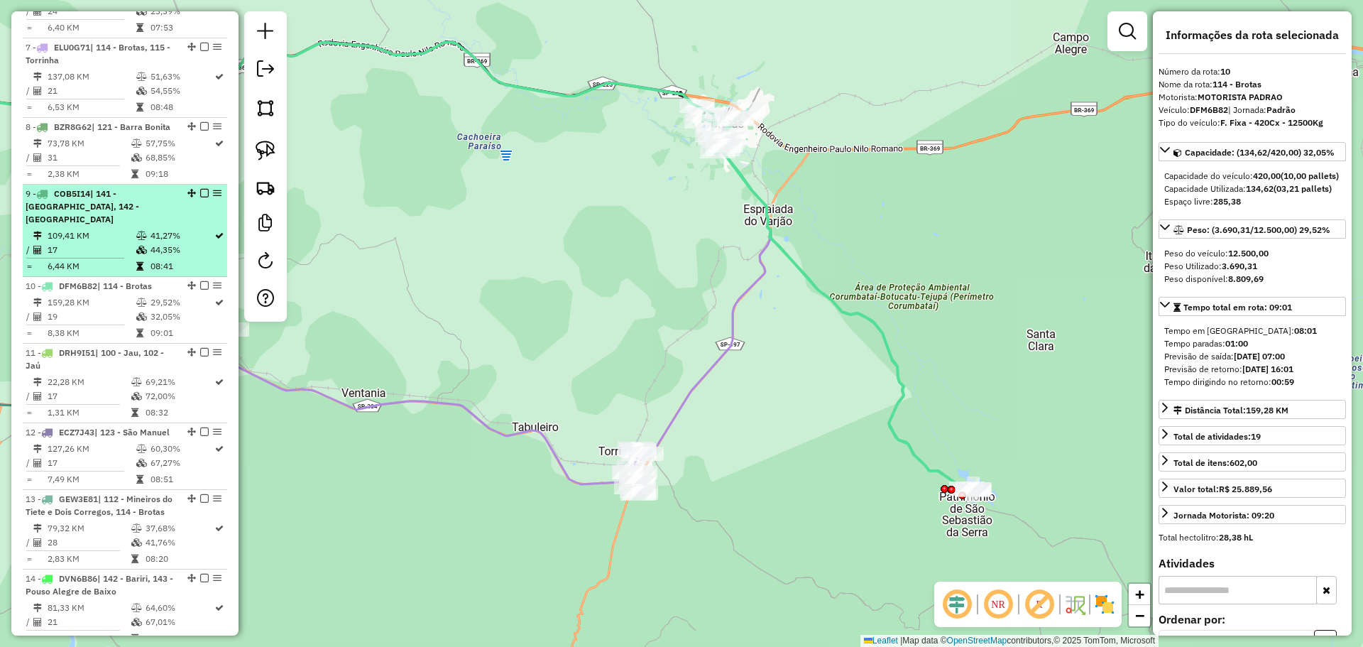
click at [112, 226] on div "9 - COB5I14 | 141 - Itaju, 142 - Bariri" at bounding box center [101, 206] width 150 height 38
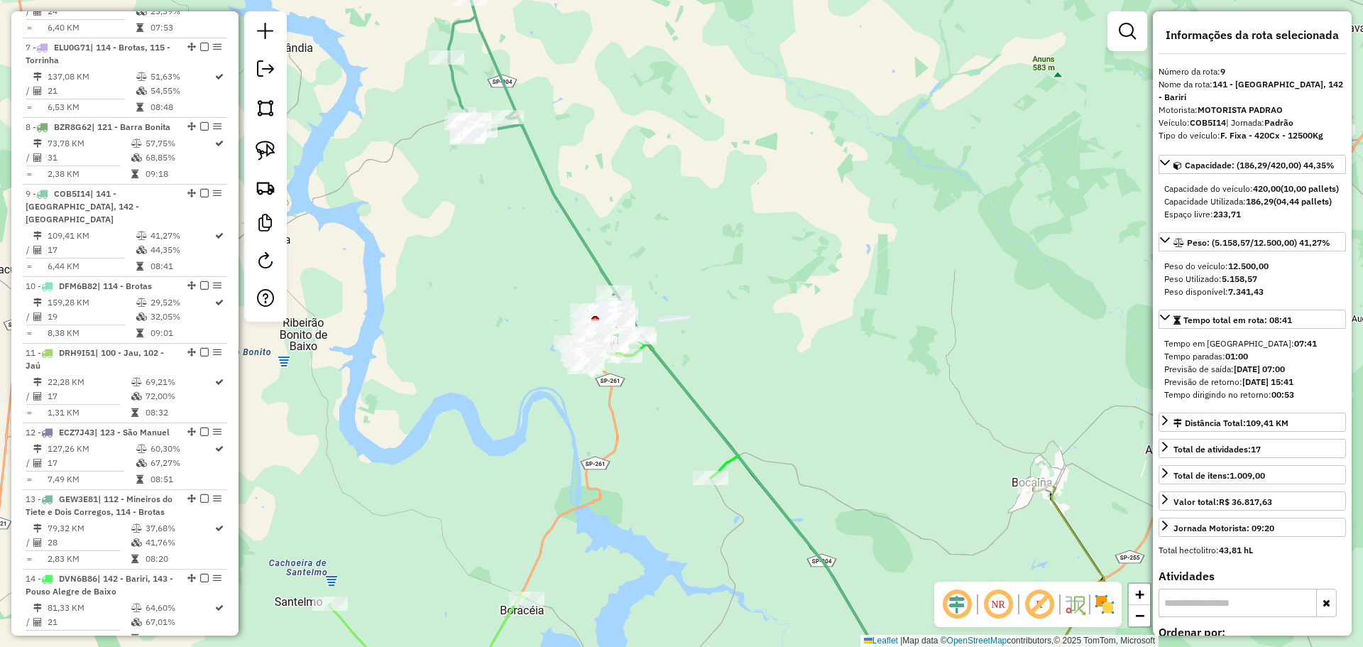
drag, startPoint x: 665, startPoint y: 458, endPoint x: 631, endPoint y: 407, distance: 60.8
click at [631, 407] on div "Janela de atendimento Grade de atendimento Capacidade Transportadoras Veículos …" at bounding box center [681, 323] width 1363 height 647
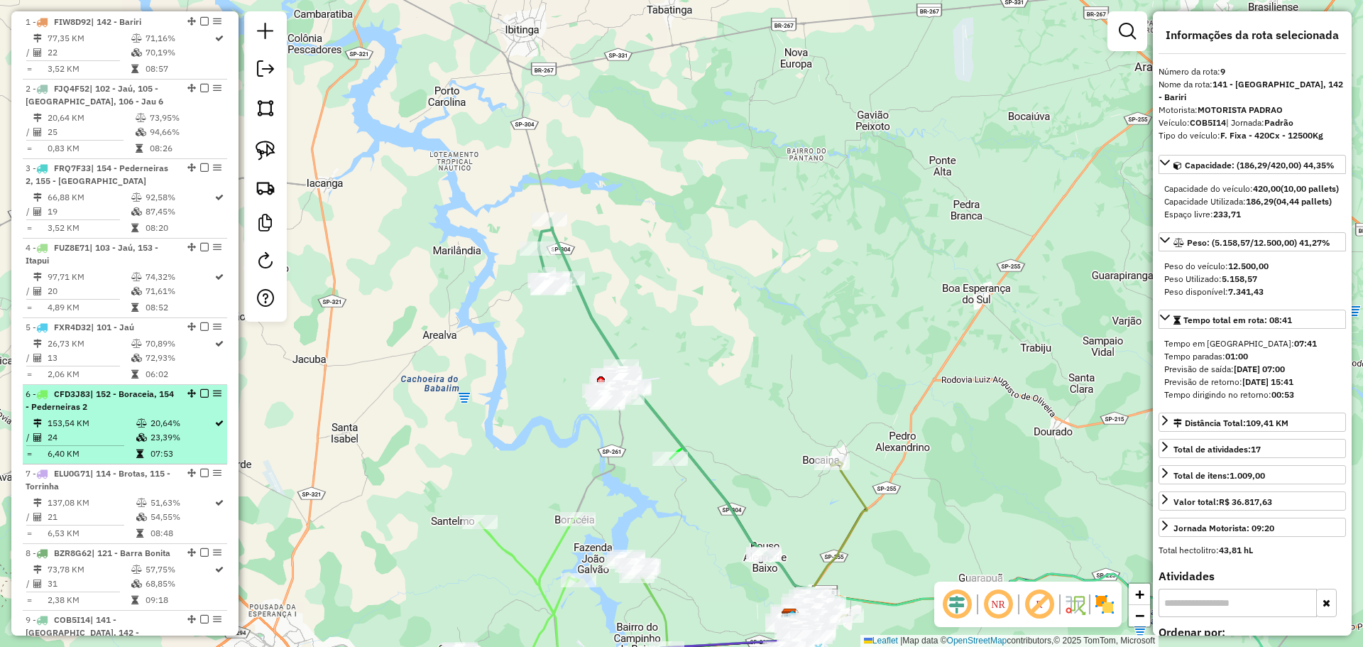
scroll to position [554, 0]
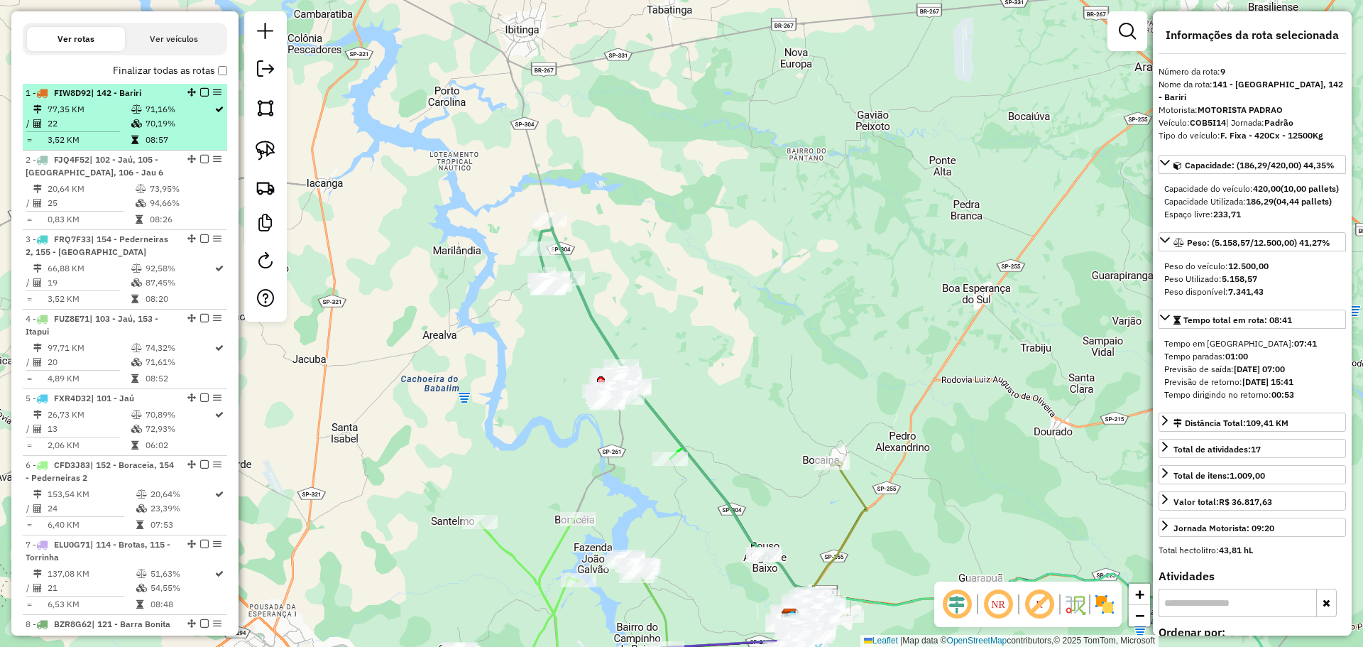
click at [146, 131] on td "70,19%" at bounding box center [179, 123] width 69 height 14
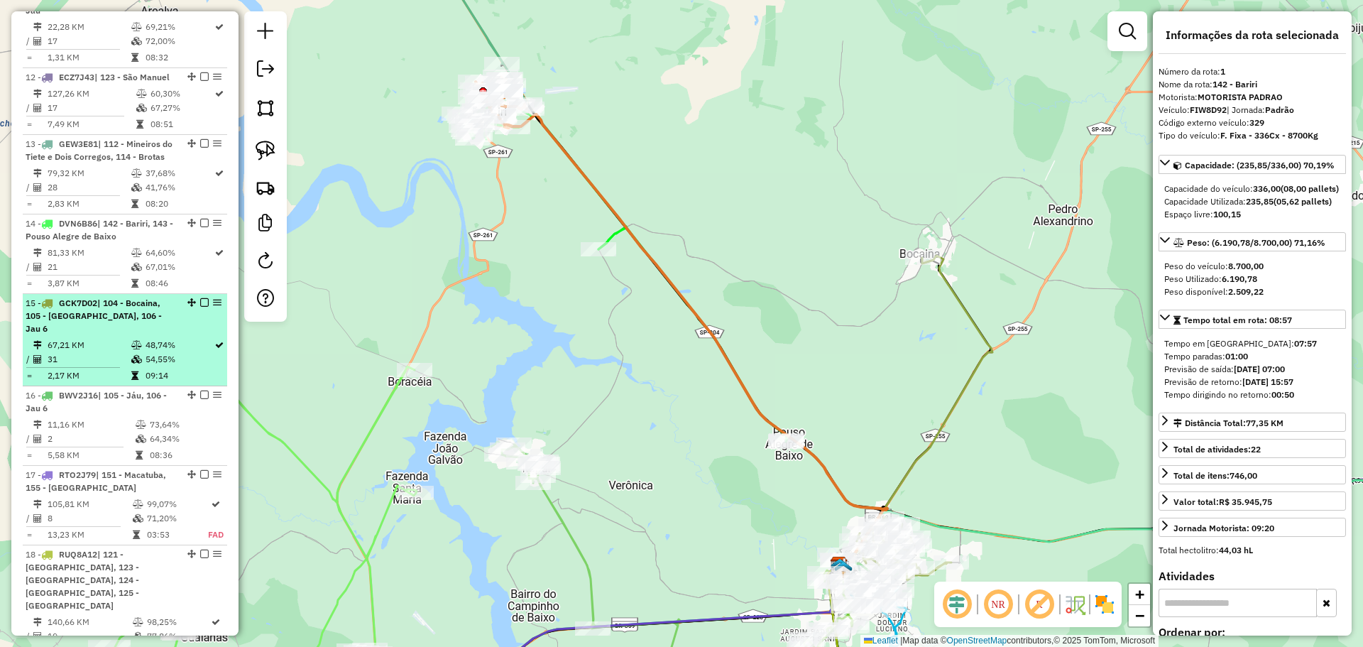
scroll to position [1335, 0]
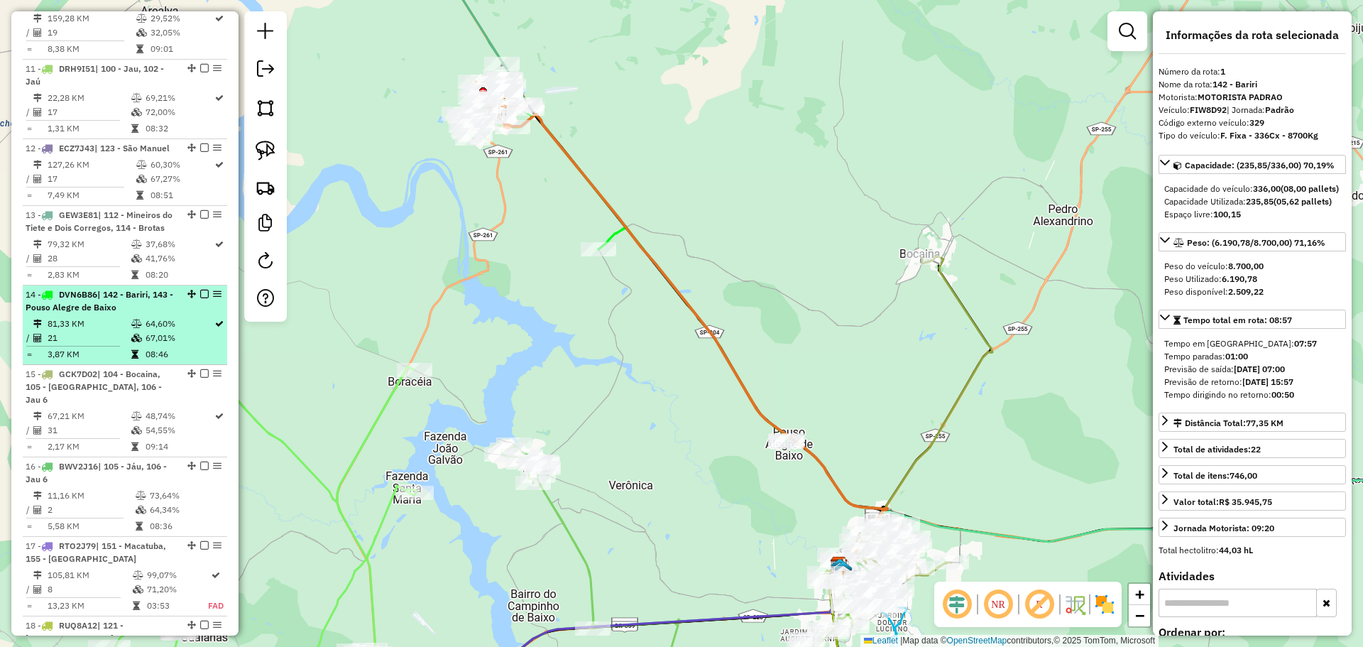
click at [121, 314] on div "14 - DVN6B86 | 142 - Bariri, 143 - Pouso Alegre de Baixo" at bounding box center [101, 301] width 150 height 26
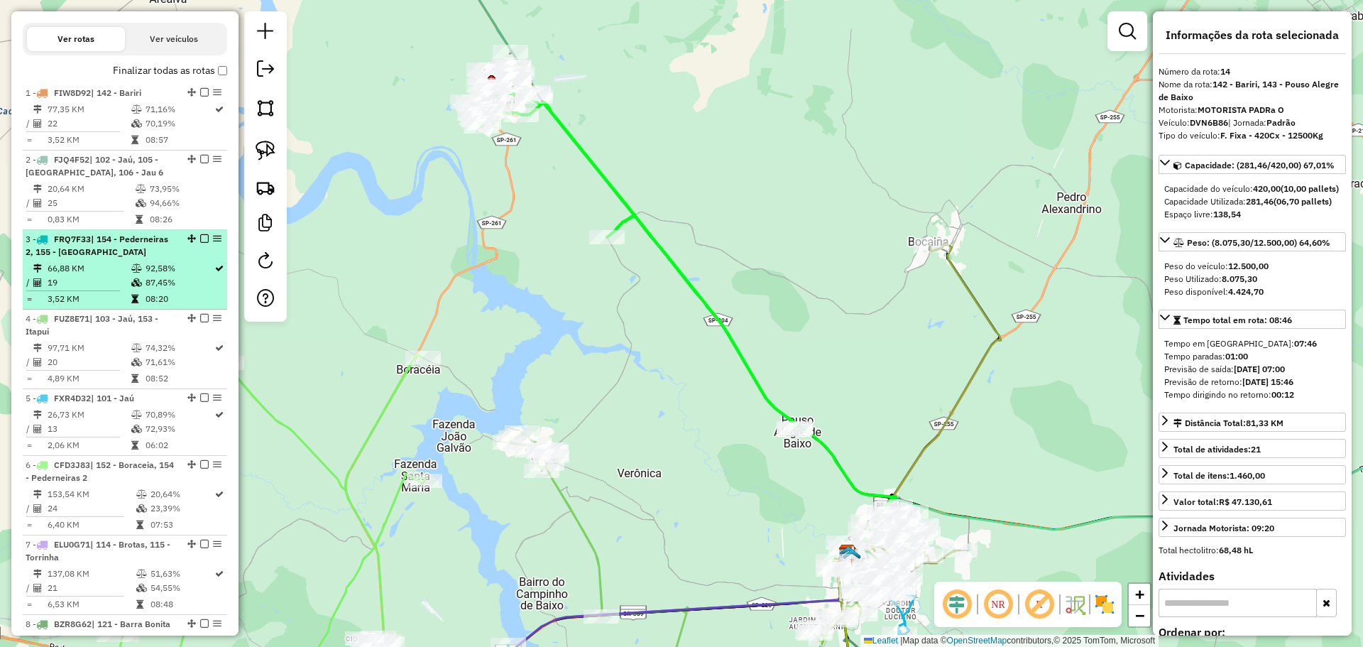
scroll to position [270, 0]
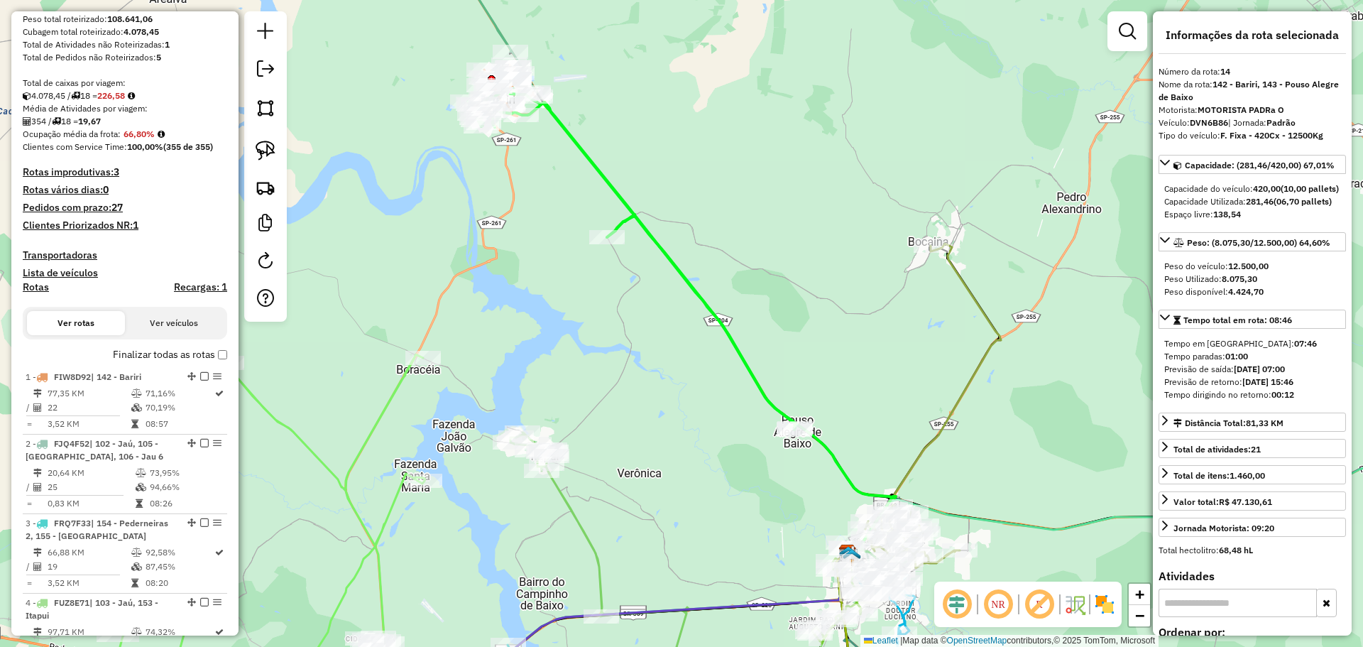
click at [133, 139] on strong "66,80%" at bounding box center [138, 133] width 31 height 11
click at [144, 139] on strong "66,80%" at bounding box center [138, 133] width 31 height 11
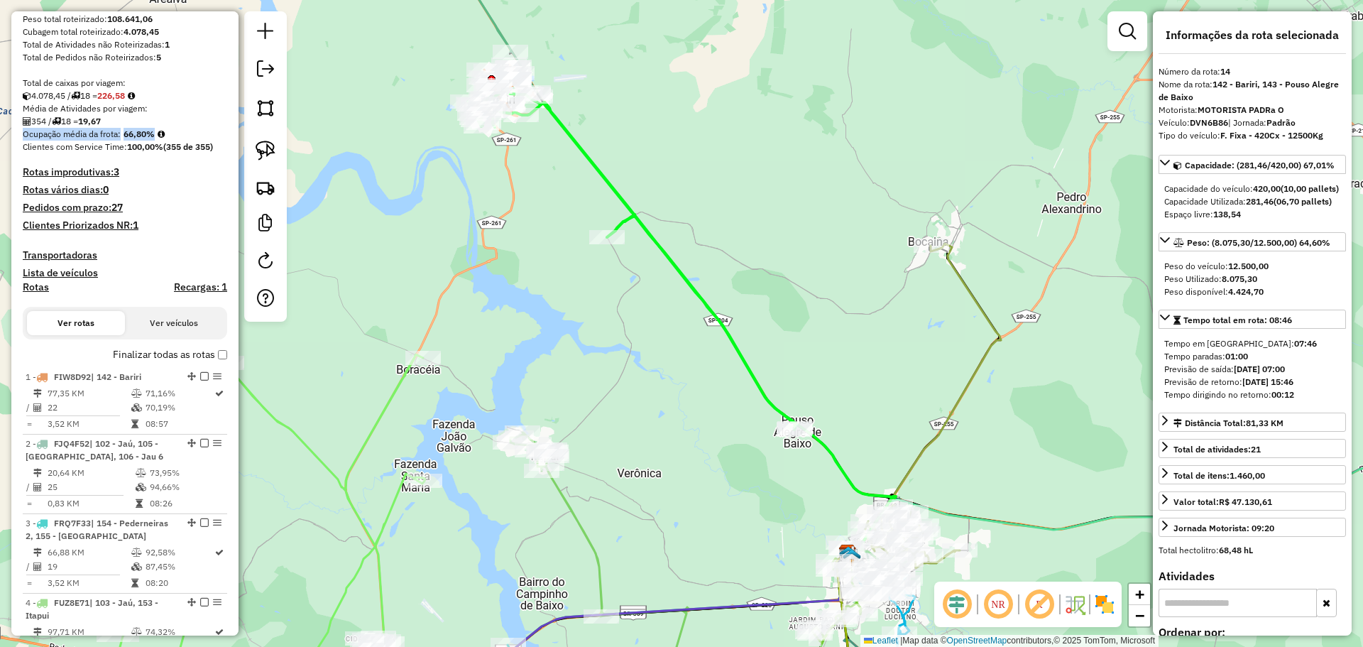
click at [144, 139] on strong "66,80%" at bounding box center [138, 133] width 31 height 11
click at [151, 139] on strong "66,80%" at bounding box center [138, 133] width 31 height 11
click at [145, 139] on strong "66,80%" at bounding box center [138, 133] width 31 height 11
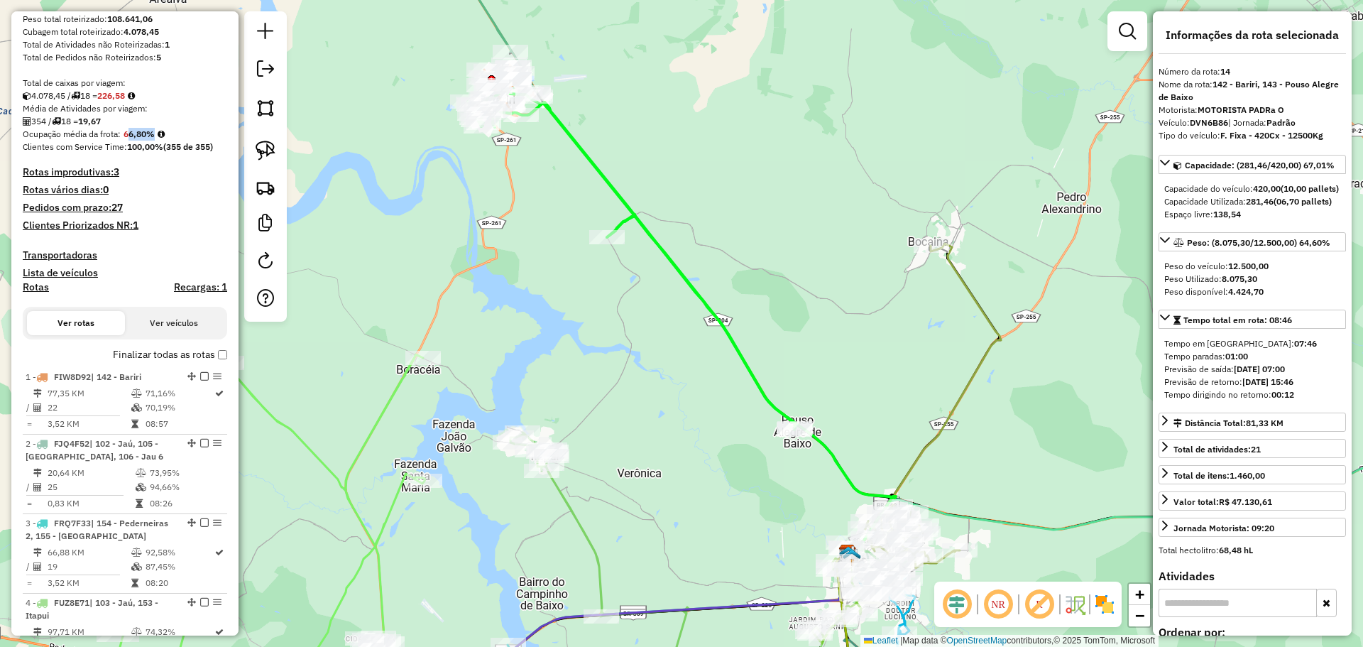
click at [145, 139] on strong "66,80%" at bounding box center [138, 133] width 31 height 11
click at [143, 139] on strong "66,80%" at bounding box center [138, 133] width 31 height 11
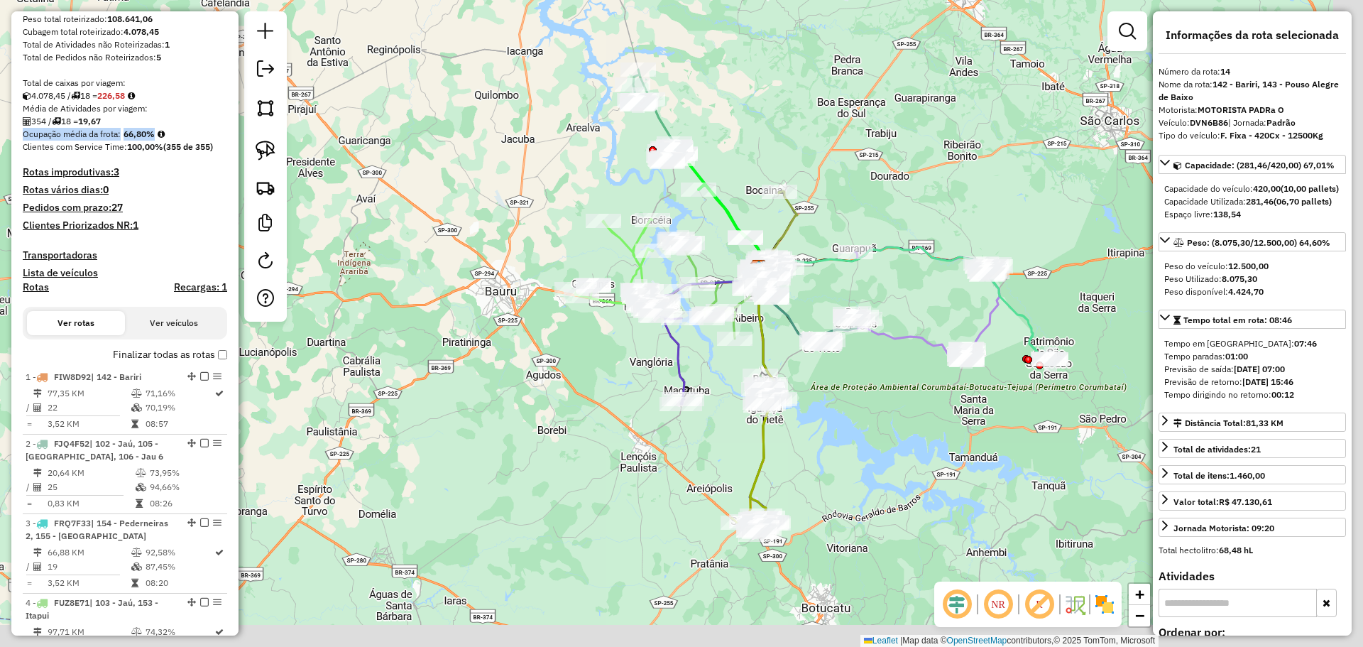
drag, startPoint x: 798, startPoint y: 170, endPoint x: 765, endPoint y: 131, distance: 50.8
click at [754, 104] on div "Janela de atendimento Grade de atendimento Capacidade Transportadoras Veículos …" at bounding box center [681, 323] width 1363 height 647
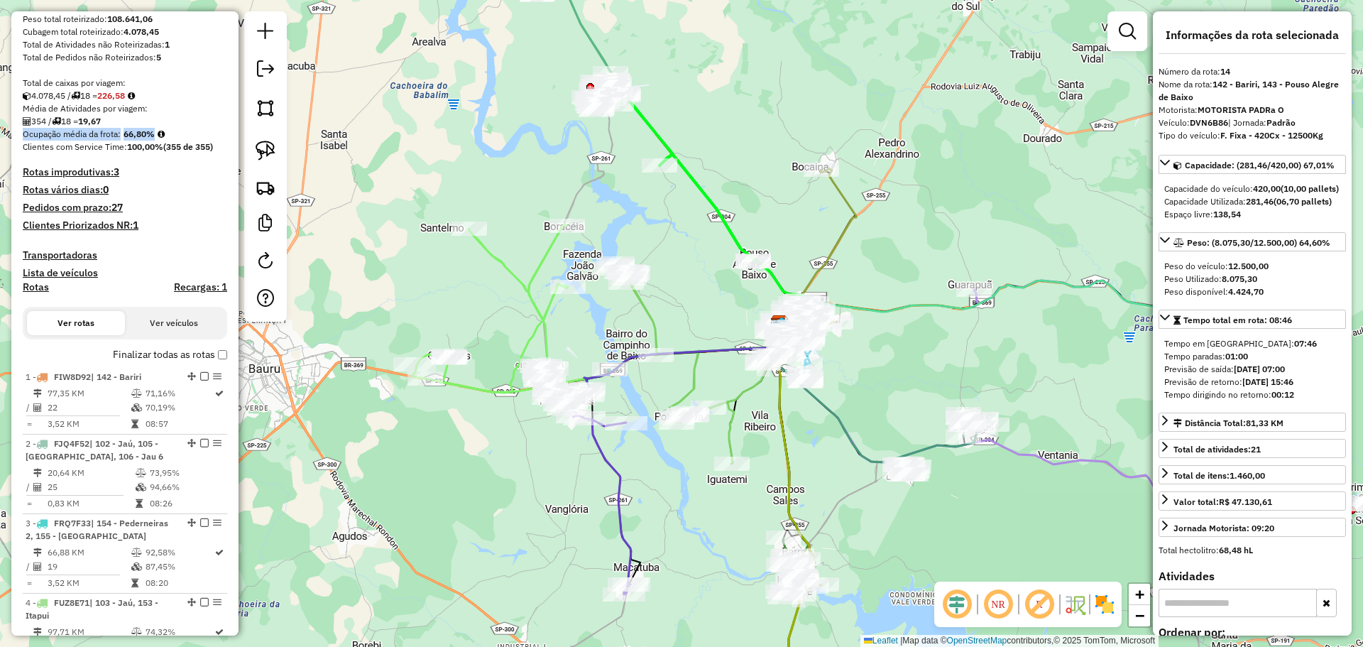
drag, startPoint x: 757, startPoint y: 176, endPoint x: 776, endPoint y: 149, distance: 33.1
click at [776, 149] on div "Janela de atendimento Grade de atendimento Capacidade Transportadoras Veículos …" at bounding box center [681, 323] width 1363 height 647
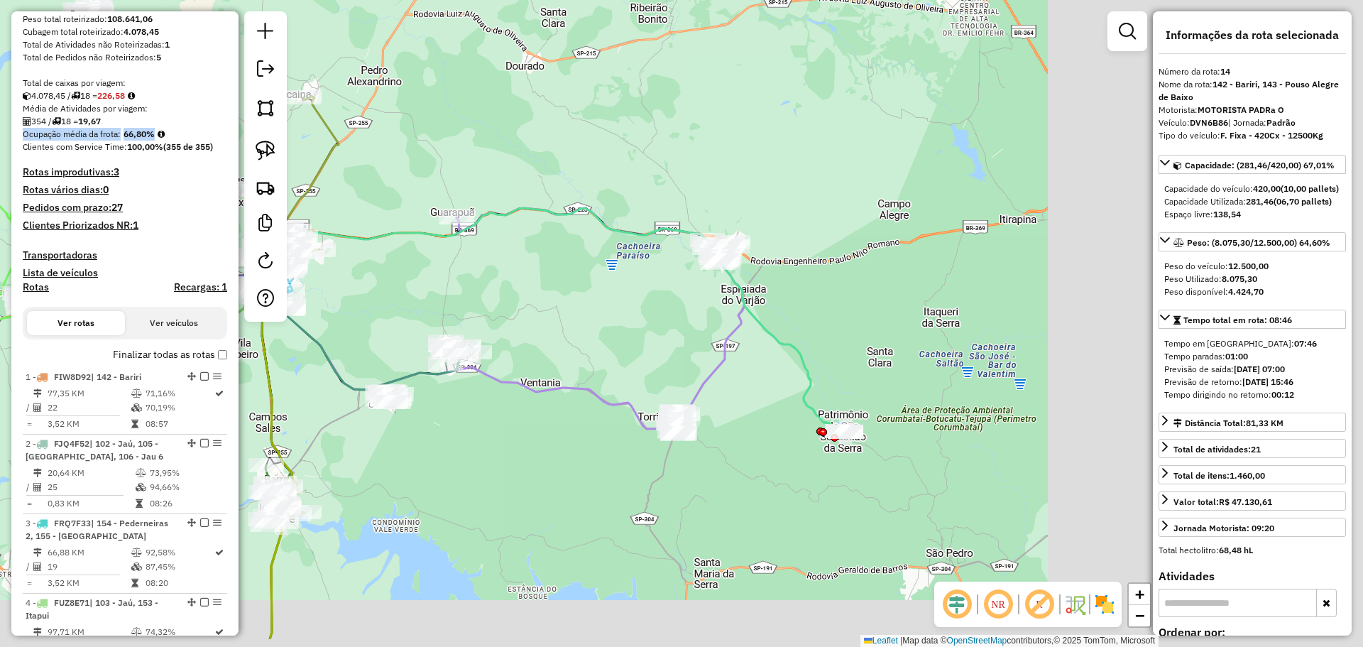
drag, startPoint x: 909, startPoint y: 353, endPoint x: 515, endPoint y: 273, distance: 402.8
click at [384, 287] on div "Janela de atendimento Grade de atendimento Capacidade Transportadoras Veículos …" at bounding box center [681, 323] width 1363 height 647
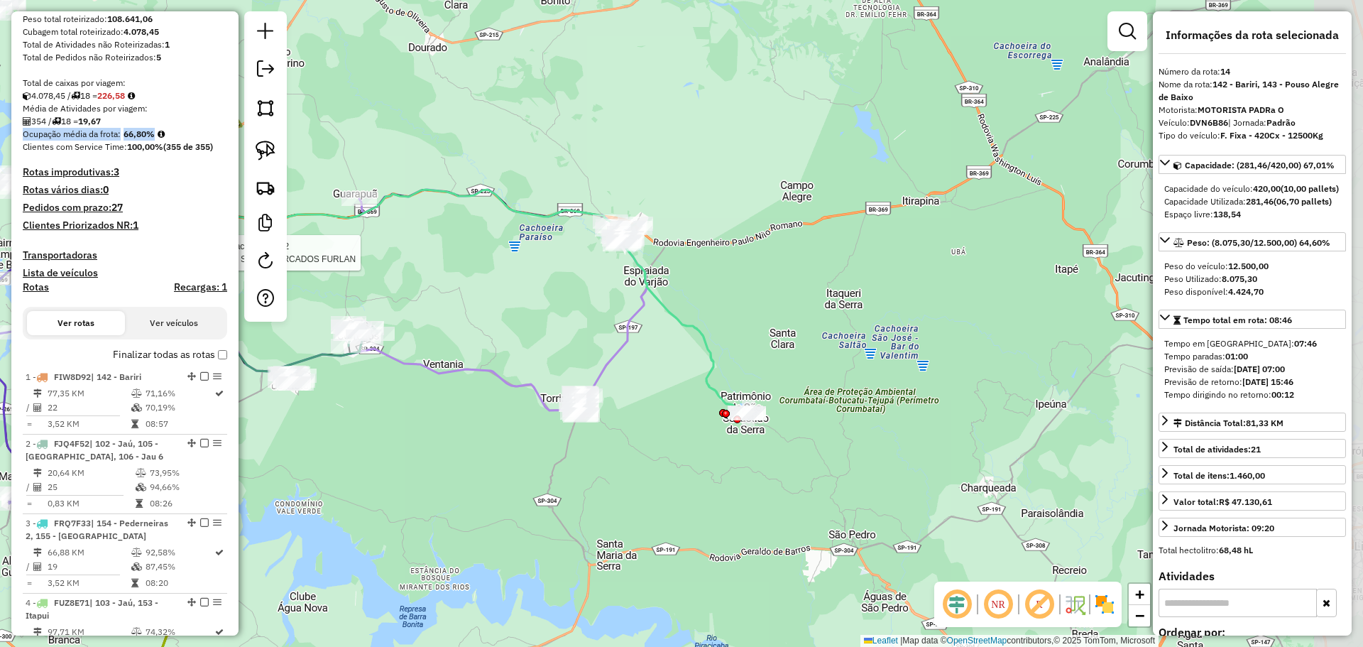
drag, startPoint x: 635, startPoint y: 302, endPoint x: 565, endPoint y: 285, distance: 72.3
click at [565, 285] on div "Rota 5 - Placa FXR4D32 97760170 - SUPERMERCADOS FURLAN Janela de atendimento Gr…" at bounding box center [681, 323] width 1363 height 647
